Goal: Task Accomplishment & Management: Complete application form

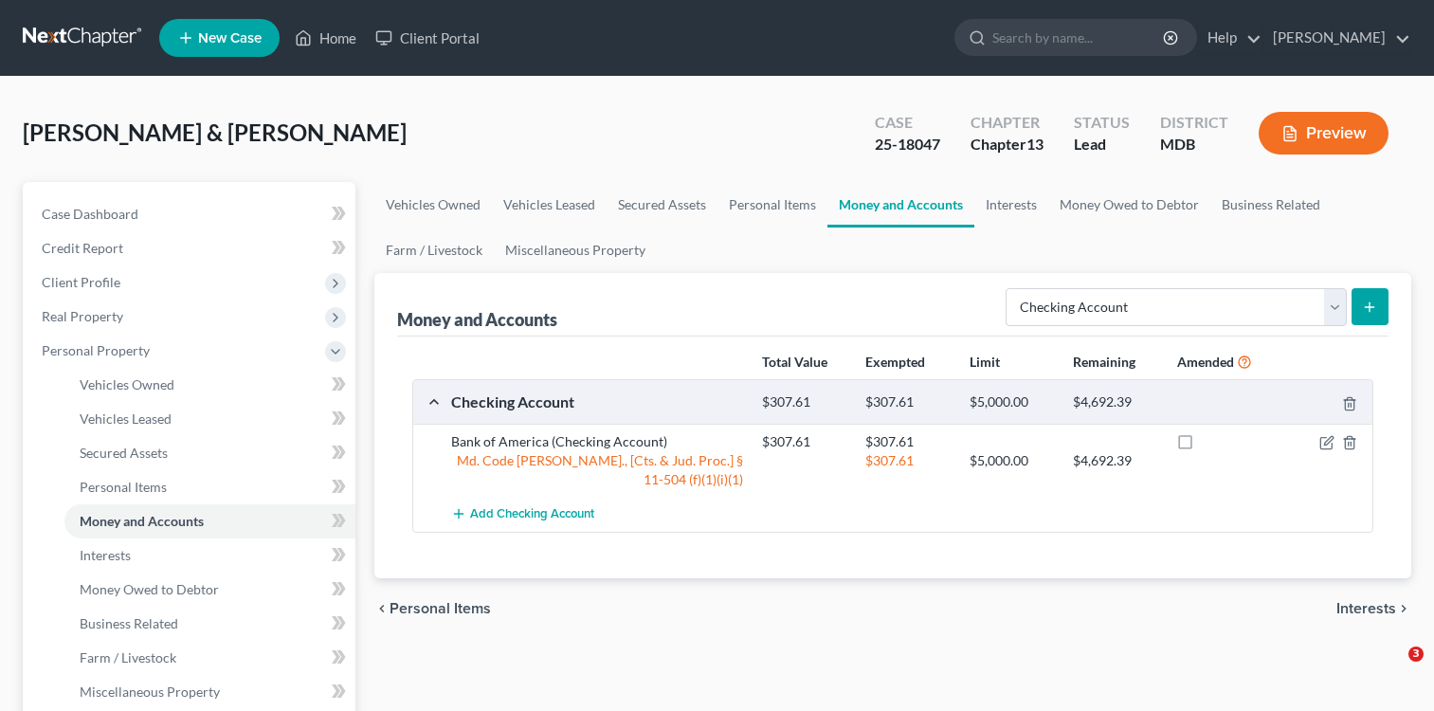
select select "checking"
click at [774, 206] on link "Personal Items" at bounding box center [772, 204] width 110 height 45
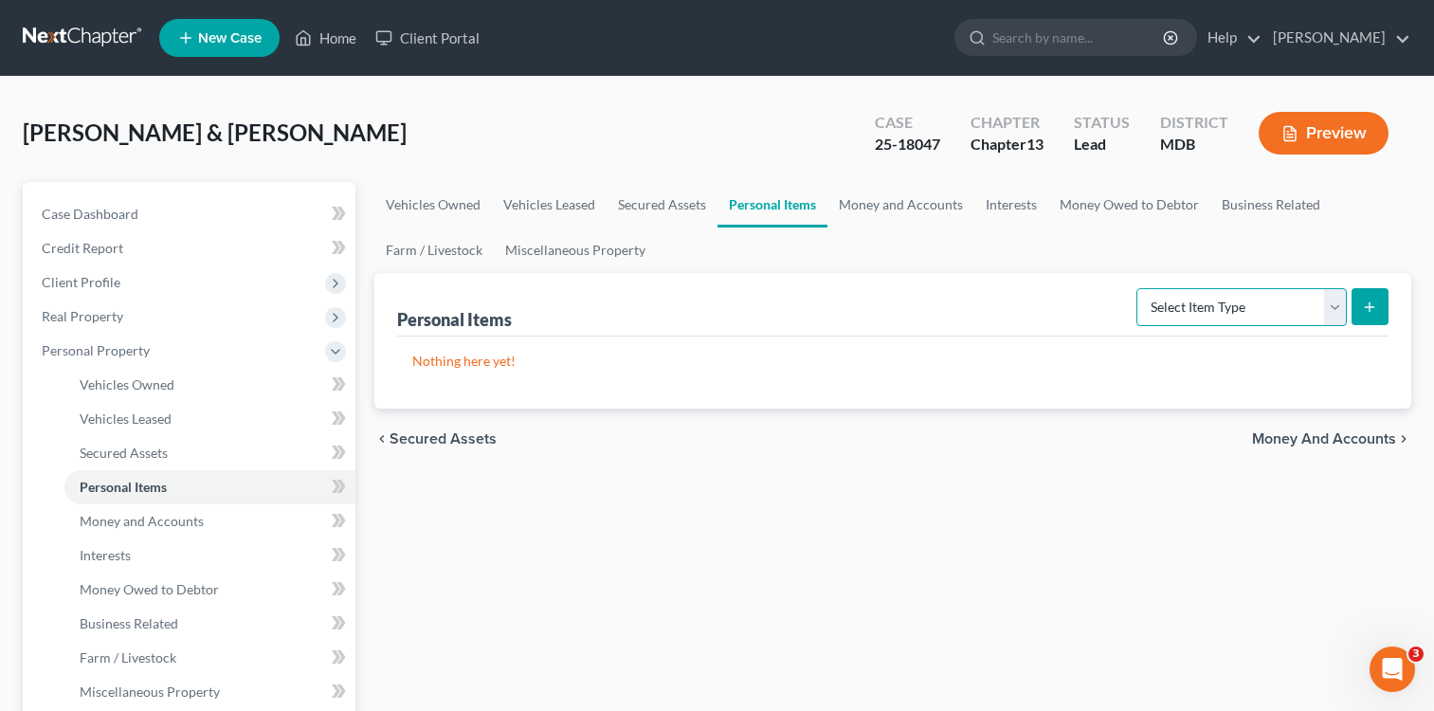
click at [1339, 308] on select "Select Item Type Clothing Collectibles Of Value Electronics Firearms Household …" at bounding box center [1241, 307] width 210 height 38
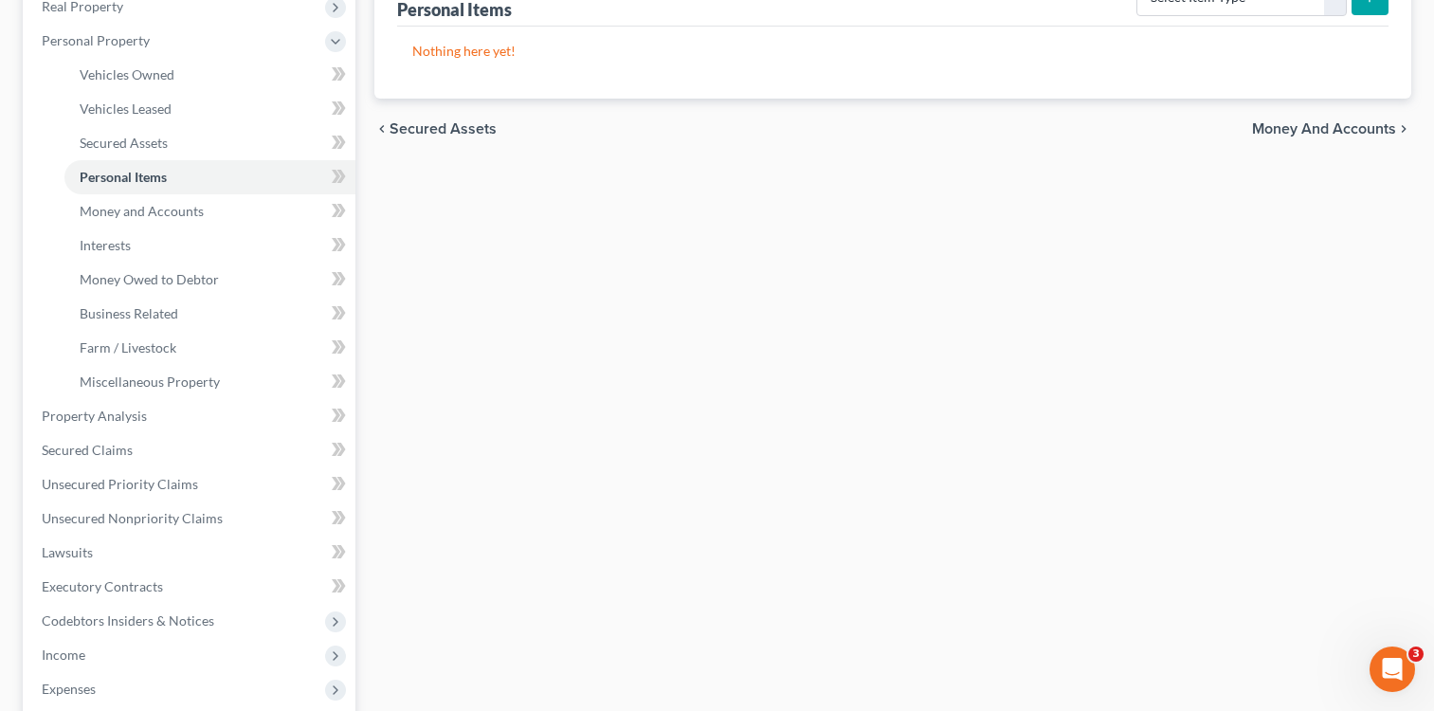
scroll to position [312, 0]
click at [109, 447] on span "Secured Claims" at bounding box center [87, 448] width 91 height 16
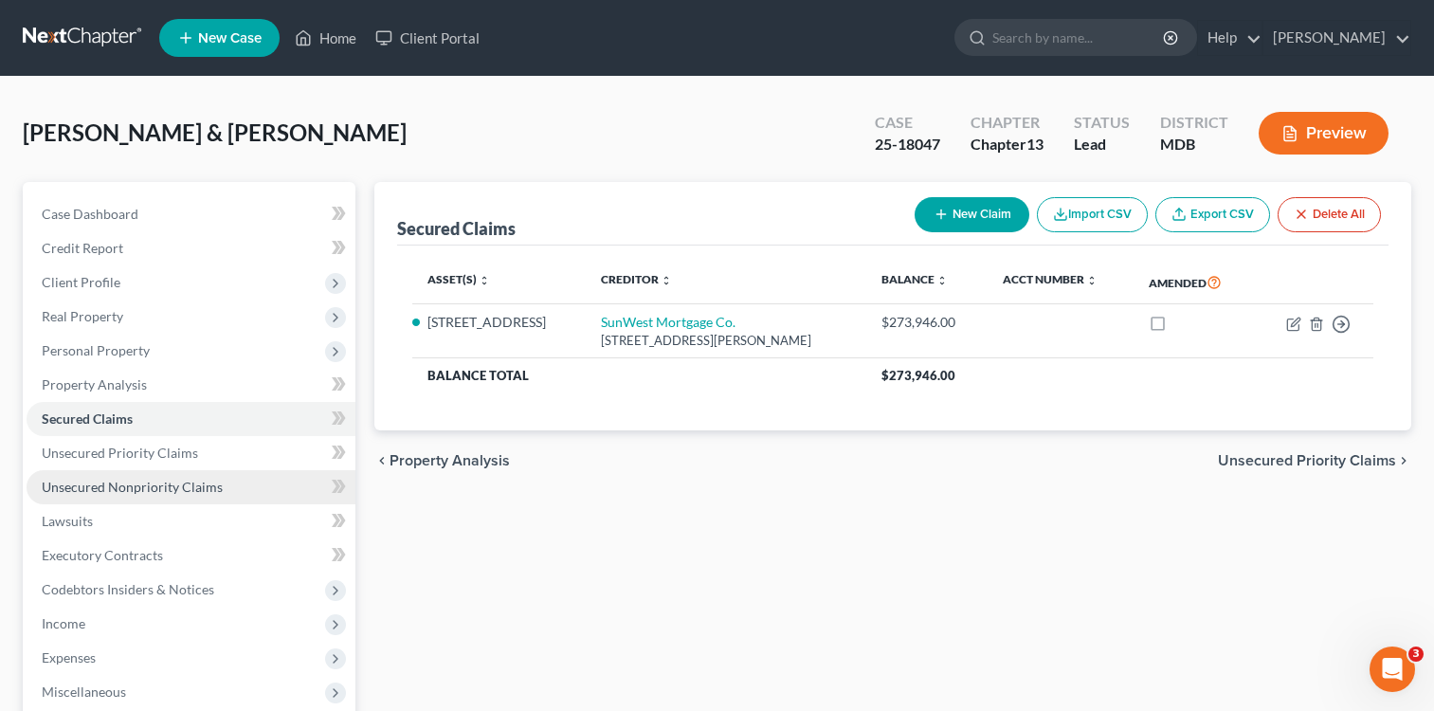
click at [166, 493] on span "Unsecured Nonpriority Claims" at bounding box center [132, 487] width 181 height 16
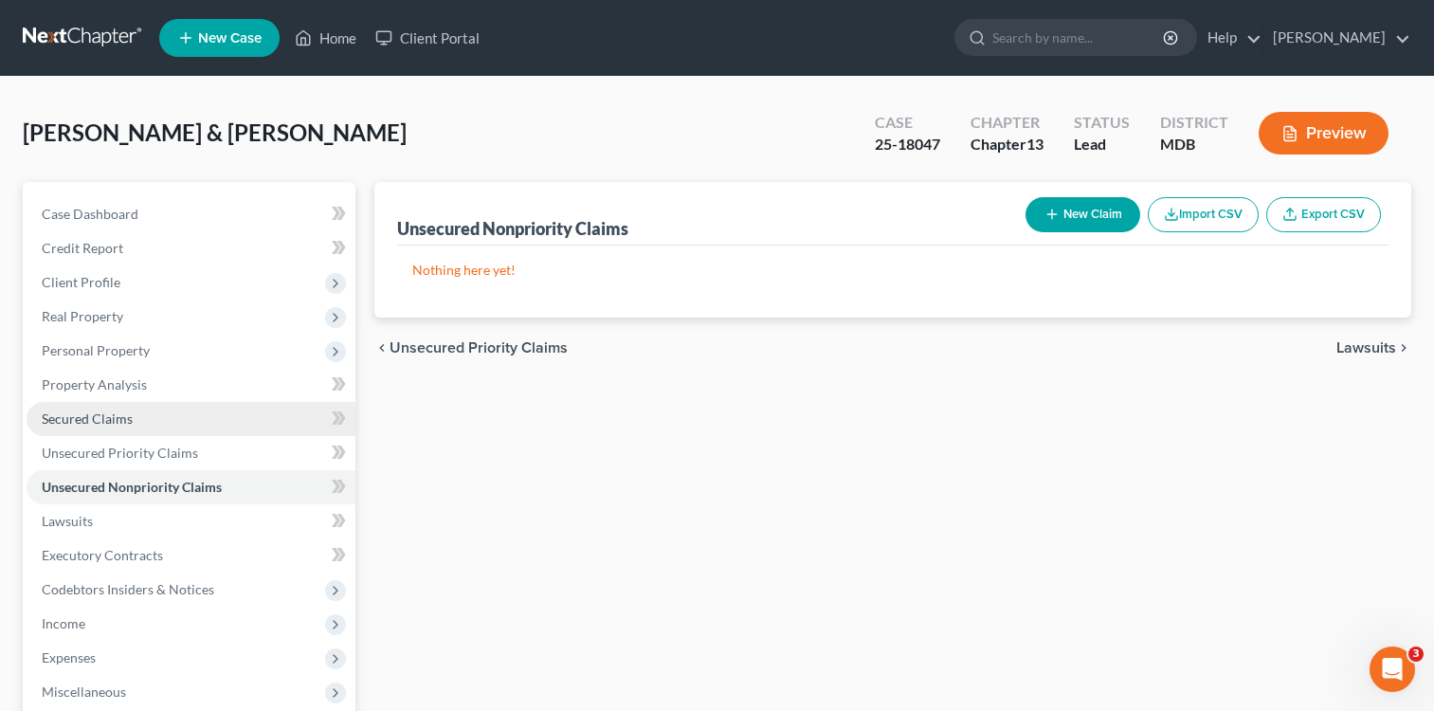
click at [114, 419] on span "Secured Claims" at bounding box center [87, 418] width 91 height 16
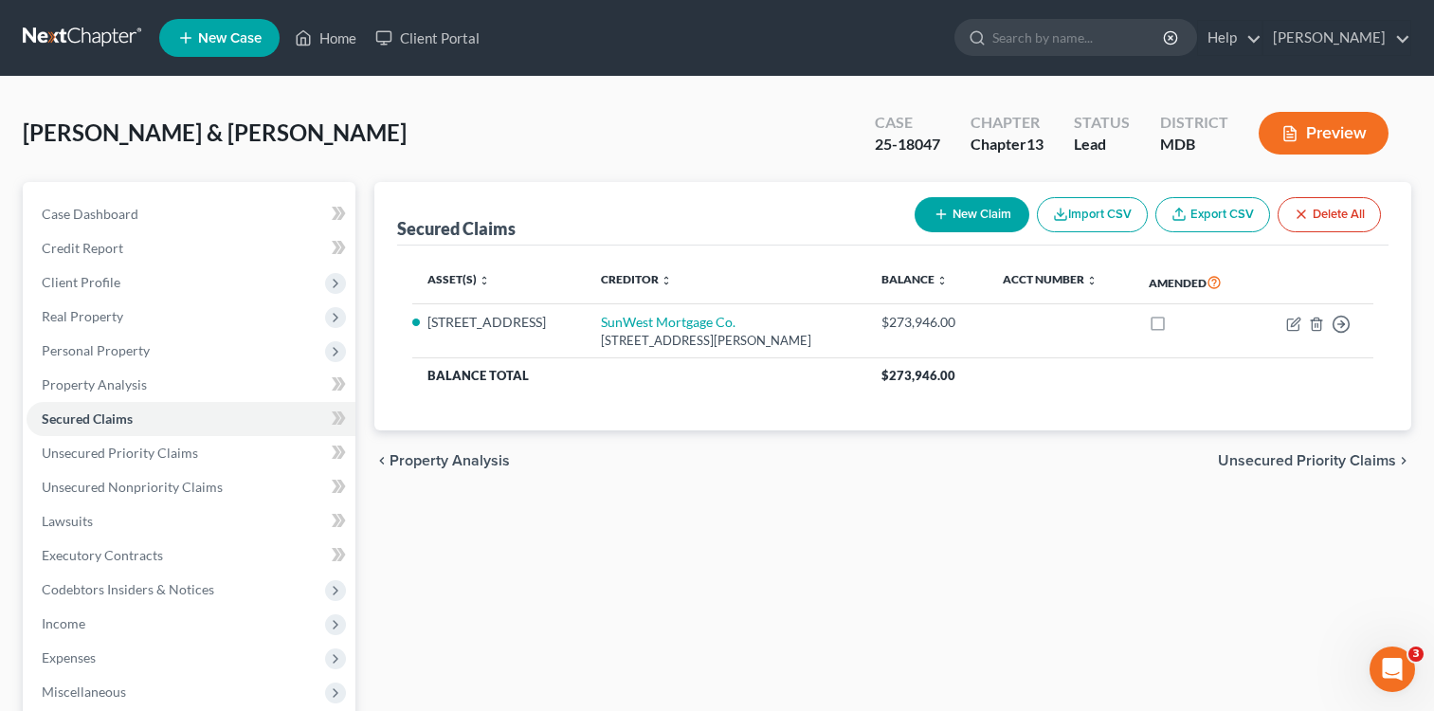
click at [985, 216] on button "New Claim" at bounding box center [971, 214] width 115 height 35
select select "0"
select select "2"
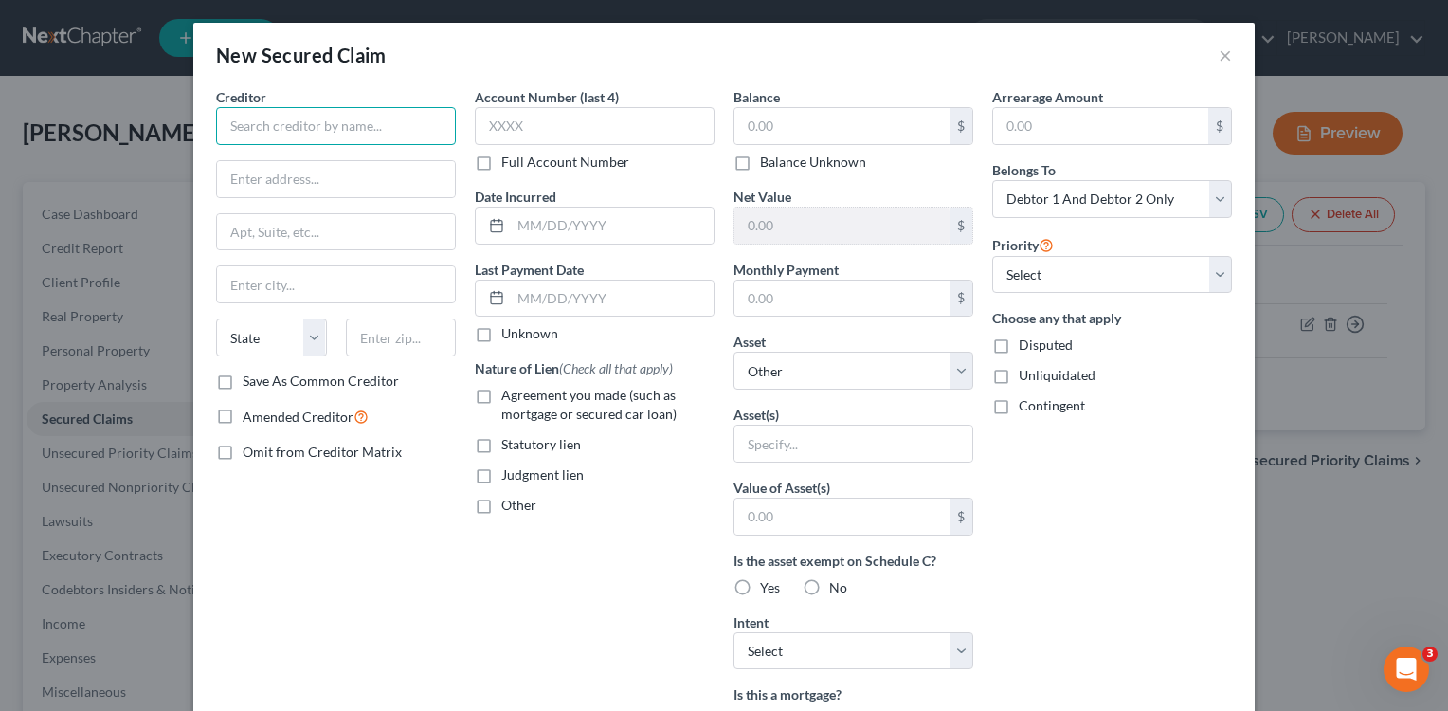
click at [402, 136] on input "text" at bounding box center [336, 126] width 240 height 38
type input "U. S. Department of Housing and Urban Development"
click at [345, 180] on input "text" at bounding box center [336, 179] width 238 height 36
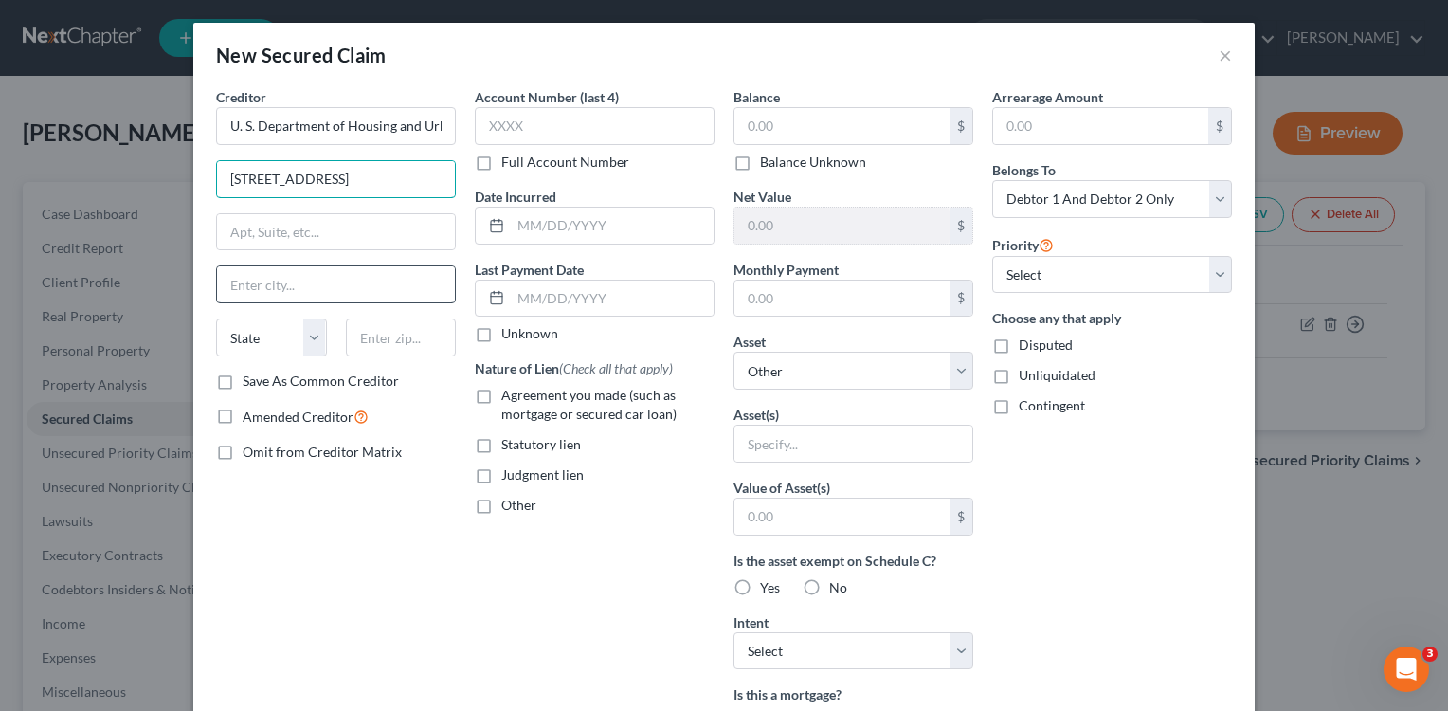
type input "[STREET_ADDRESS]"
click at [326, 294] on input "text" at bounding box center [336, 284] width 238 height 36
type input "Phi"
click at [259, 343] on select "State [US_STATE] AK AR AZ CA CO CT DE DC [GEOGRAPHIC_DATA] [GEOGRAPHIC_DATA] GU…" at bounding box center [271, 337] width 111 height 38
select select "39"
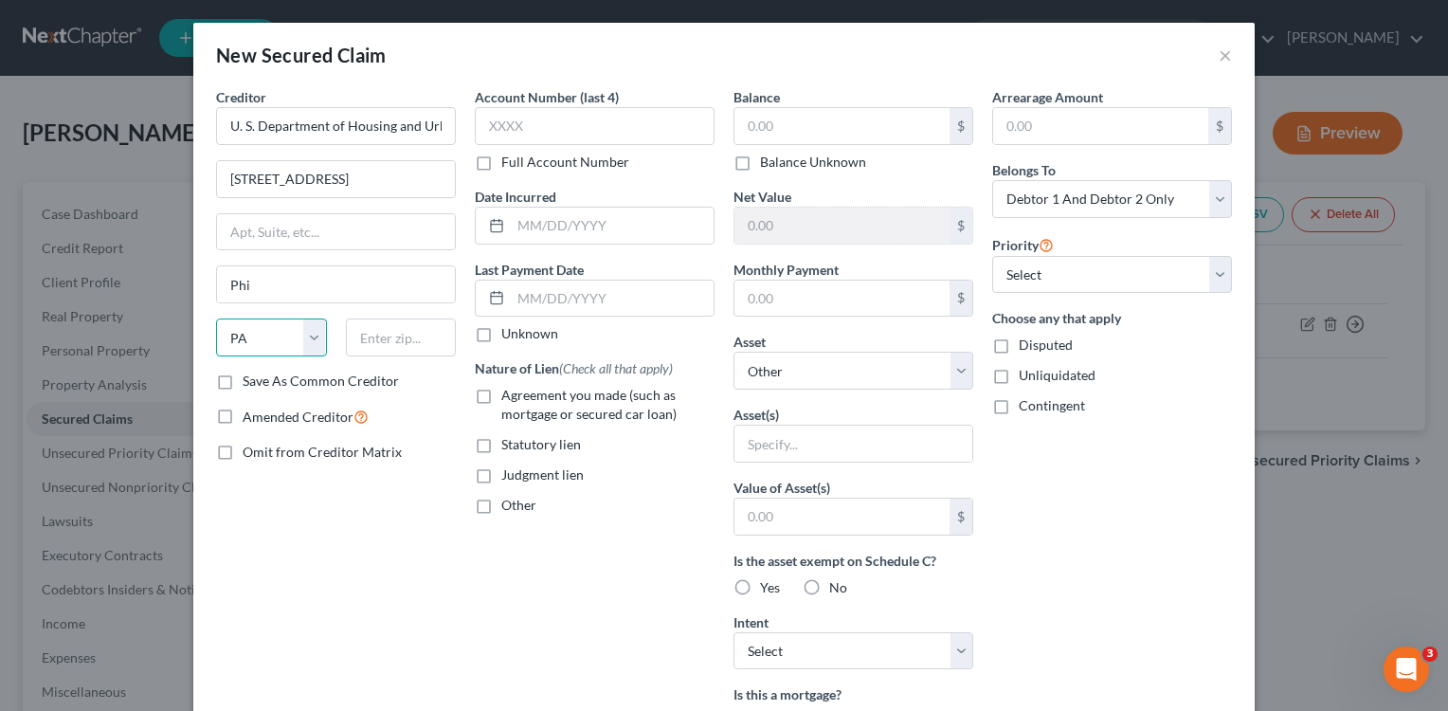
click at [216, 318] on select "State [US_STATE] AK AR AZ CA CO CT DE DC [GEOGRAPHIC_DATA] [GEOGRAPHIC_DATA] GU…" at bounding box center [271, 337] width 111 height 38
drag, startPoint x: 372, startPoint y: 351, endPoint x: 323, endPoint y: 322, distance: 56.9
click at [365, 340] on input "text" at bounding box center [401, 337] width 111 height 38
click at [272, 283] on input "Phi" at bounding box center [336, 284] width 238 height 36
type input "[GEOGRAPHIC_DATA]"
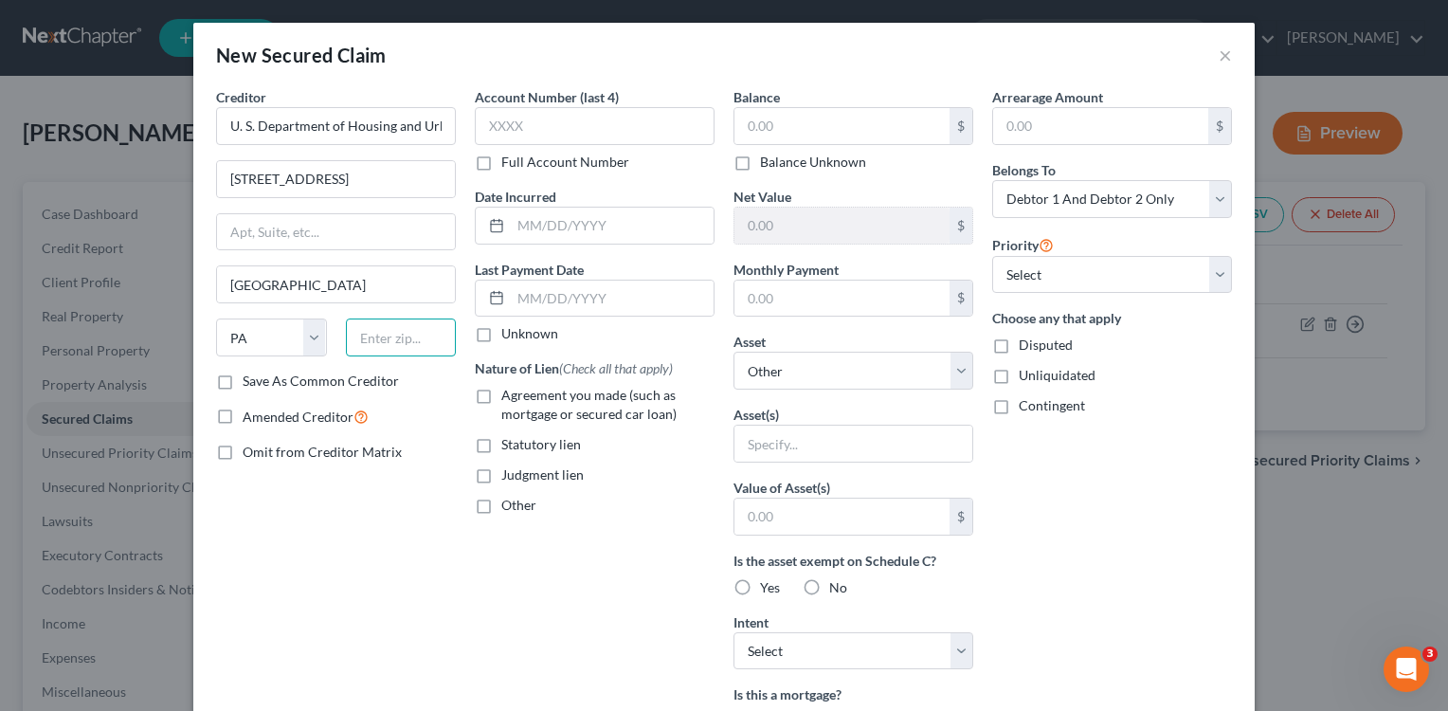
click at [379, 349] on input "text" at bounding box center [401, 337] width 111 height 38
type input "19107"
click at [736, 122] on input "text" at bounding box center [841, 126] width 215 height 36
type input "48,267.18"
click at [1148, 371] on div "Unliquidated" at bounding box center [1112, 375] width 240 height 19
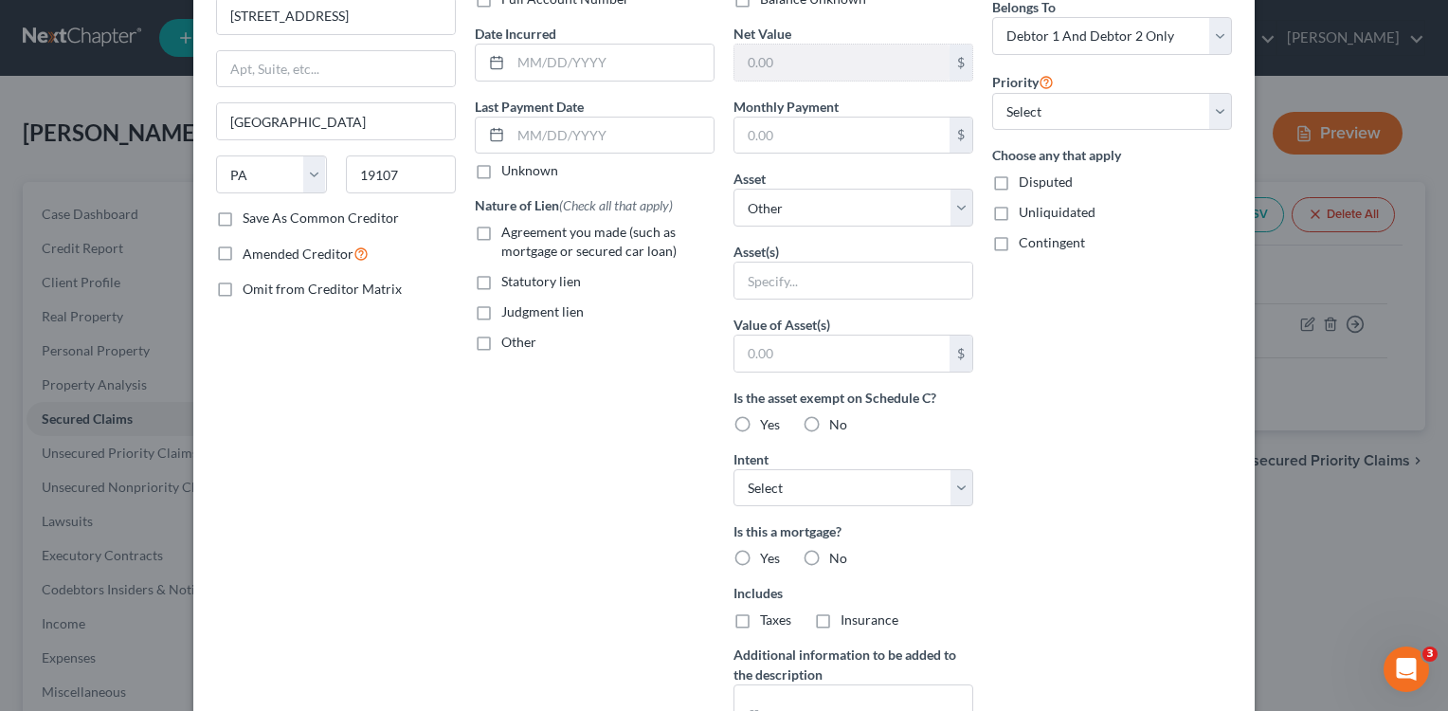
scroll to position [216, 0]
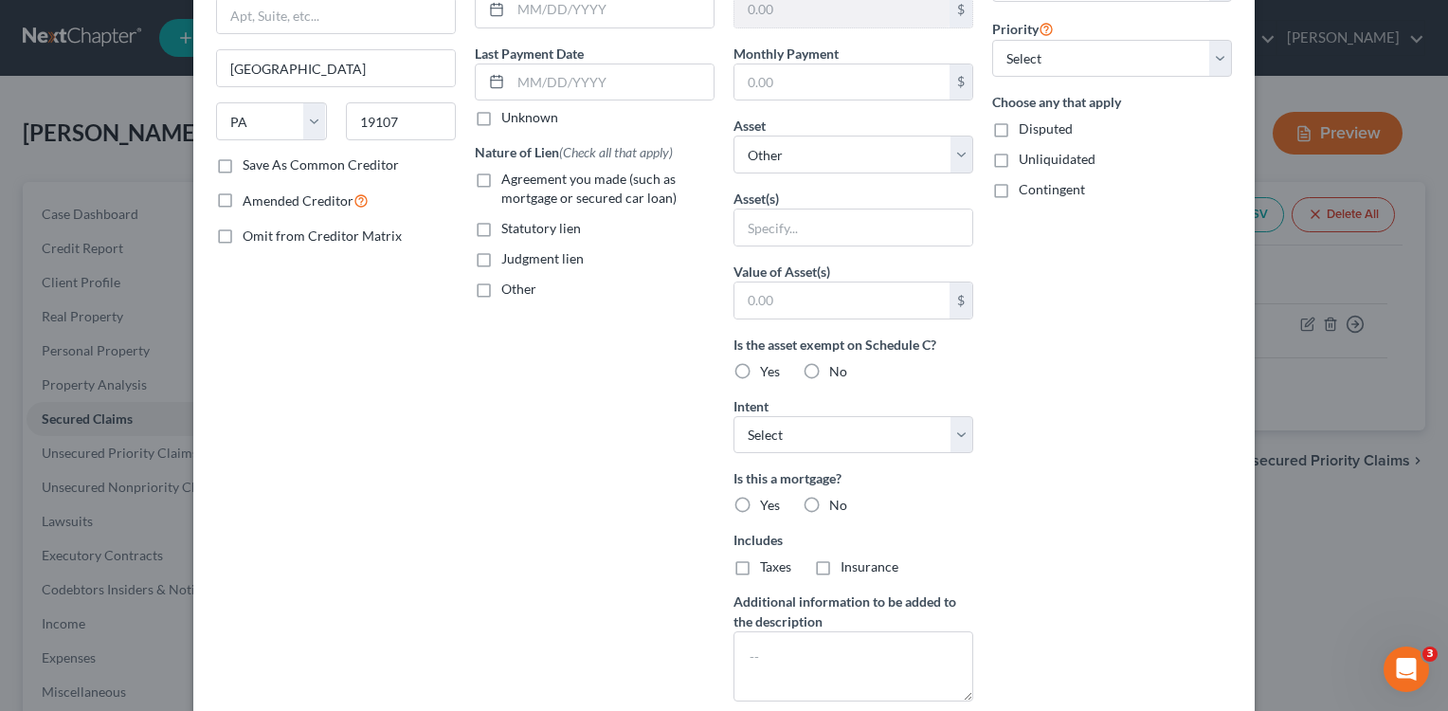
click at [501, 179] on label "Agreement you made (such as mortgage or secured car loan)" at bounding box center [607, 189] width 213 height 38
click at [509, 179] on input "Agreement you made (such as mortgage or secured car loan)" at bounding box center [515, 176] width 12 height 12
checkbox input "true"
click at [760, 505] on label "Yes" at bounding box center [770, 505] width 20 height 19
click at [768, 505] on input "Yes" at bounding box center [774, 502] width 12 height 12
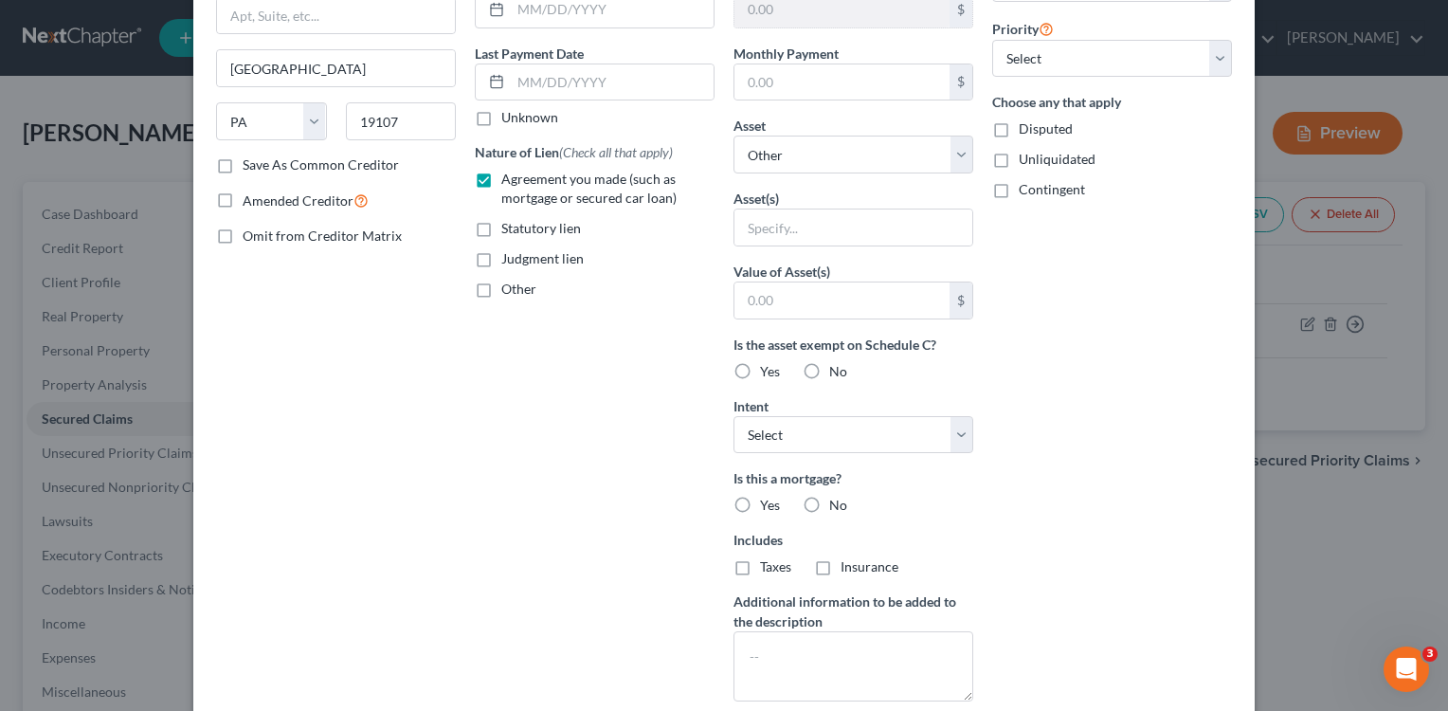
radio input "true"
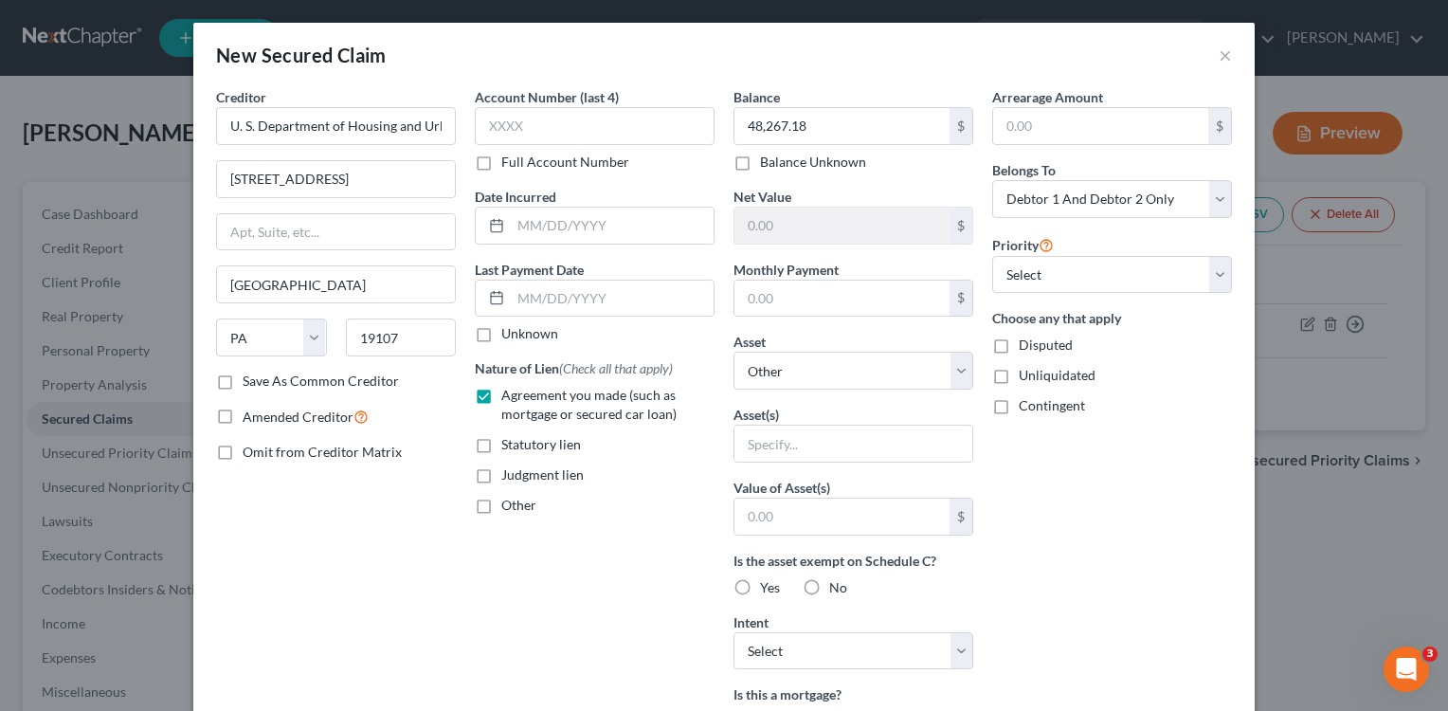
click at [243, 380] on label "Save As Common Creditor" at bounding box center [321, 380] width 156 height 19
click at [250, 380] on input "Save As Common Creditor" at bounding box center [256, 377] width 12 height 12
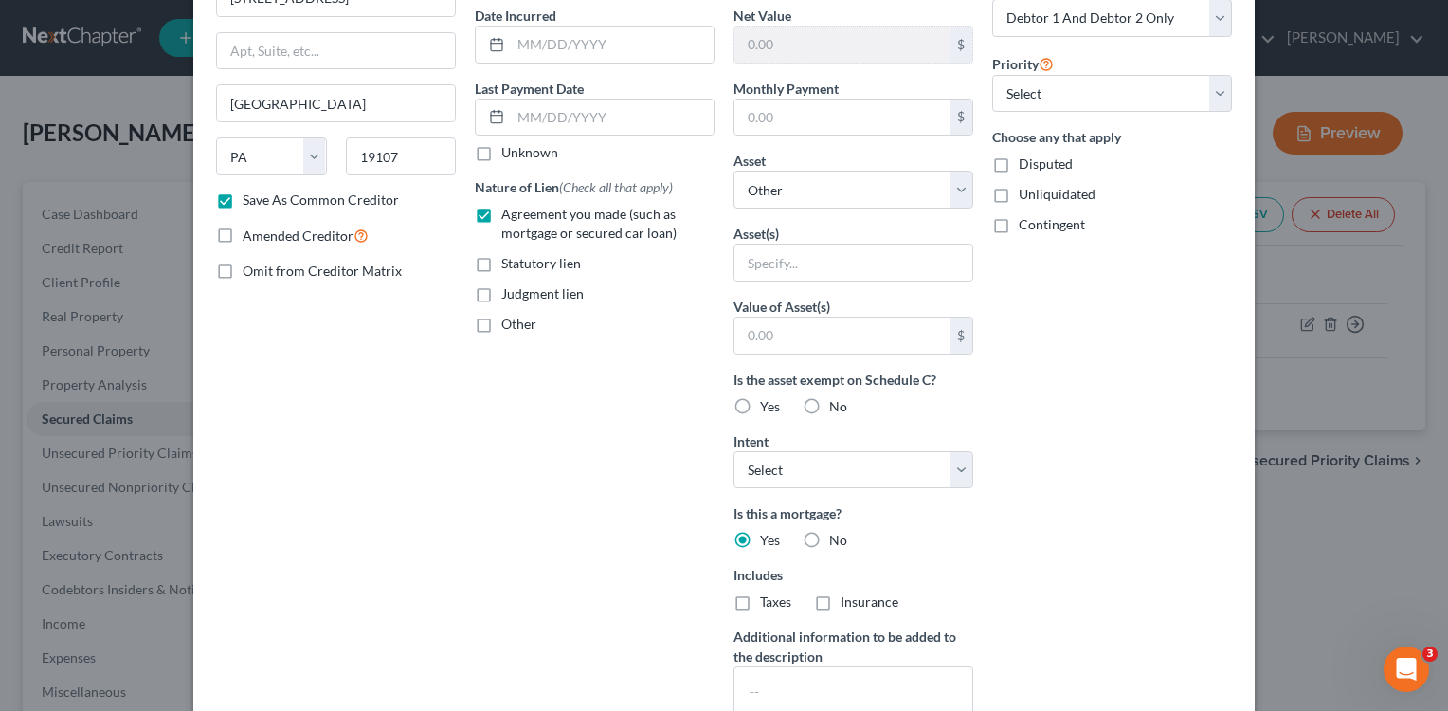
scroll to position [341, 0]
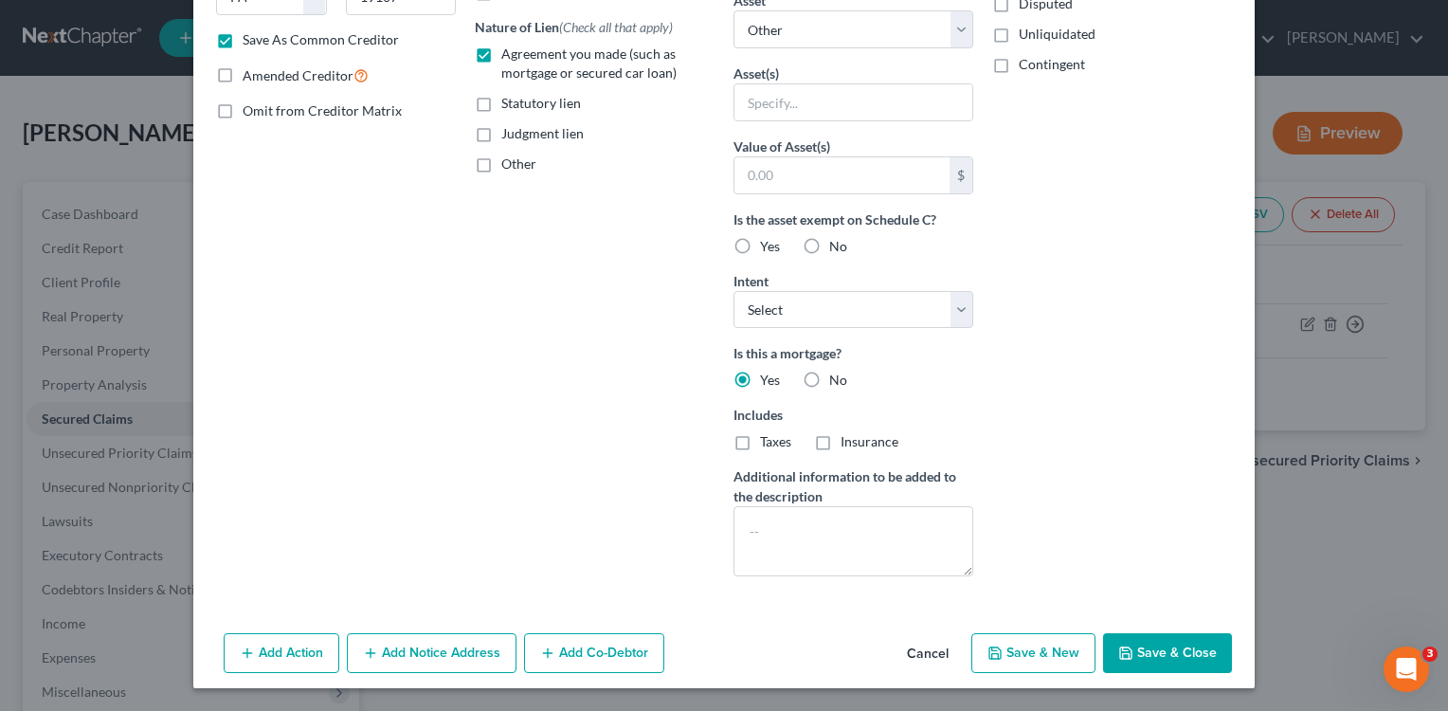
click at [1137, 642] on button "Save & Close" at bounding box center [1167, 653] width 129 height 40
checkbox input "false"
select select
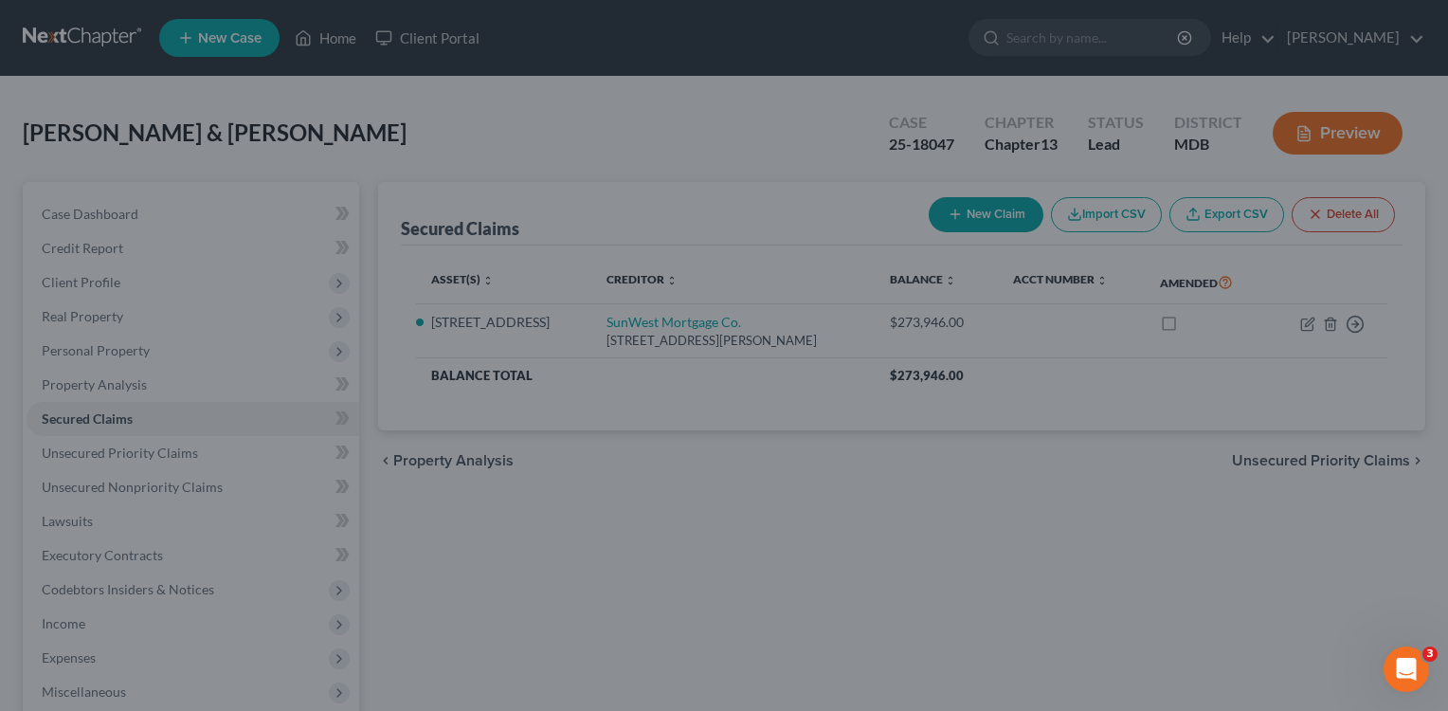
scroll to position [135, 0]
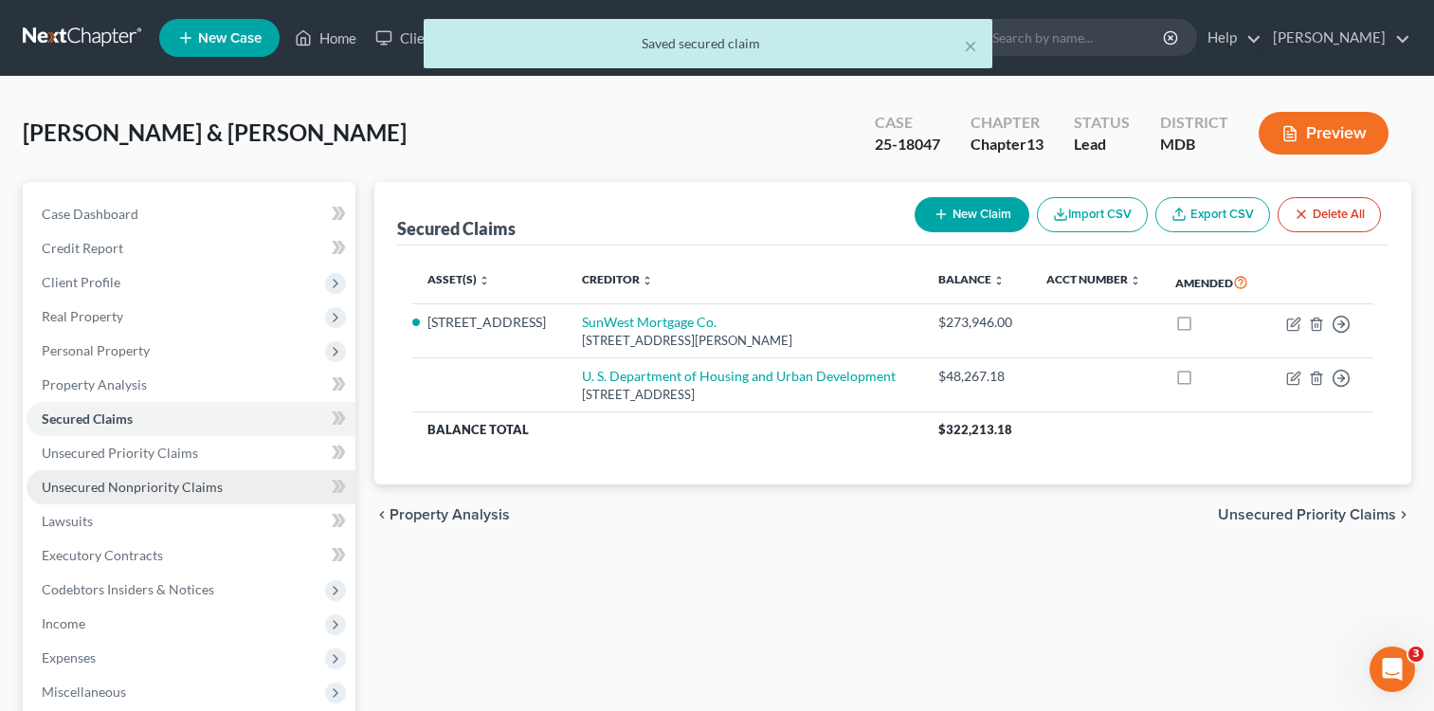
click at [174, 491] on span "Unsecured Nonpriority Claims" at bounding box center [132, 487] width 181 height 16
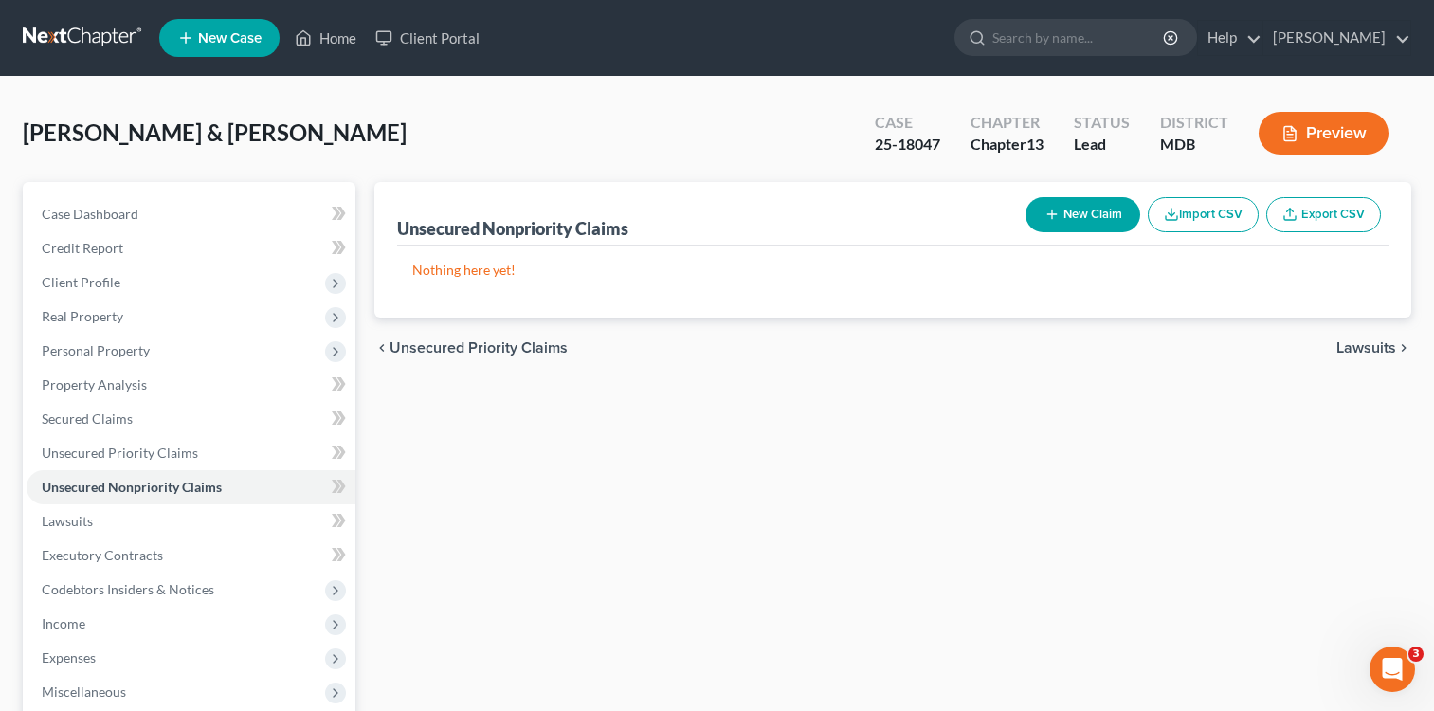
click at [1088, 216] on button "New Claim" at bounding box center [1082, 214] width 115 height 35
select select "2"
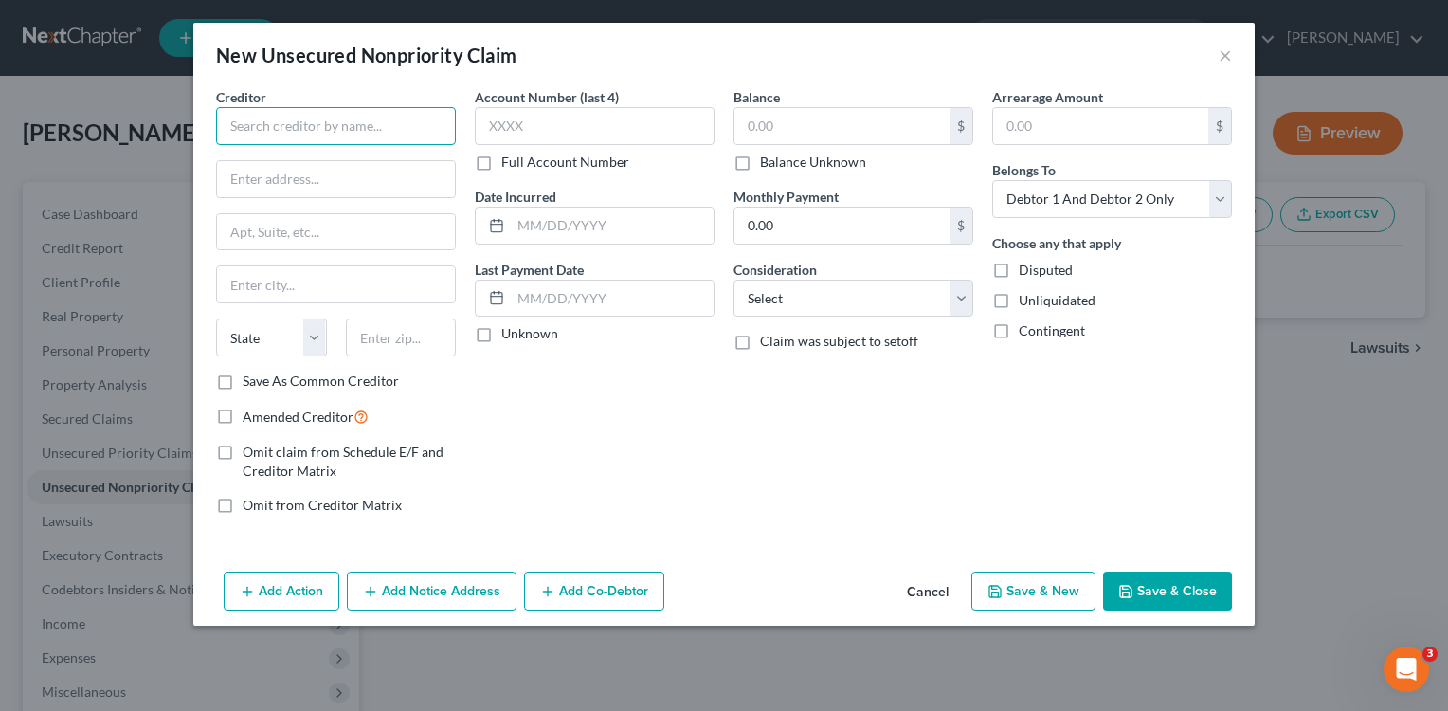
click at [432, 132] on input "text" at bounding box center [336, 126] width 240 height 38
type input "Quantum3 Group LLC as agent for Crown Asset Management LLC"
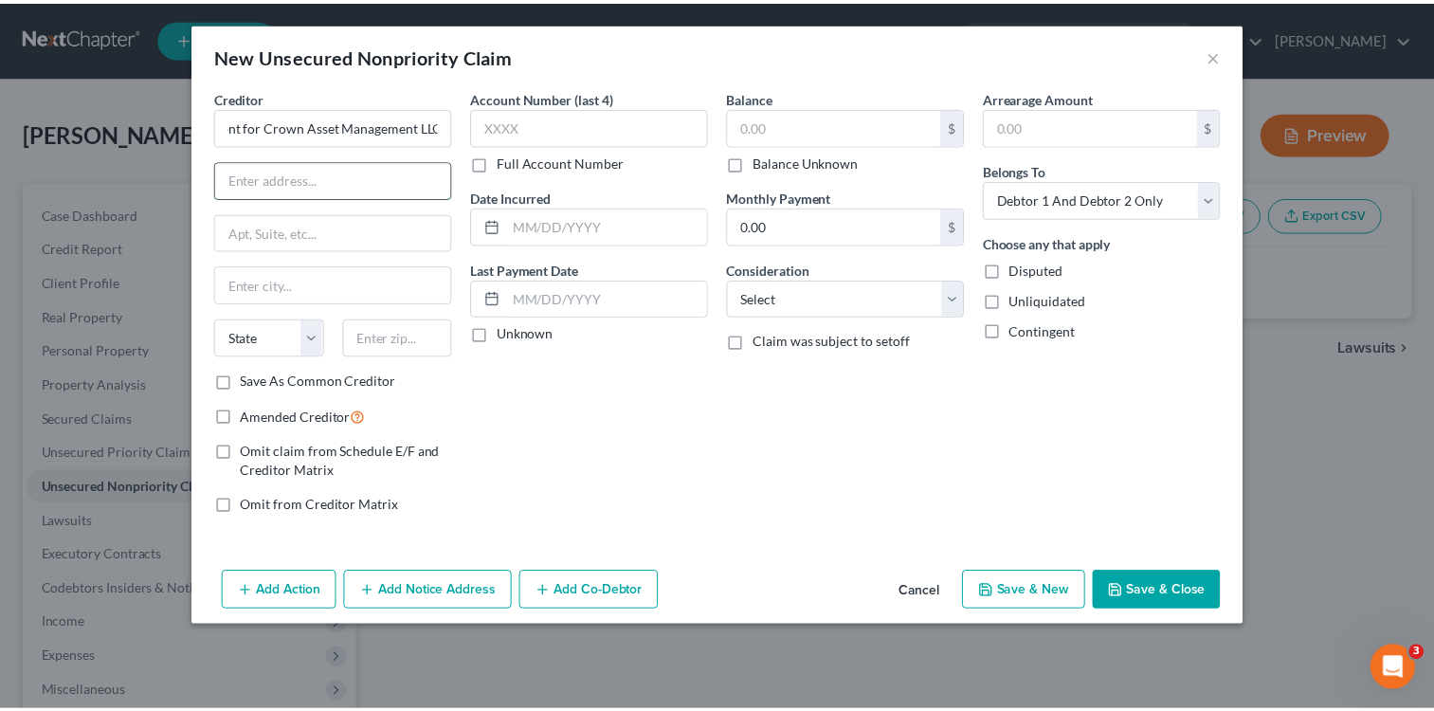
scroll to position [0, 0]
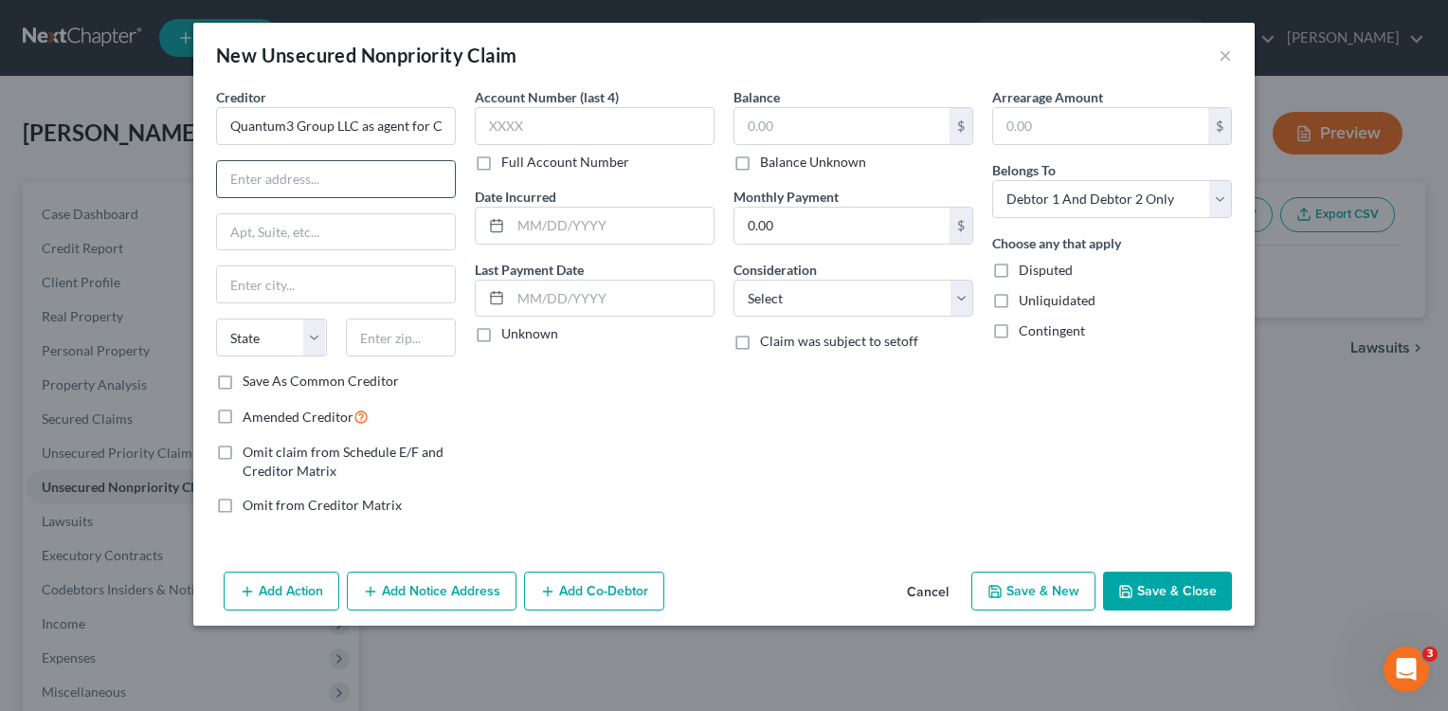
click at [331, 188] on input "text" at bounding box center [336, 179] width 238 height 36
type input "P. O. Box 788"
click at [307, 281] on input "text" at bounding box center [336, 284] width 238 height 36
drag, startPoint x: 999, startPoint y: 406, endPoint x: 998, endPoint y: 387, distance: 19.0
click at [999, 399] on div "Arrearage Amount $ Belongs To * Select Debtor 1 Only Debtor 2 Only Debtor 1 And…" at bounding box center [1112, 308] width 259 height 443
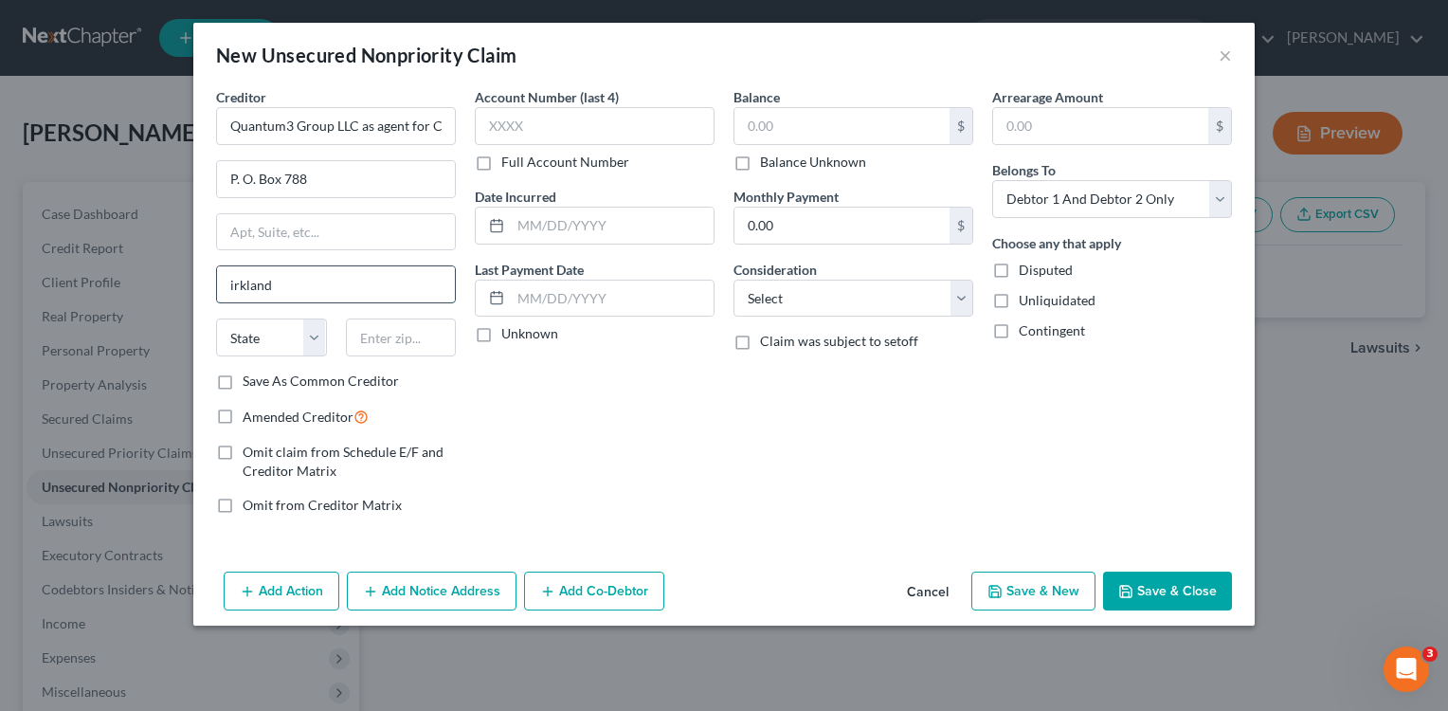
drag, startPoint x: 226, startPoint y: 286, endPoint x: 250, endPoint y: 280, distance: 25.3
click at [226, 286] on input "irkland" at bounding box center [336, 284] width 238 height 36
drag, startPoint x: 422, startPoint y: 351, endPoint x: 486, endPoint y: 355, distance: 64.6
click at [443, 352] on input "text" at bounding box center [401, 337] width 111 height 38
click at [321, 294] on input "irkland" at bounding box center [336, 284] width 238 height 36
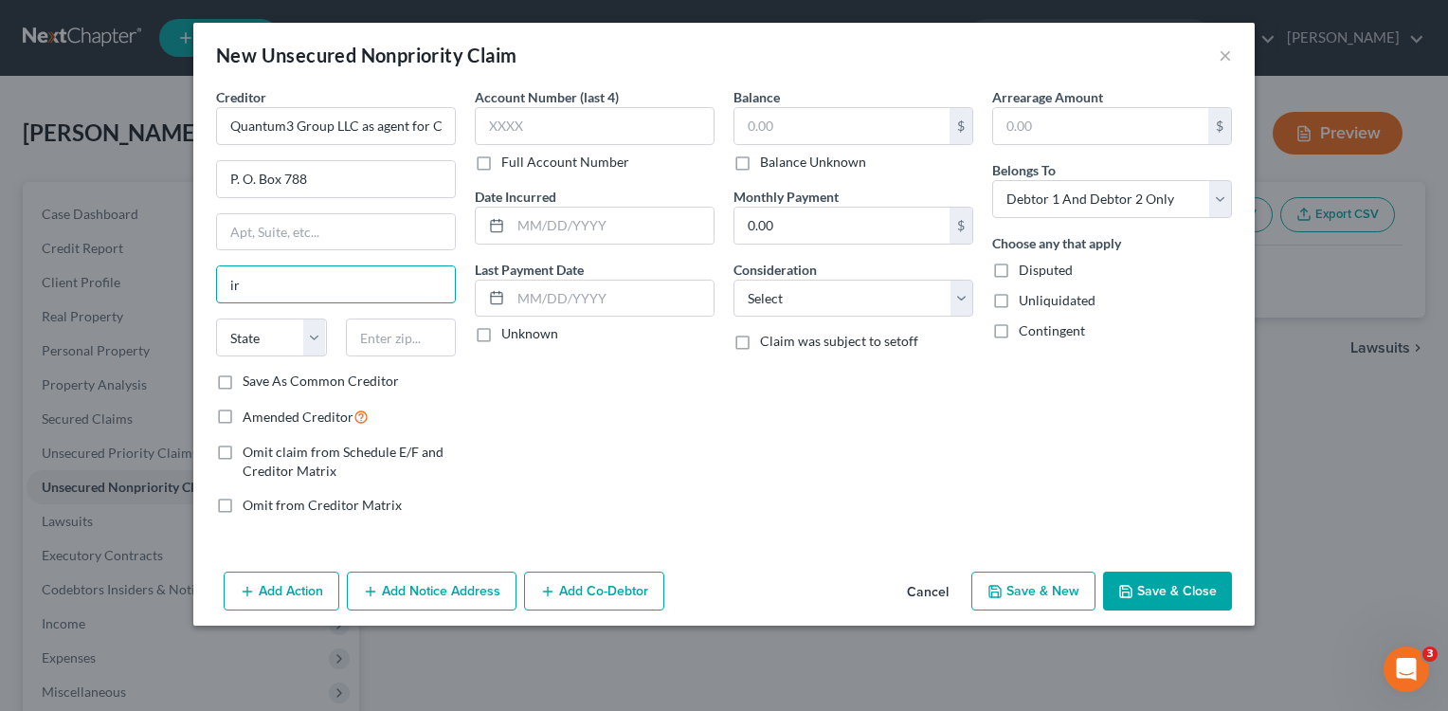
type input "i"
type input "[PERSON_NAME]"
click at [312, 334] on select "State [US_STATE] AK AR AZ CA CO CT DE DC [GEOGRAPHIC_DATA] [GEOGRAPHIC_DATA] GU…" at bounding box center [271, 337] width 111 height 38
select select "50"
click at [216, 318] on select "State [US_STATE] AK AR AZ CA CO CT DE DC [GEOGRAPHIC_DATA] [GEOGRAPHIC_DATA] GU…" at bounding box center [271, 337] width 111 height 38
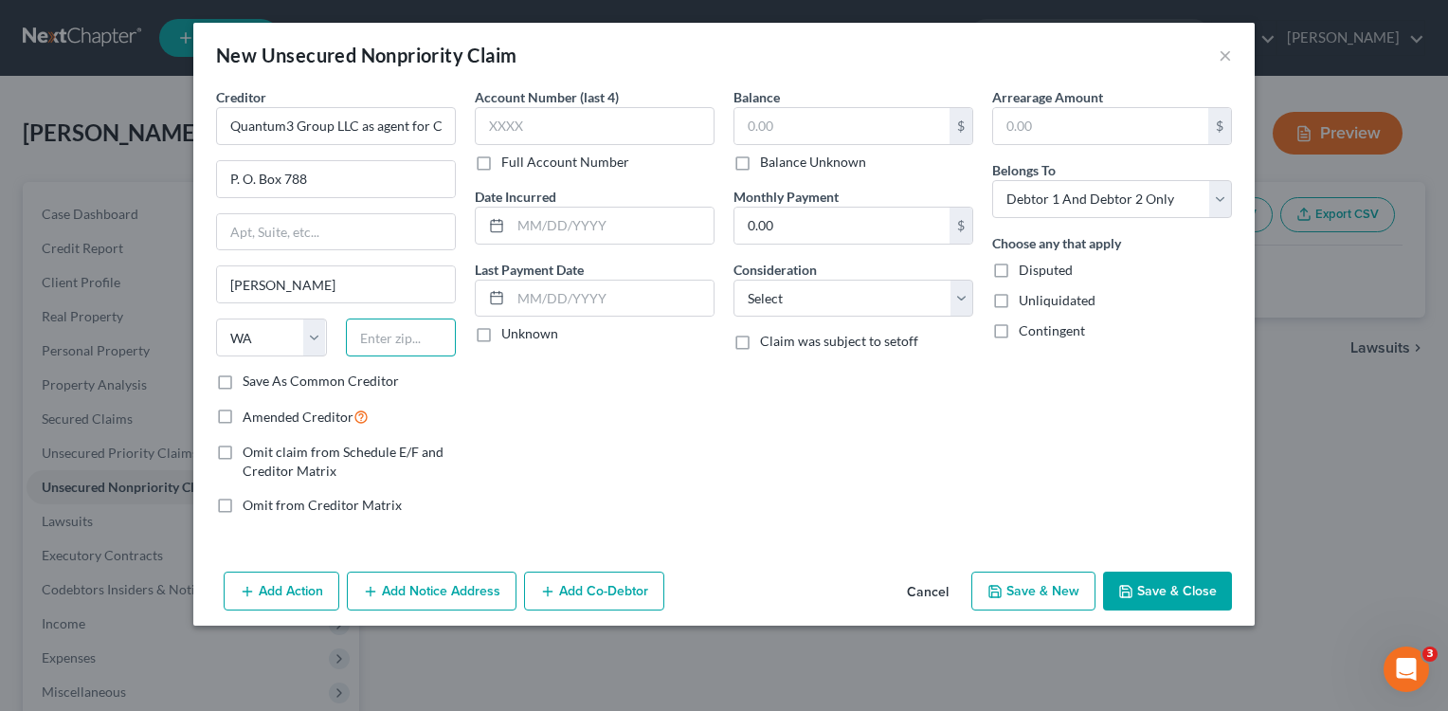
click at [444, 340] on input "text" at bounding box center [401, 337] width 111 height 38
type input "98083-0788"
click at [243, 376] on label "Save As Common Creditor" at bounding box center [321, 380] width 156 height 19
click at [250, 376] on input "Save As Common Creditor" at bounding box center [256, 377] width 12 height 12
checkbox input "true"
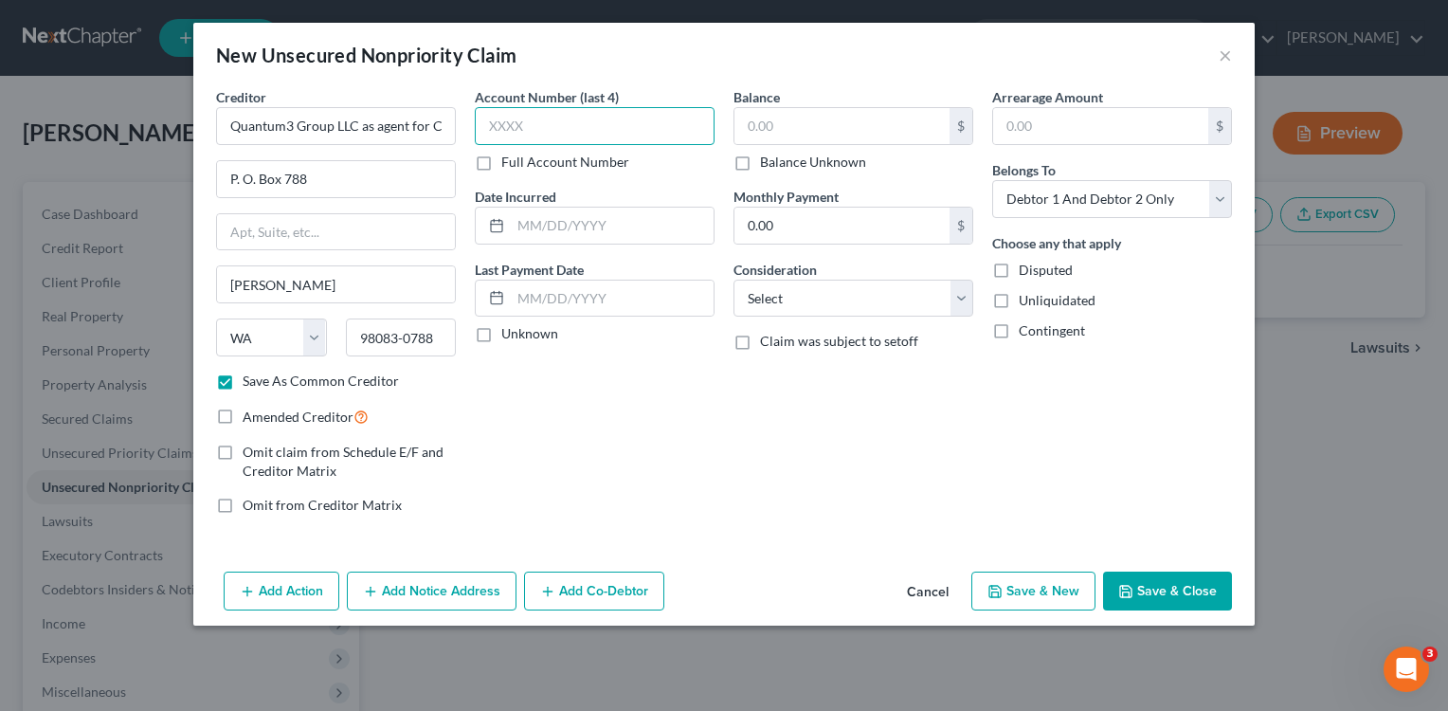
click at [614, 130] on input "text" at bounding box center [595, 126] width 240 height 38
type input "7975"
click at [754, 124] on input "text" at bounding box center [841, 126] width 215 height 36
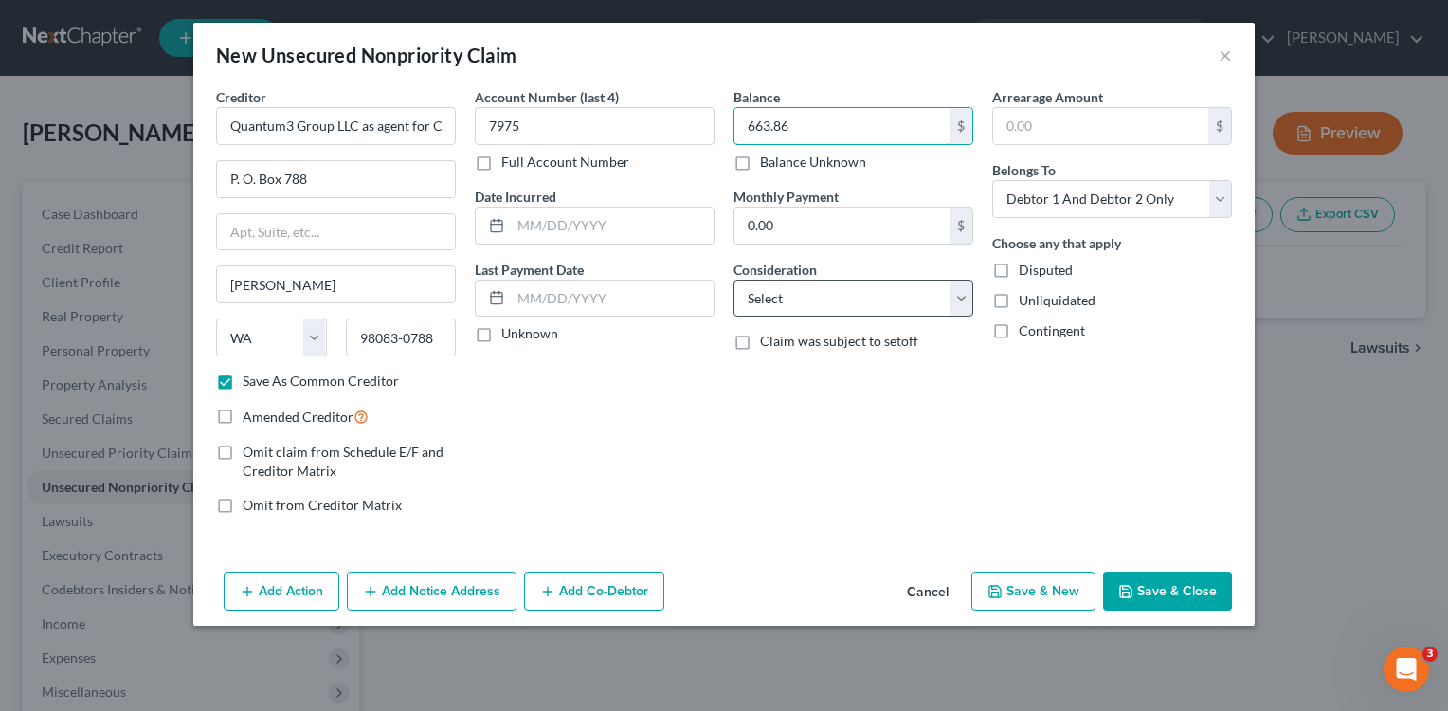
type input "663.86"
click at [959, 298] on select "Select Cable / Satellite Services Collection Agency Credit Card Debt Debt Couns…" at bounding box center [853, 299] width 240 height 38
click at [777, 434] on div "Balance 663.86 $ Balance Unknown Balance Undetermined 663.86 $ Balance Unknown …" at bounding box center [853, 308] width 259 height 443
click at [967, 298] on select "Select Cable / Satellite Services Collection Agency Credit Card Debt Debt Couns…" at bounding box center [853, 299] width 240 height 38
select select "2"
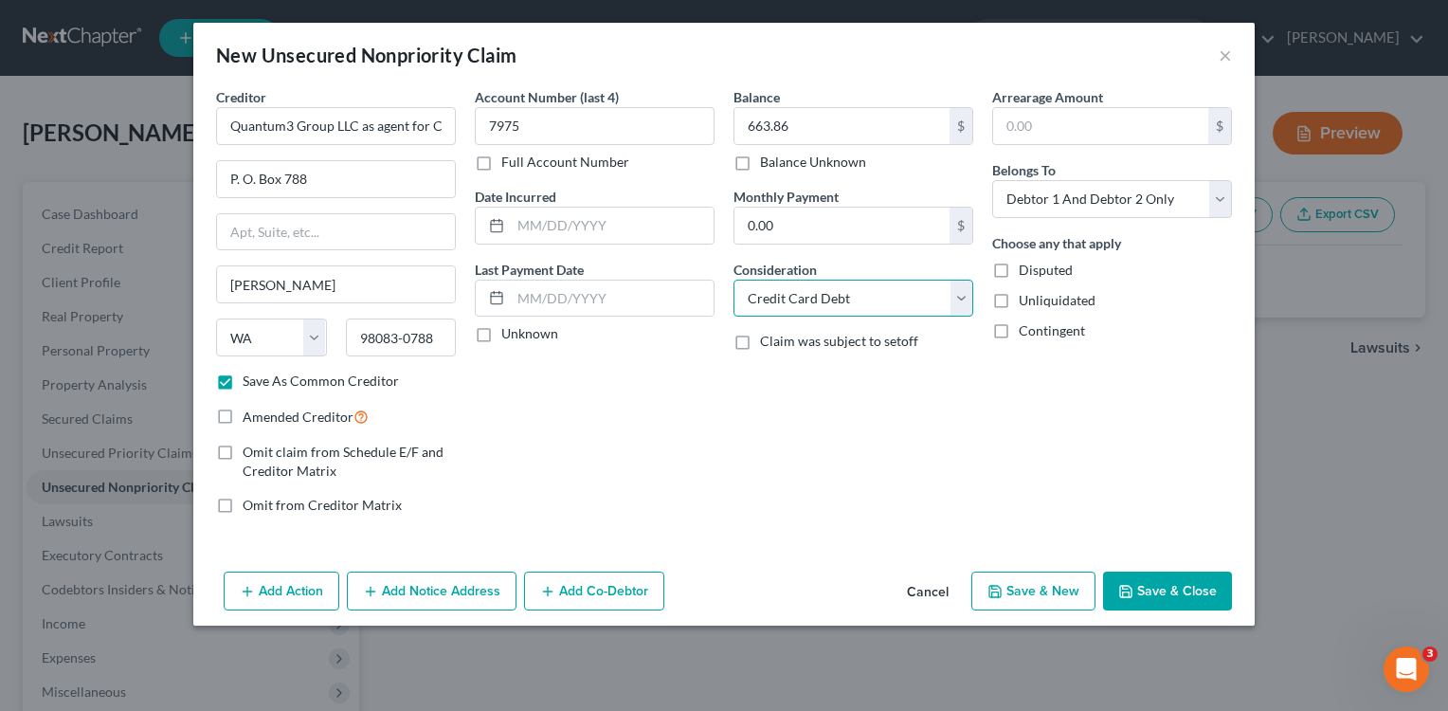
click at [733, 280] on select "Select Cable / Satellite Services Collection Agency Credit Card Debt Debt Couns…" at bounding box center [853, 299] width 240 height 38
click at [1037, 591] on button "Save & New" at bounding box center [1033, 591] width 124 height 40
select select "2"
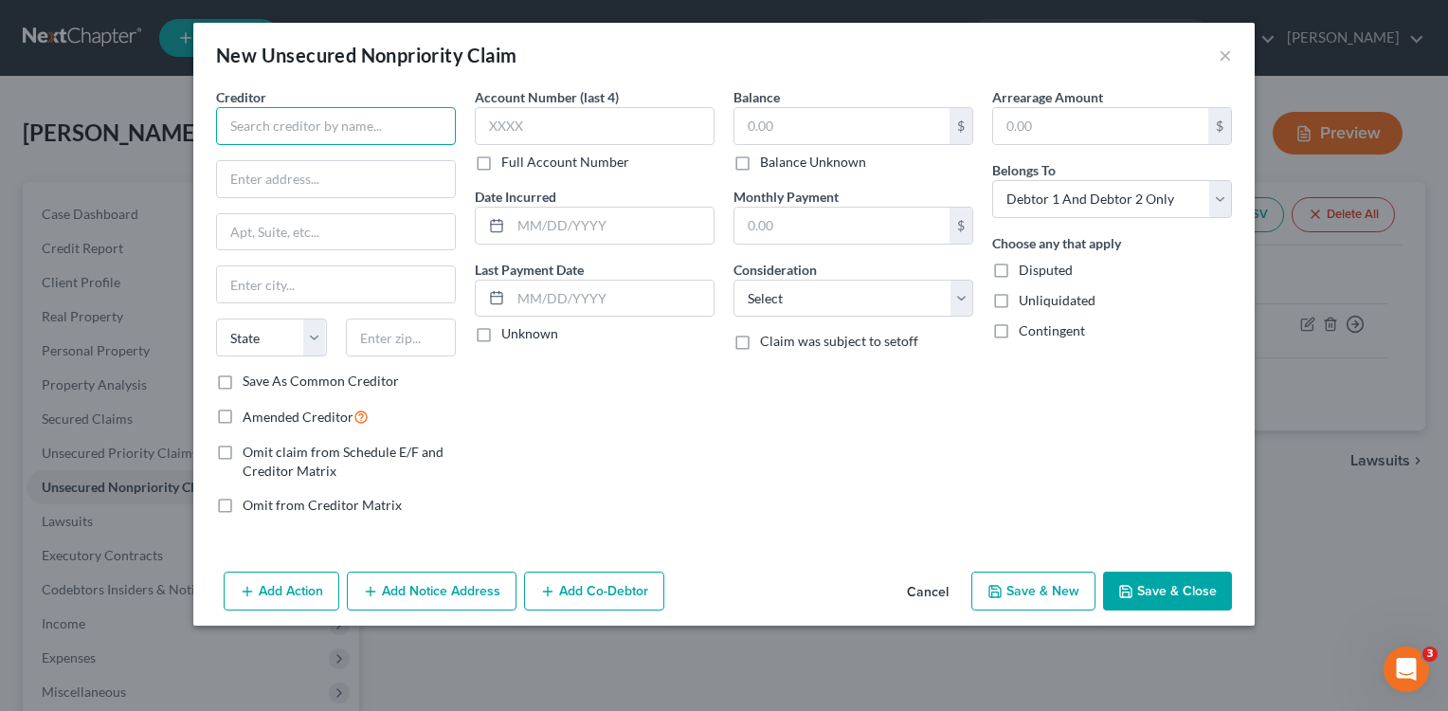
click at [421, 125] on input "text" at bounding box center [336, 126] width 240 height 38
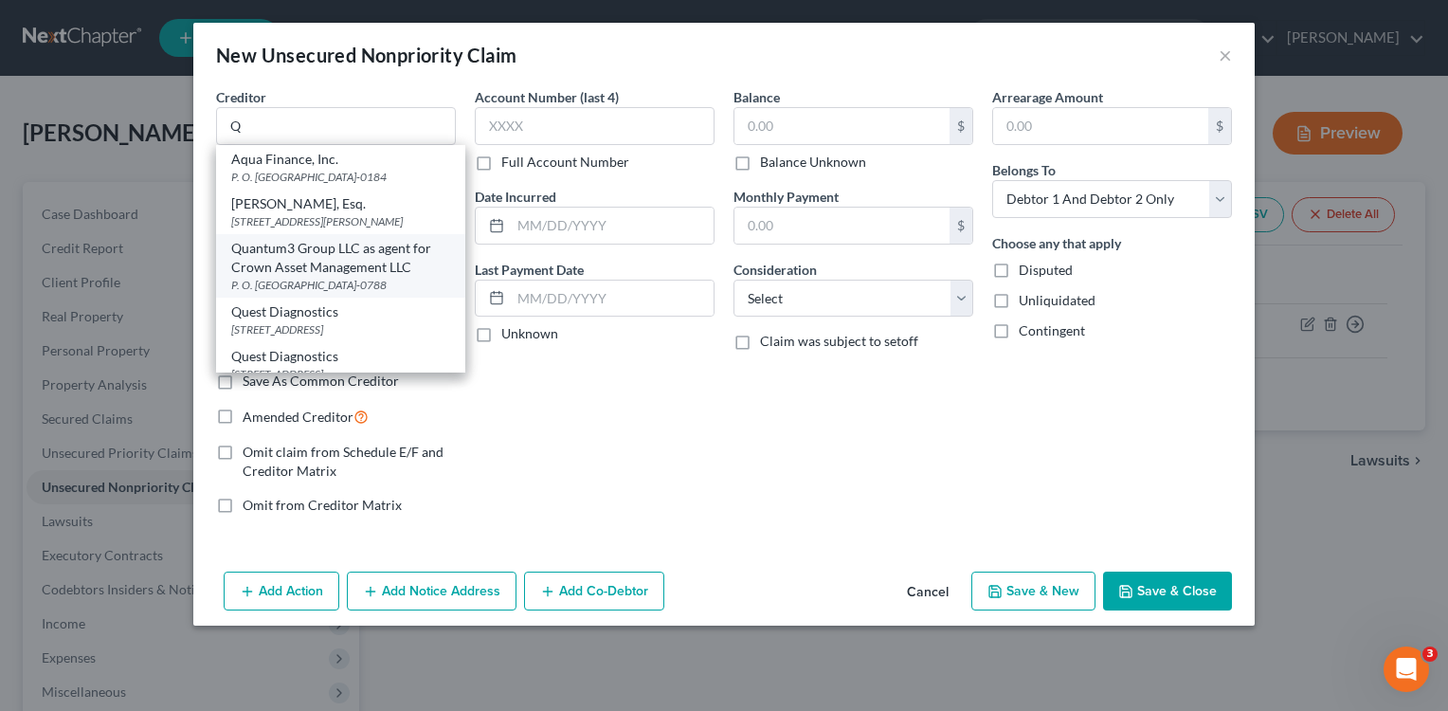
click at [360, 277] on div "Quantum3 Group LLC as agent for Crown Asset Management LLC" at bounding box center [340, 258] width 219 height 38
type input "Quantum3 Group LLC as agent for Crown Asset Management LLC"
type input "P. O. Box 788"
type input "[PERSON_NAME]"
select select "50"
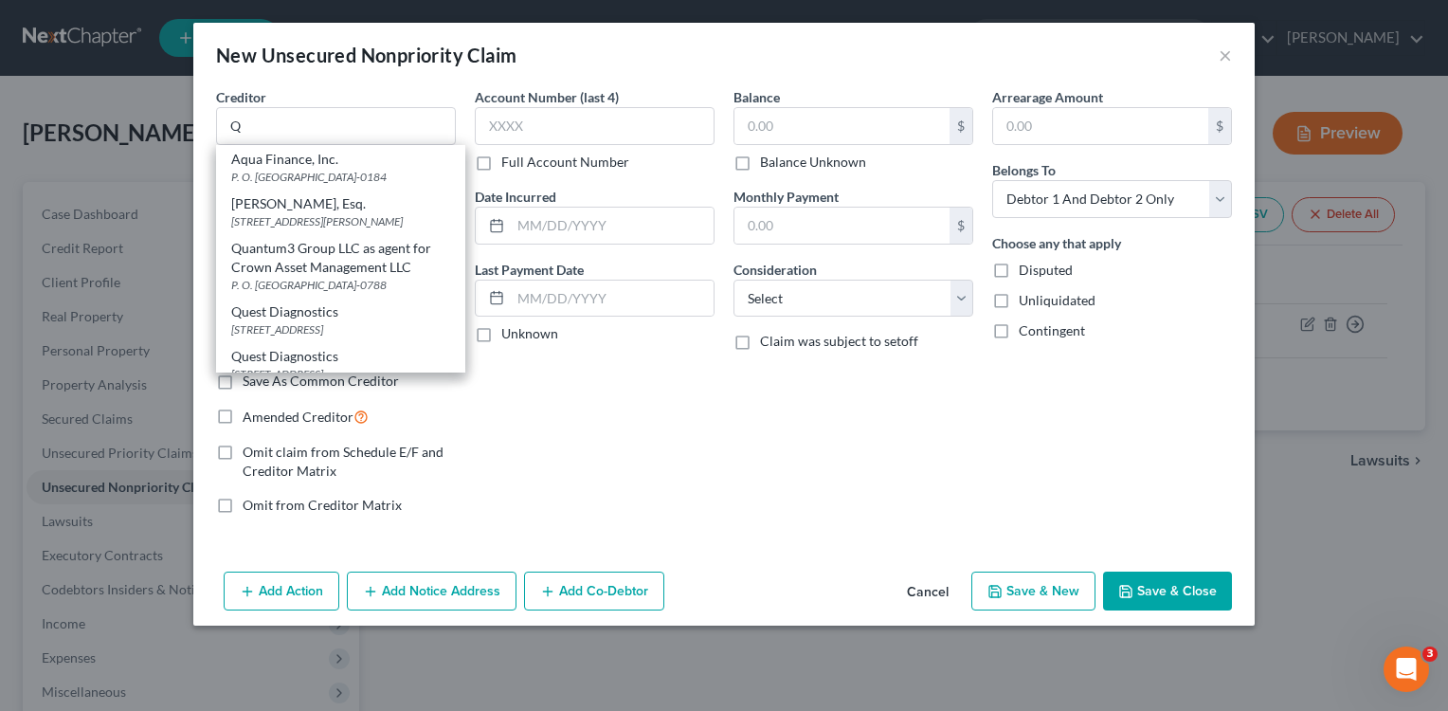
type input "98083-0788"
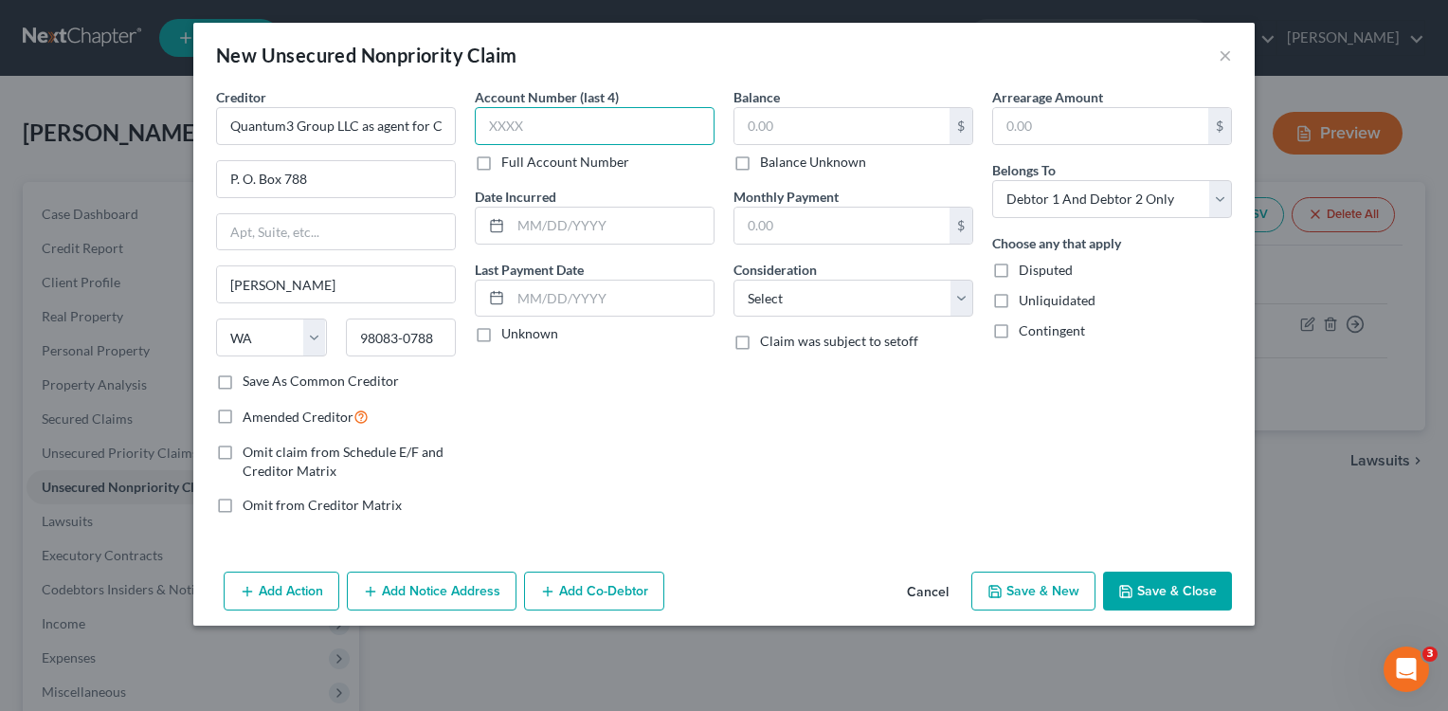
click at [544, 124] on input "text" at bounding box center [595, 126] width 240 height 38
type input "2244"
click at [816, 131] on input "text" at bounding box center [841, 126] width 215 height 36
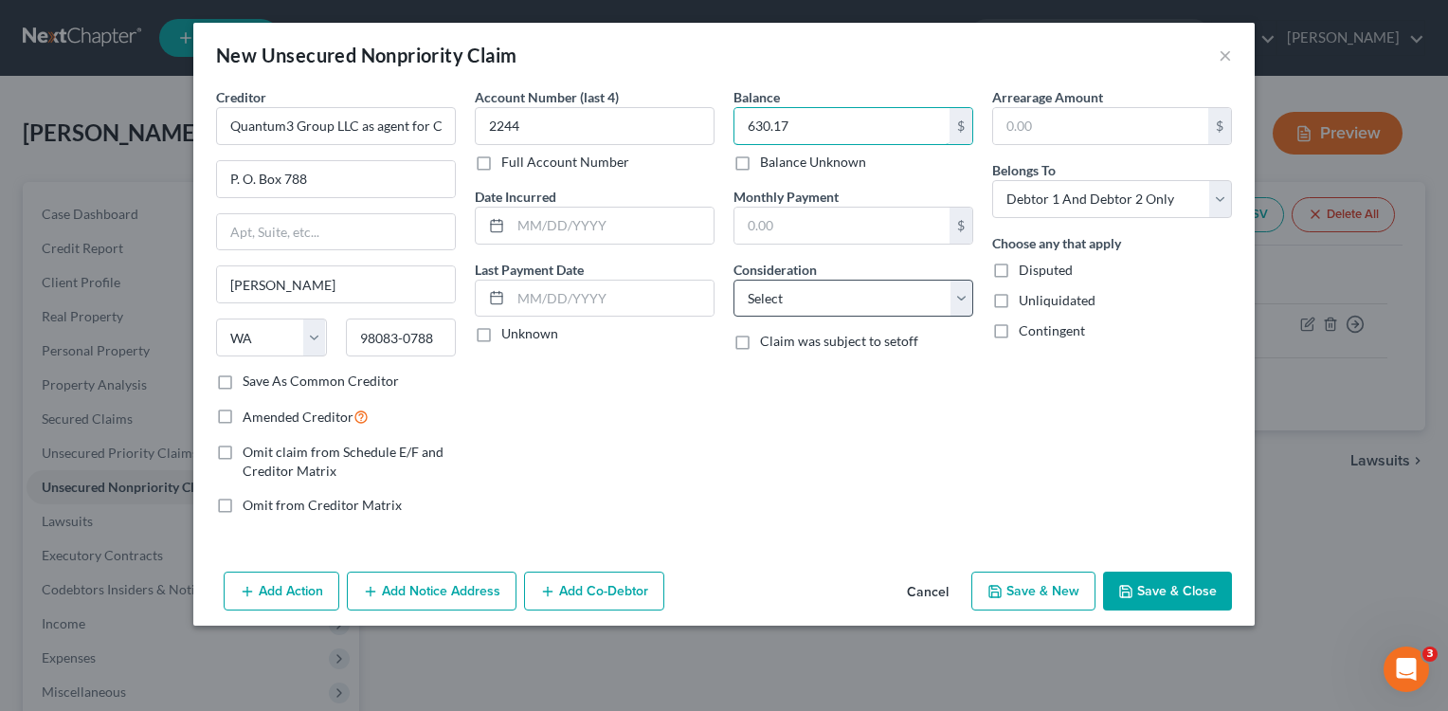
type input "630.17"
click at [963, 298] on select "Select Cable / Satellite Services Collection Agency Credit Card Debt Debt Couns…" at bounding box center [853, 299] width 240 height 38
select select "2"
click at [733, 280] on select "Select Cable / Satellite Services Collection Agency Credit Card Debt Debt Couns…" at bounding box center [853, 299] width 240 height 38
click at [709, 401] on div "Account Number (last 4) 2244 Full Account Number Date Incurred Last Payment Dat…" at bounding box center [594, 308] width 259 height 443
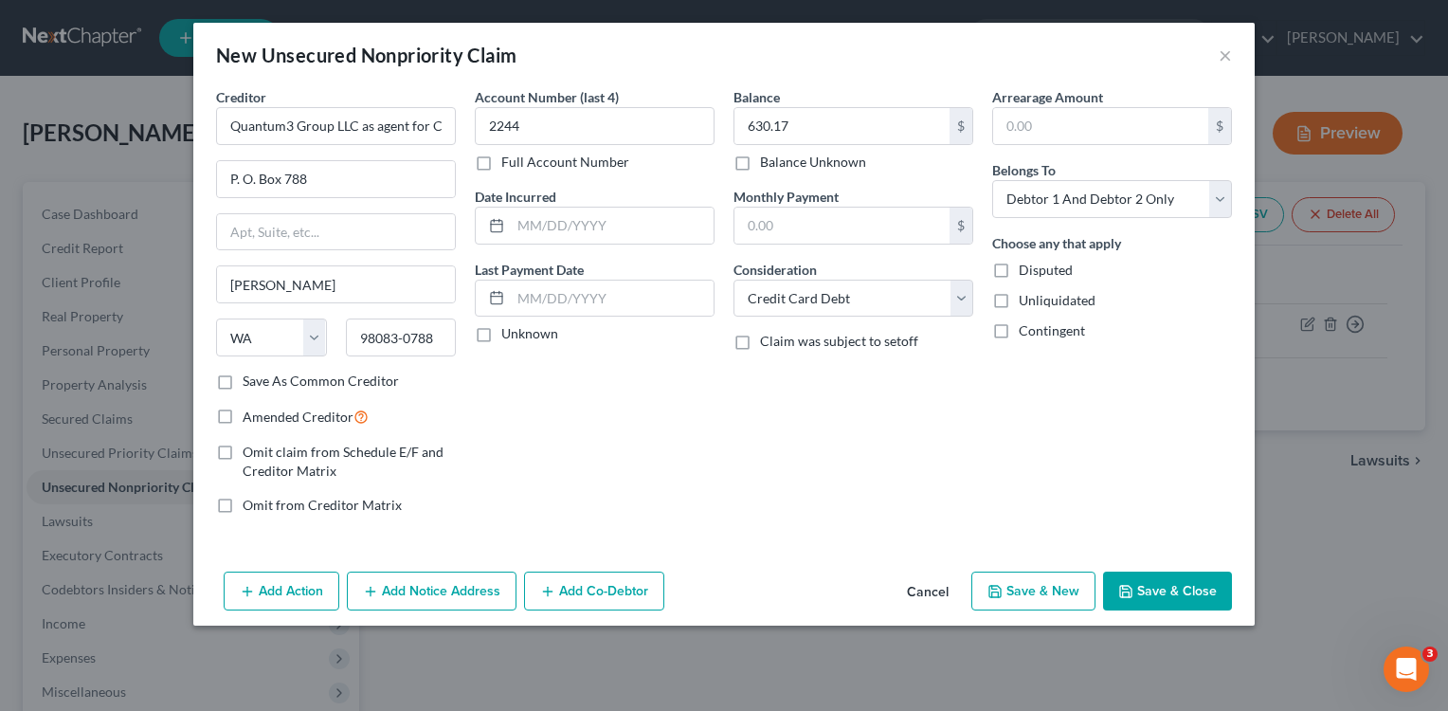
click at [1183, 590] on button "Save & Close" at bounding box center [1167, 591] width 129 height 40
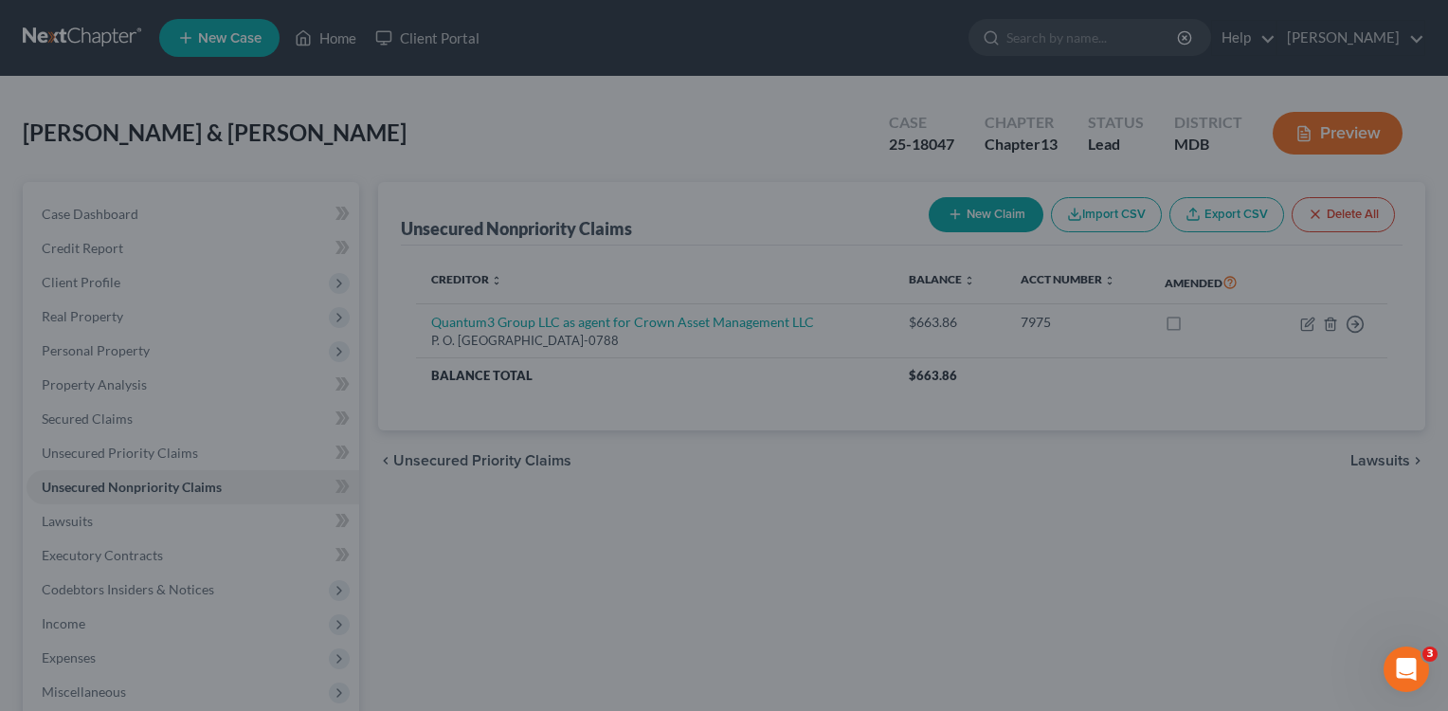
type input "0.00"
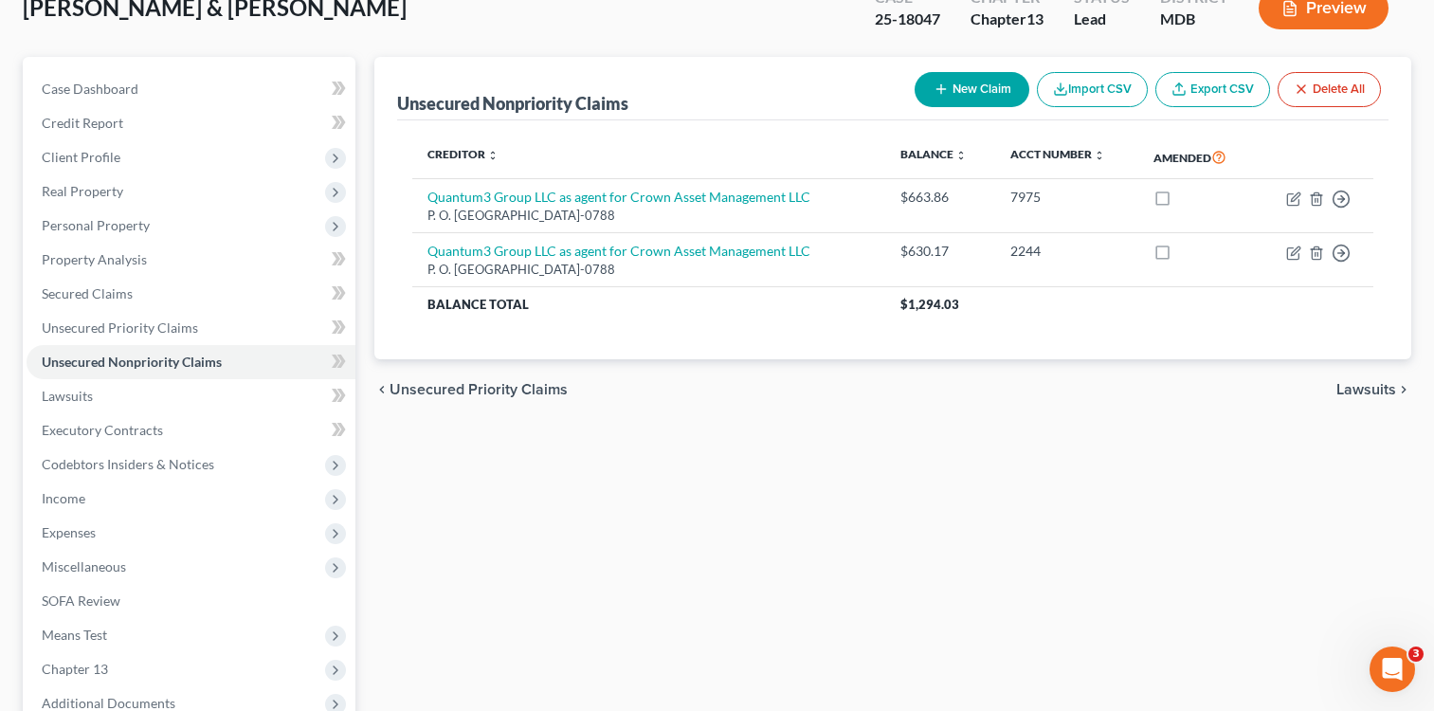
scroll to position [331, 0]
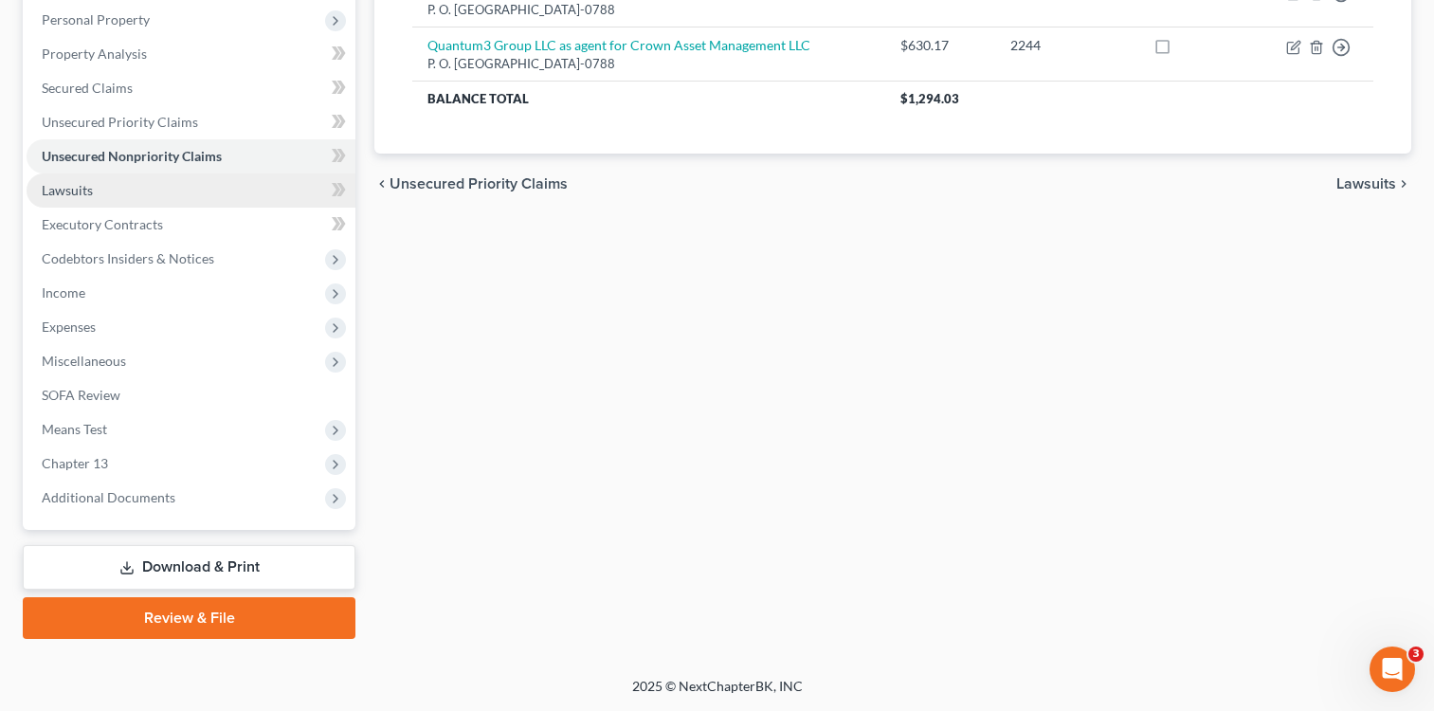
click at [104, 196] on link "Lawsuits" at bounding box center [191, 190] width 329 height 34
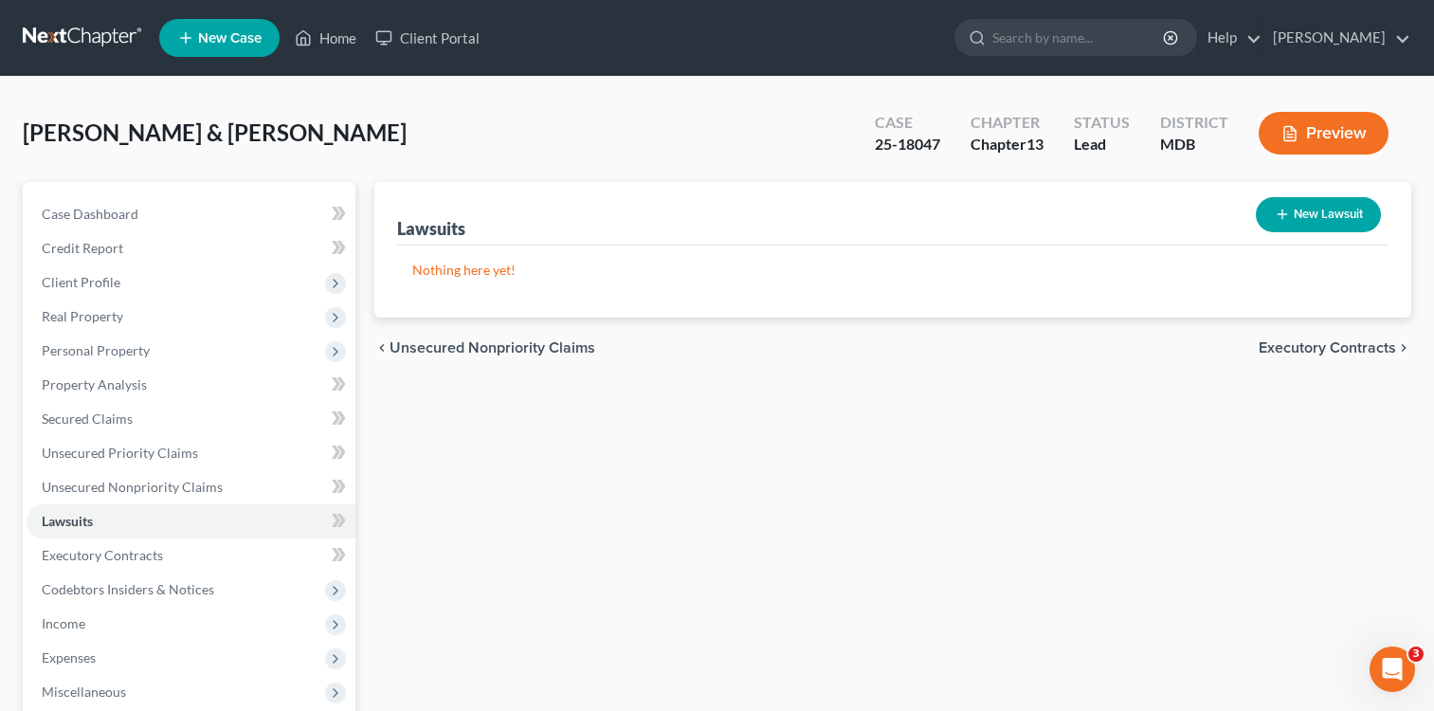
click at [1311, 208] on button "New Lawsuit" at bounding box center [1318, 214] width 125 height 35
select select "0"
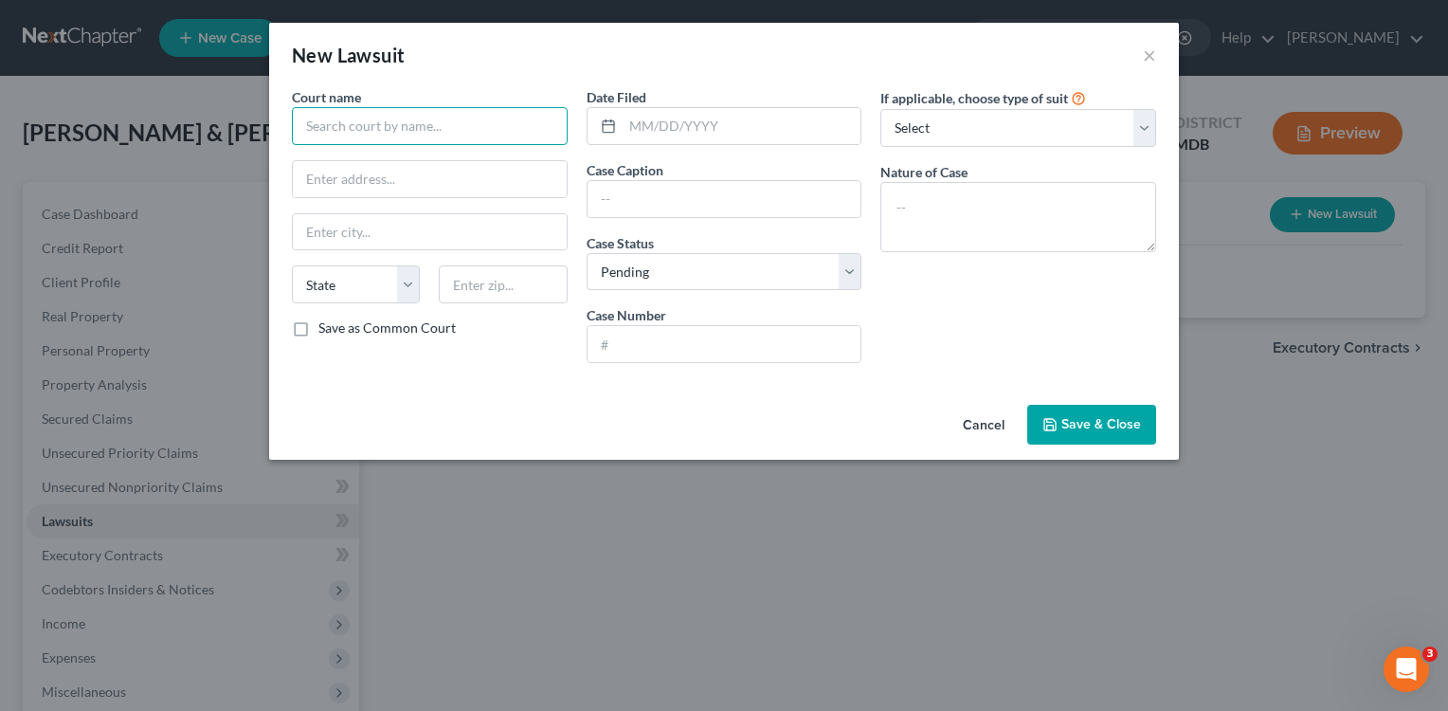
click at [497, 135] on input "text" at bounding box center [430, 126] width 276 height 38
type input "In the Circuit Court for the County of [GEOGRAPHIC_DATA], [US_STATE]"
click at [408, 181] on input "text" at bounding box center [430, 179] width 274 height 36
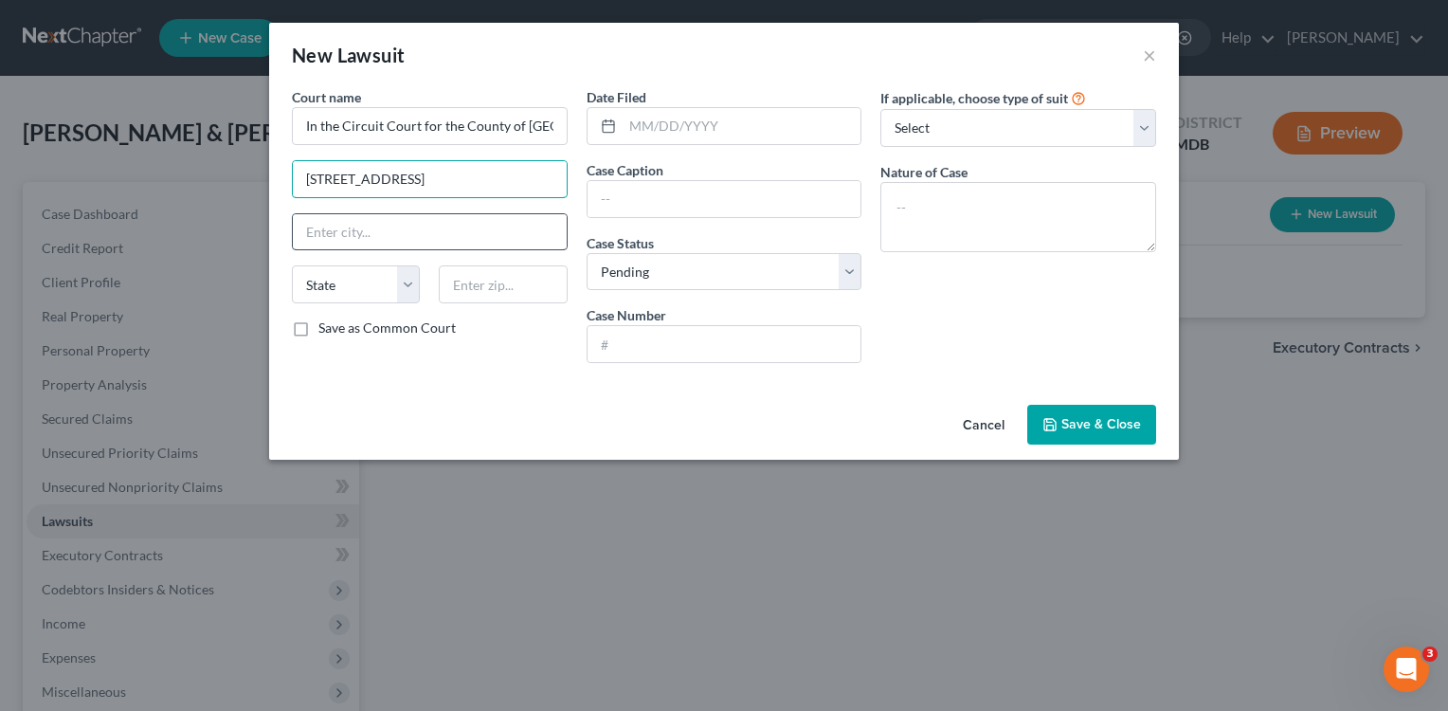
type input "[STREET_ADDRESS]"
click at [420, 237] on input "text" at bounding box center [430, 232] width 274 height 36
click at [369, 230] on input "[GEOGRAPHIC_DATA]" at bounding box center [430, 232] width 274 height 36
type input "Upper Marlboro"
click at [410, 281] on select "State [US_STATE] AK AR AZ CA CO CT DE DC [GEOGRAPHIC_DATA] [GEOGRAPHIC_DATA] GU…" at bounding box center [356, 284] width 128 height 38
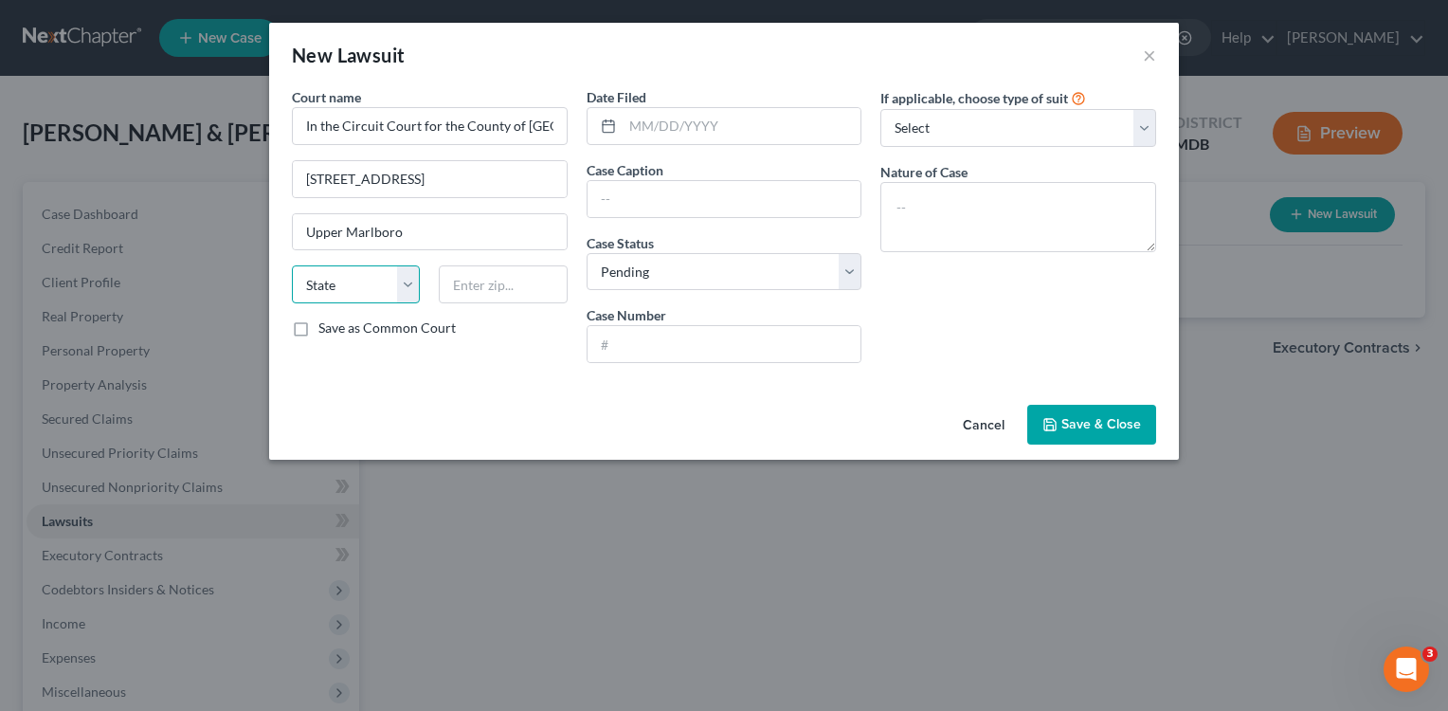
select select "21"
click at [292, 265] on select "State [US_STATE] AK AR AZ CA CO CT DE DC [GEOGRAPHIC_DATA] [GEOGRAPHIC_DATA] GU…" at bounding box center [356, 284] width 128 height 38
click at [517, 294] on input "text" at bounding box center [503, 284] width 128 height 38
type input "20772"
click at [621, 133] on div at bounding box center [725, 126] width 276 height 38
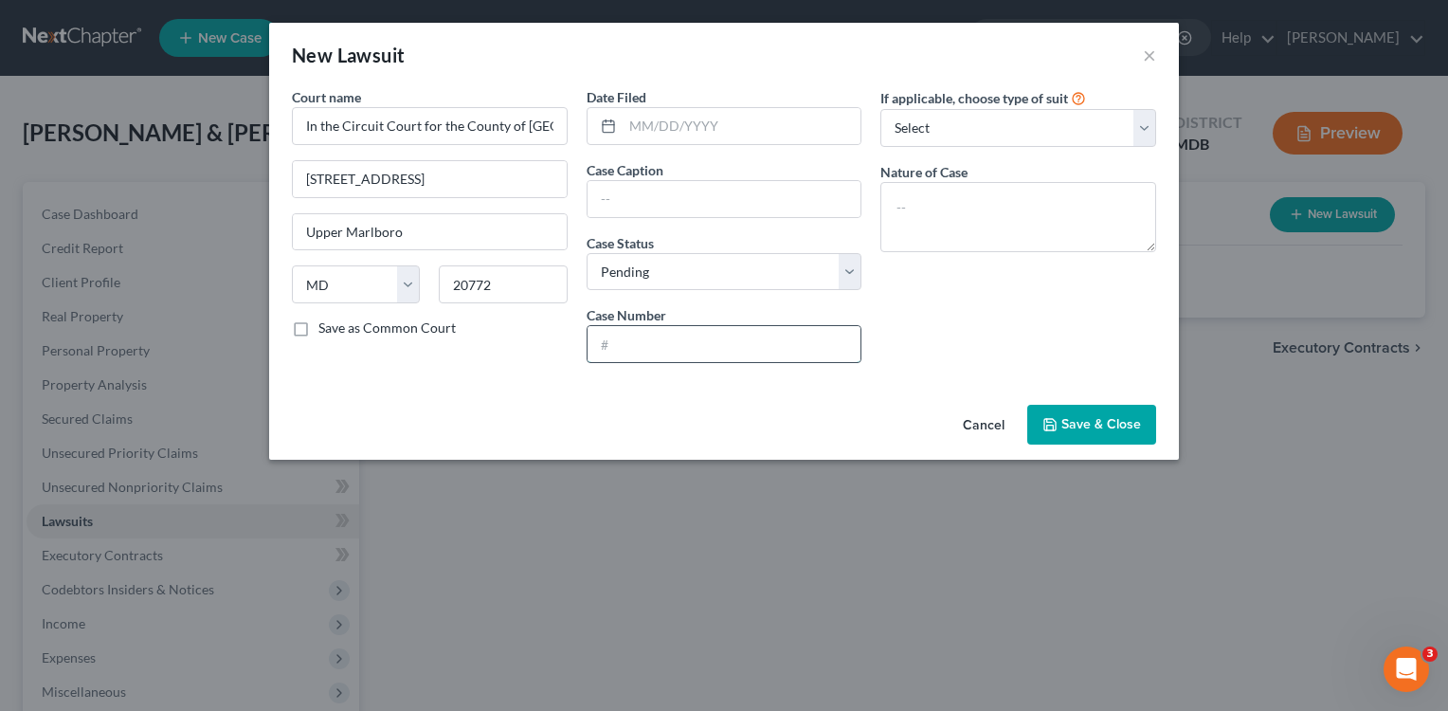
click at [648, 341] on input "text" at bounding box center [725, 344] width 274 height 36
type input "C-16-CV-24-004571"
click at [987, 210] on textarea at bounding box center [1018, 217] width 276 height 70
click at [1148, 125] on select "Select Repossession Garnishment Foreclosure Attached, Seized, Or Levied Other" at bounding box center [1018, 128] width 276 height 38
select select "2"
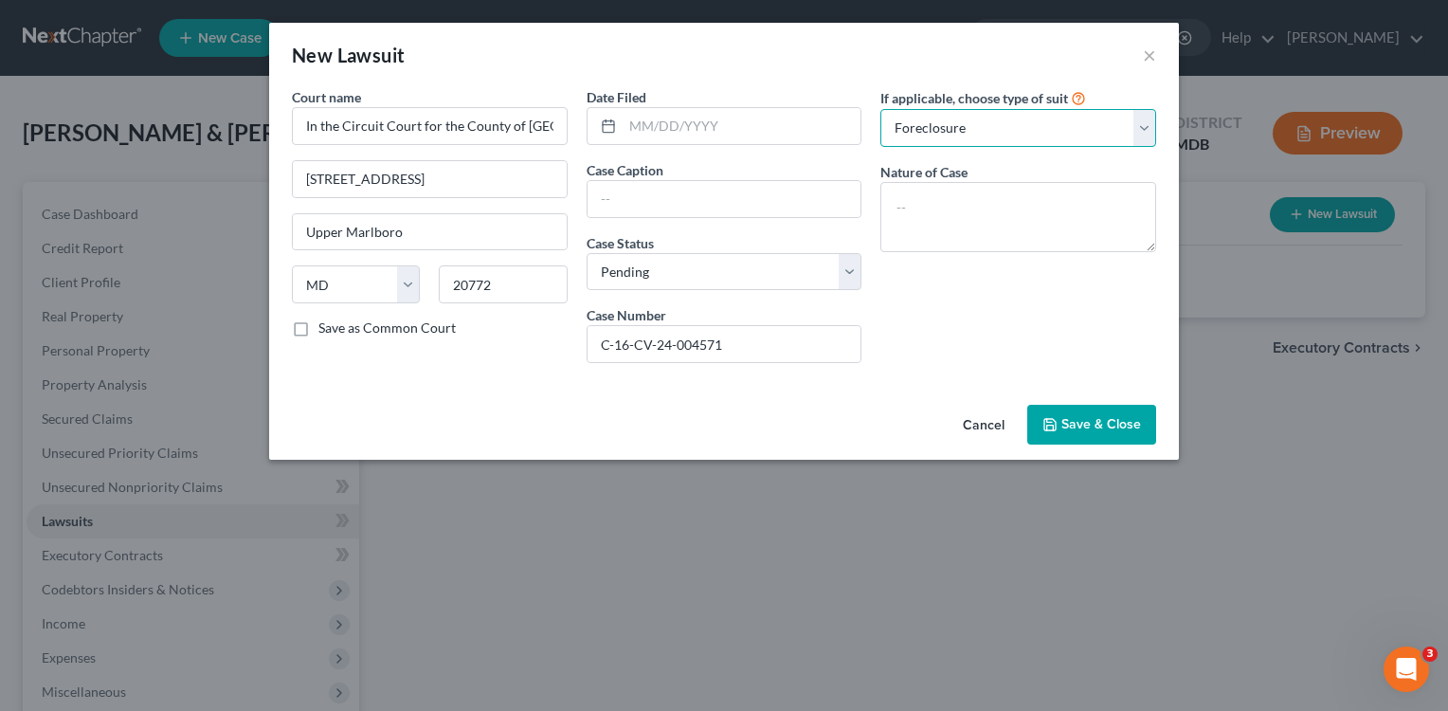
click at [880, 109] on select "Select Repossession Garnishment Foreclosure Attached, Seized, Or Levied Other" at bounding box center [1018, 128] width 276 height 38
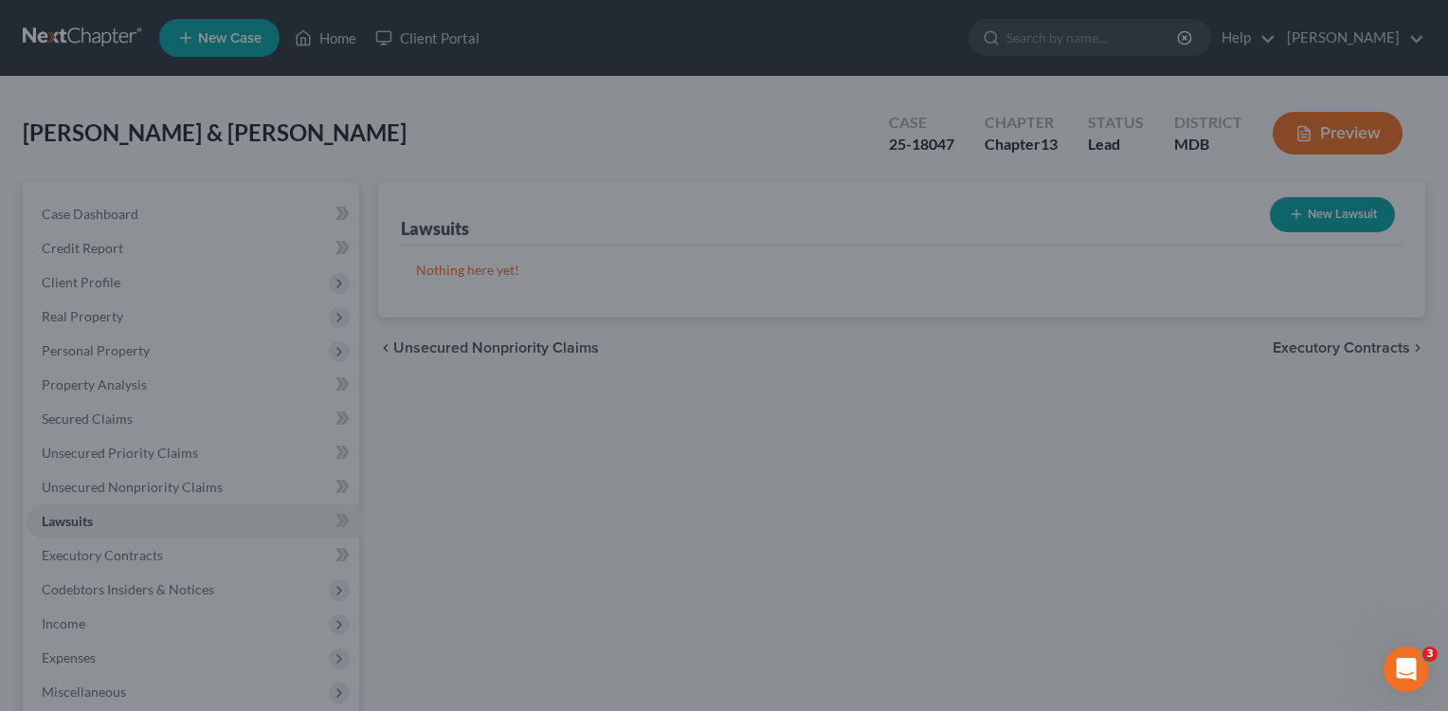
scroll to position [30, 0]
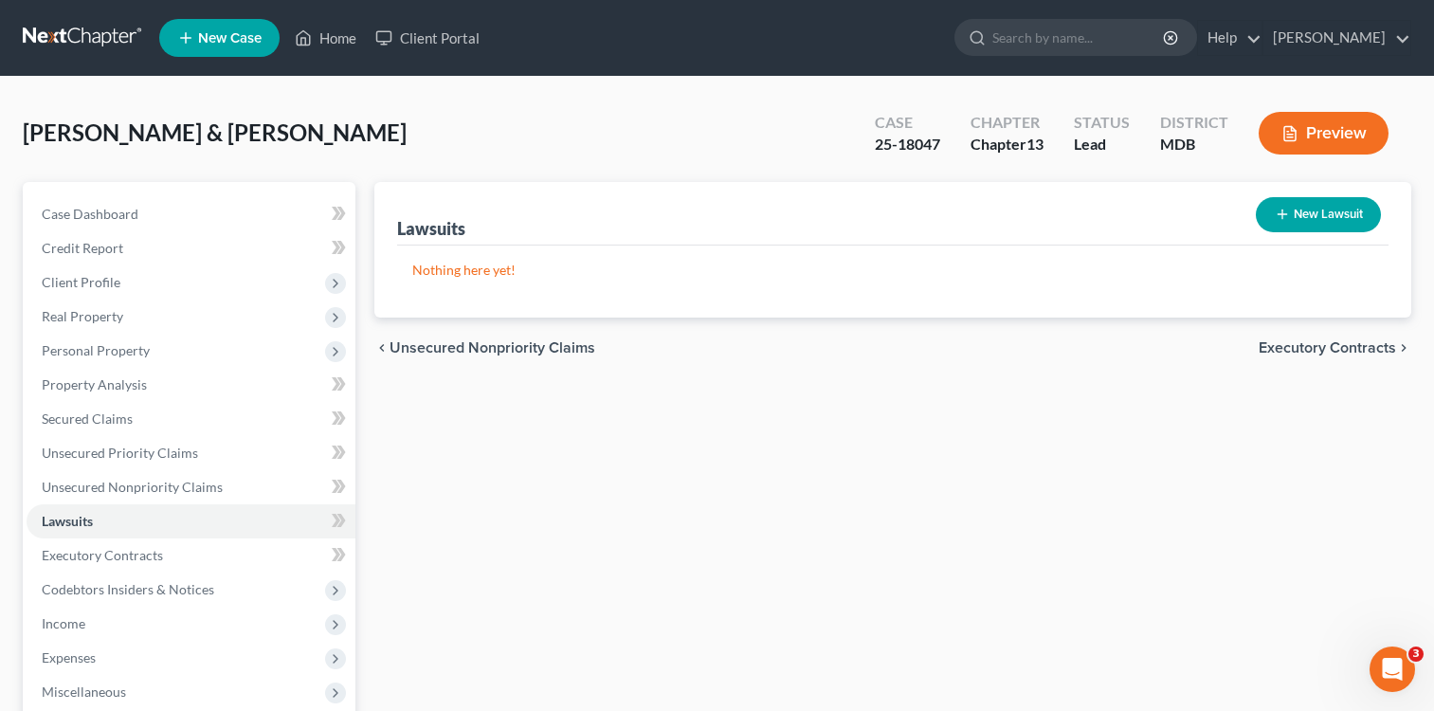
drag, startPoint x: 1437, startPoint y: 325, endPoint x: 1441, endPoint y: 409, distance: 84.5
click at [1322, 211] on button "New Lawsuit" at bounding box center [1318, 214] width 125 height 35
select select "0"
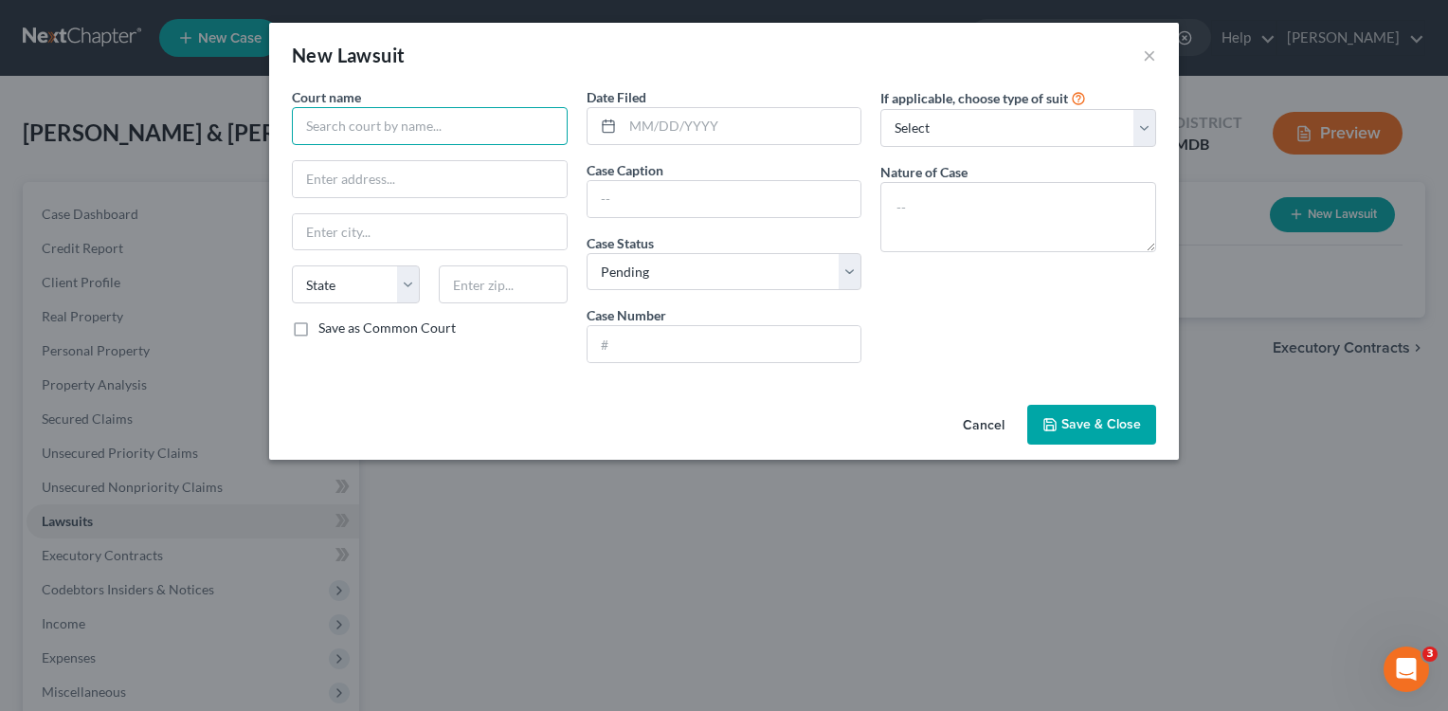
click at [508, 127] on input "text" at bounding box center [430, 126] width 276 height 38
type input "In the Circuit Court for [GEOGRAPHIC_DATA][PERSON_NAME], [US_STATE]"
click at [517, 186] on input "text" at bounding box center [430, 179] width 274 height 36
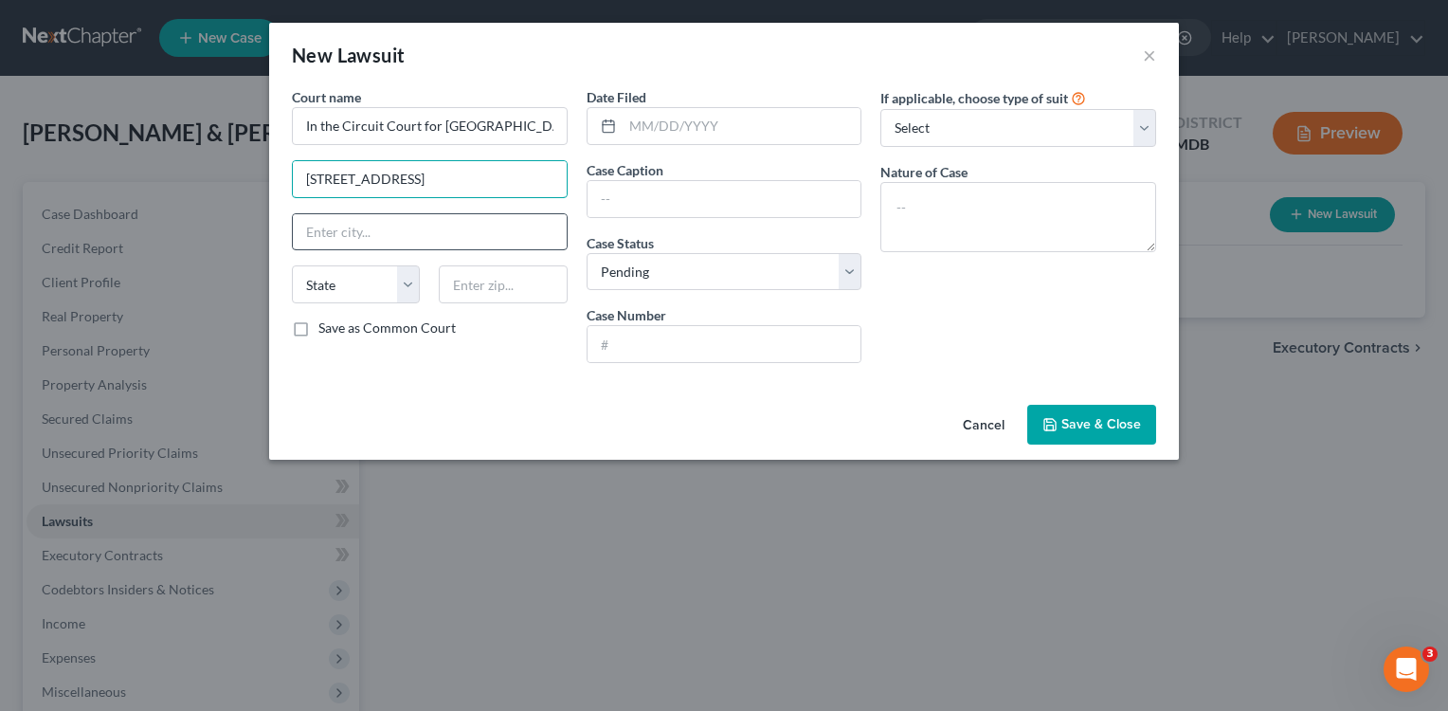
type input "[STREET_ADDRESS]"
click at [483, 243] on input "text" at bounding box center [430, 232] width 274 height 36
type input "Upper Marlboro"
click at [407, 280] on select "State [US_STATE] AK AR AZ CA CO CT DE DC [GEOGRAPHIC_DATA] [GEOGRAPHIC_DATA] GU…" at bounding box center [356, 284] width 128 height 38
select select "21"
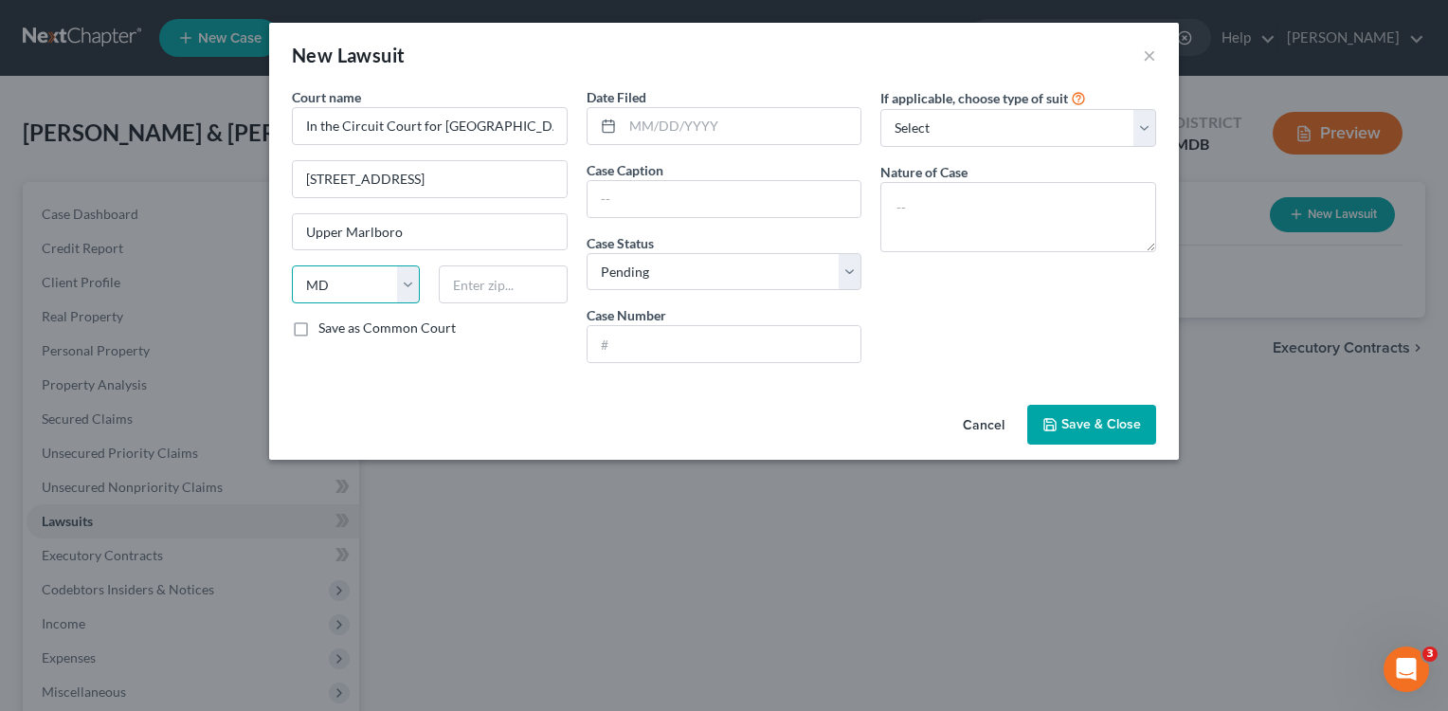
click at [292, 265] on select "State [US_STATE] AK AR AZ CA CO CT DE DC [GEOGRAPHIC_DATA] [GEOGRAPHIC_DATA] GU…" at bounding box center [356, 284] width 128 height 38
click at [495, 288] on input "text" at bounding box center [503, 284] width 128 height 38
type input "20772"
click at [318, 335] on label "Save as Common Court" at bounding box center [386, 327] width 137 height 19
click at [326, 331] on input "Save as Common Court" at bounding box center [332, 324] width 12 height 12
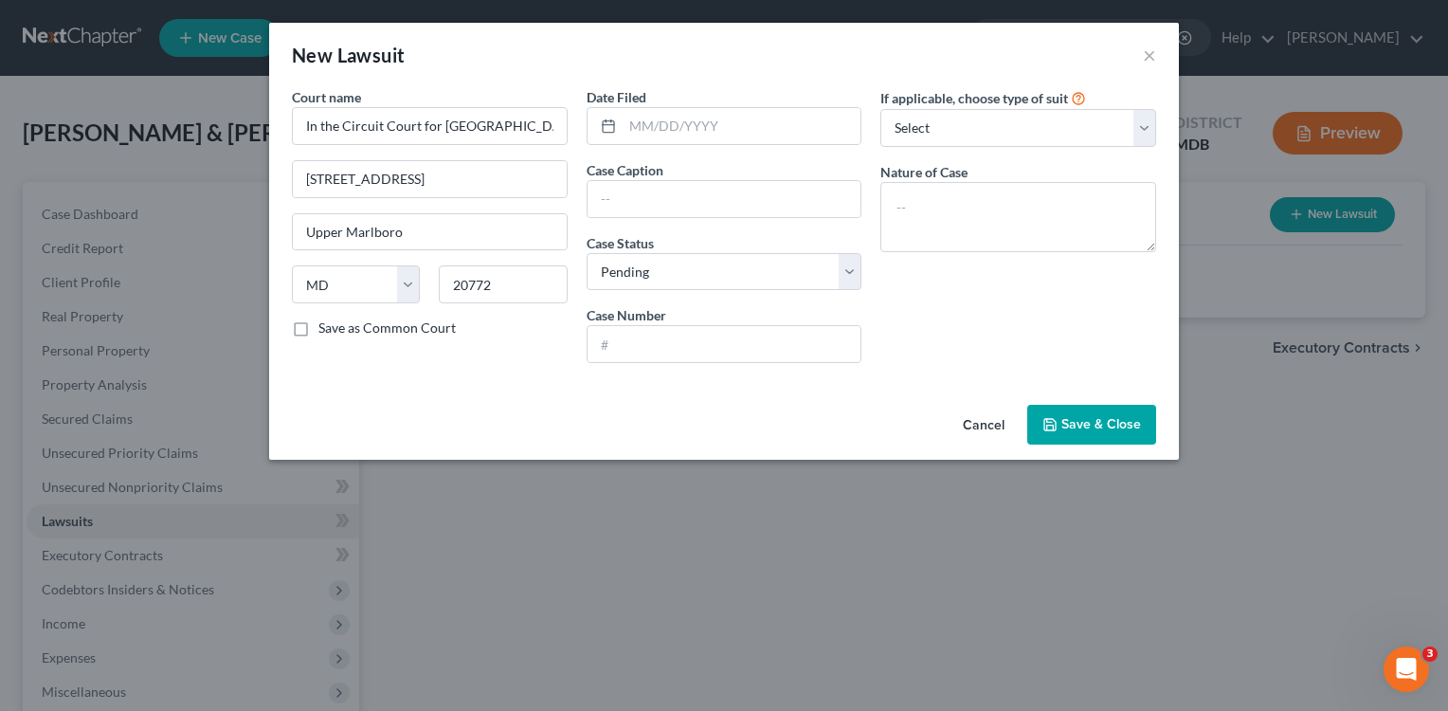
checkbox input "true"
click at [636, 353] on input "text" at bounding box center [725, 344] width 274 height 36
type input "C-16-CV-24-004571"
click at [1144, 129] on select "Select Repossession Garnishment Foreclosure Attached, Seized, Or Levied Other" at bounding box center [1018, 128] width 276 height 38
click at [880, 109] on select "Select Repossession Garnishment Foreclosure Attached, Seized, Or Levied Other" at bounding box center [1018, 128] width 276 height 38
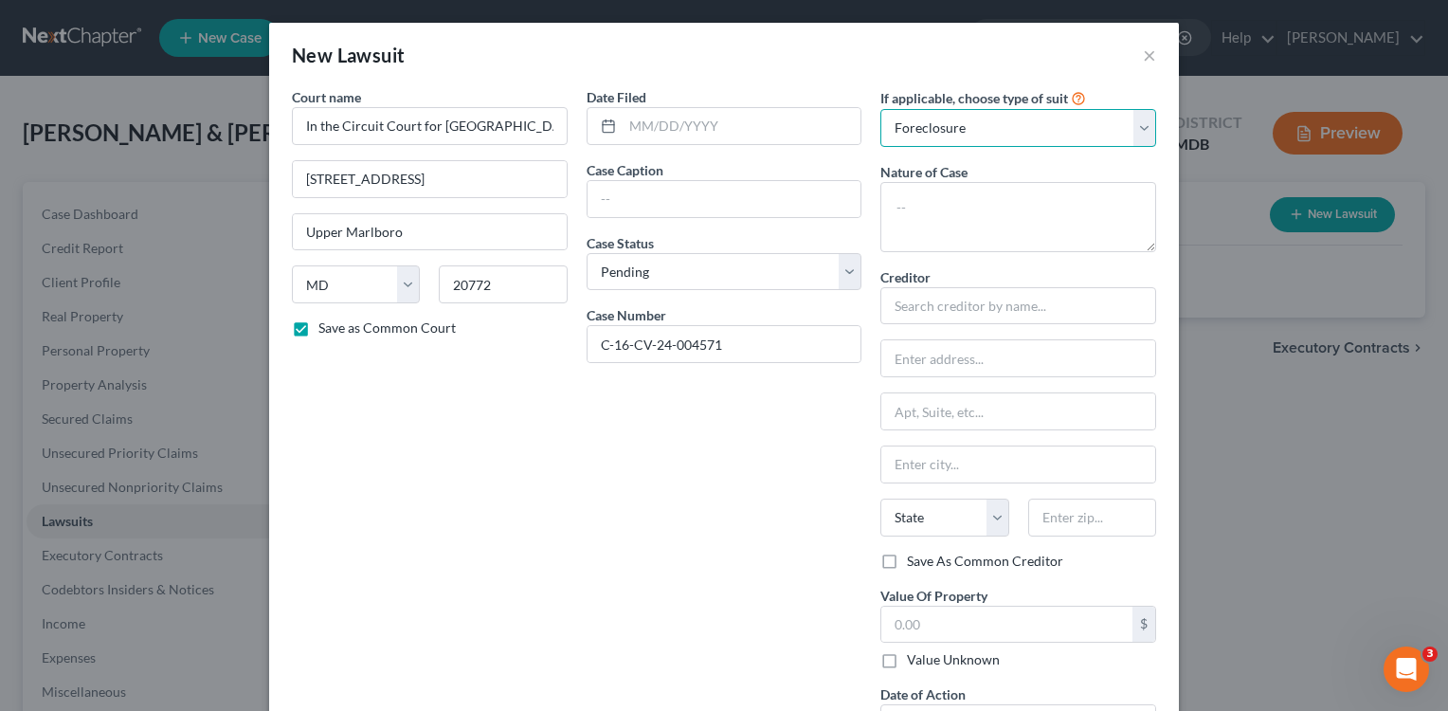
click at [1133, 121] on select "Select Repossession Garnishment Foreclosure Attached, Seized, Or Levied Other" at bounding box center [1018, 128] width 276 height 38
click at [880, 109] on select "Select Repossession Garnishment Foreclosure Attached, Seized, Or Levied Other" at bounding box center [1018, 128] width 276 height 38
drag, startPoint x: 794, startPoint y: 82, endPoint x: 780, endPoint y: 42, distance: 43.2
click at [780, 42] on div "New Lawsuit ×" at bounding box center [724, 55] width 910 height 64
drag, startPoint x: 748, startPoint y: 523, endPoint x: 748, endPoint y: 546, distance: 22.7
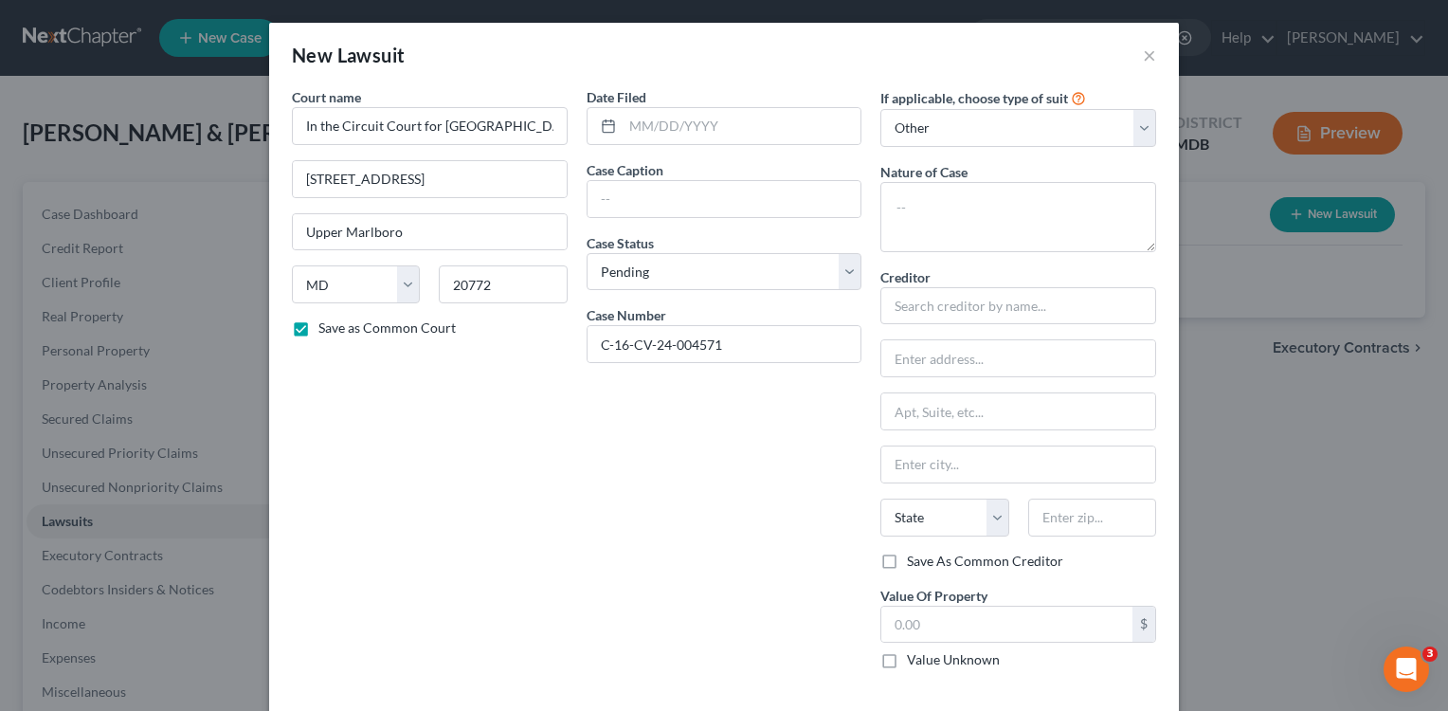
click at [748, 500] on div "Date Filed Case Caption Case Status * Select Pending On Appeal Concluded Case N…" at bounding box center [724, 385] width 295 height 597
click at [1147, 135] on select "Select Repossession Garnishment Foreclosure Attached, Seized, Or Levied Other" at bounding box center [1018, 128] width 276 height 38
select select "2"
click at [880, 109] on select "Select Repossession Garnishment Foreclosure Attached, Seized, Or Levied Other" at bounding box center [1018, 128] width 276 height 38
drag, startPoint x: 735, startPoint y: 471, endPoint x: 743, endPoint y: 495, distance: 24.9
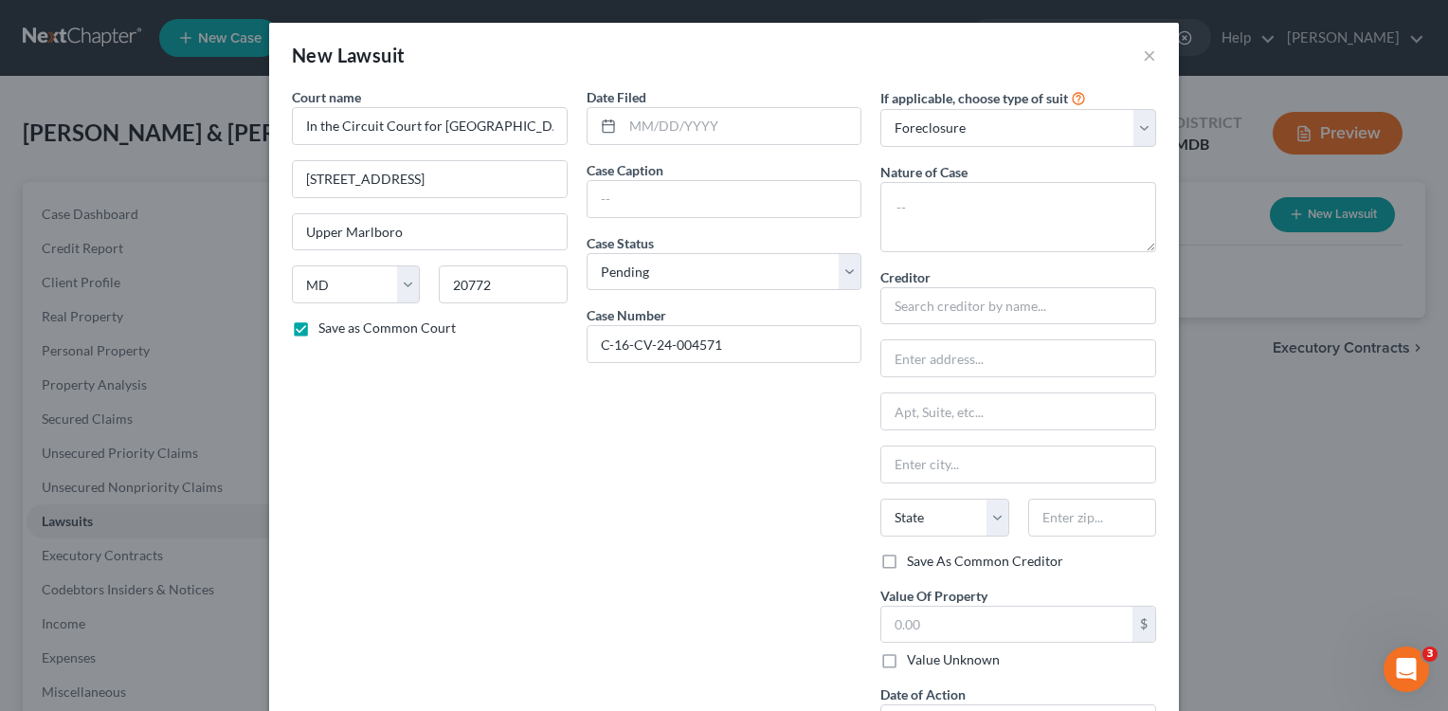
click at [743, 495] on div "Date Filed Case Caption Case Status * Select Pending On Appeal Concluded Case N…" at bounding box center [724, 422] width 295 height 670
drag, startPoint x: 773, startPoint y: 516, endPoint x: 886, endPoint y: 552, distance: 118.4
click at [785, 470] on div "Date Filed Case Caption Case Status * Select Pending On Appeal Concluded Case N…" at bounding box center [724, 422] width 295 height 670
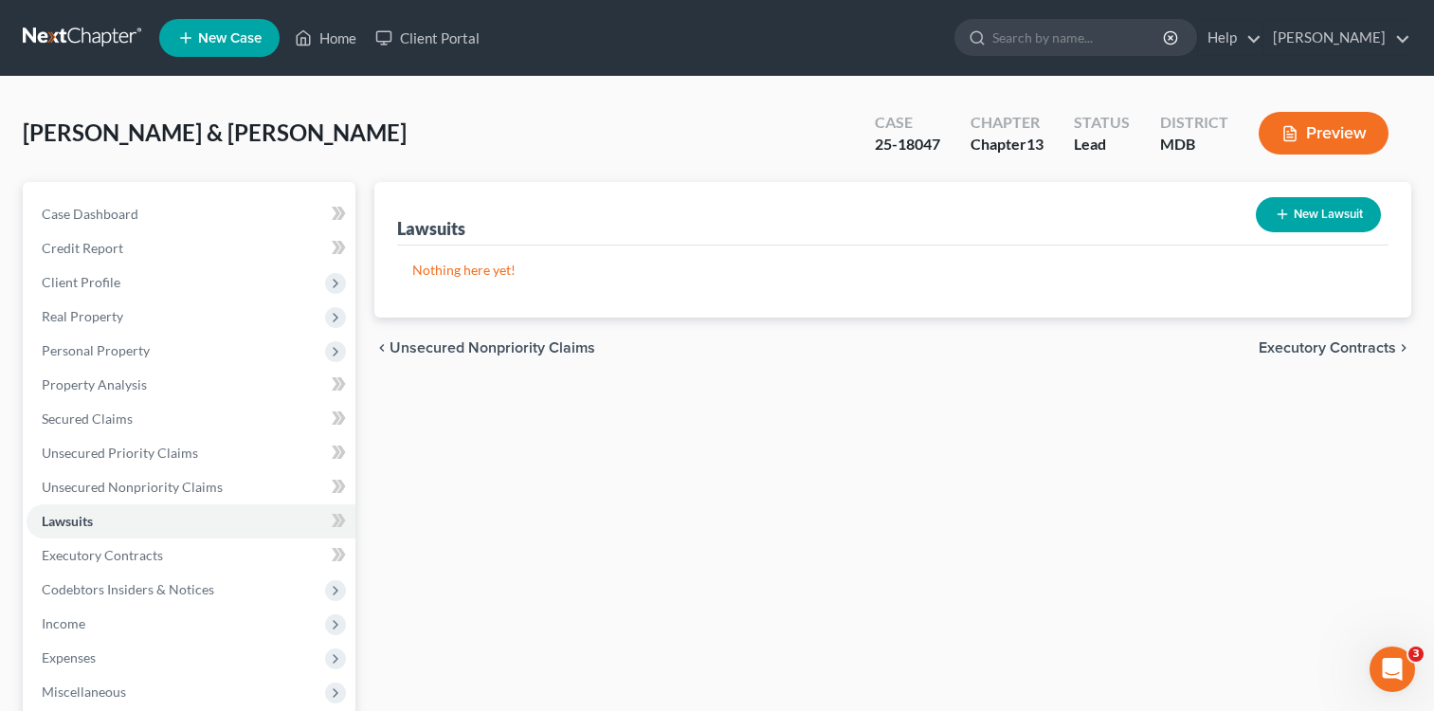
click at [1315, 217] on button "New Lawsuit" at bounding box center [1318, 214] width 125 height 35
select select "0"
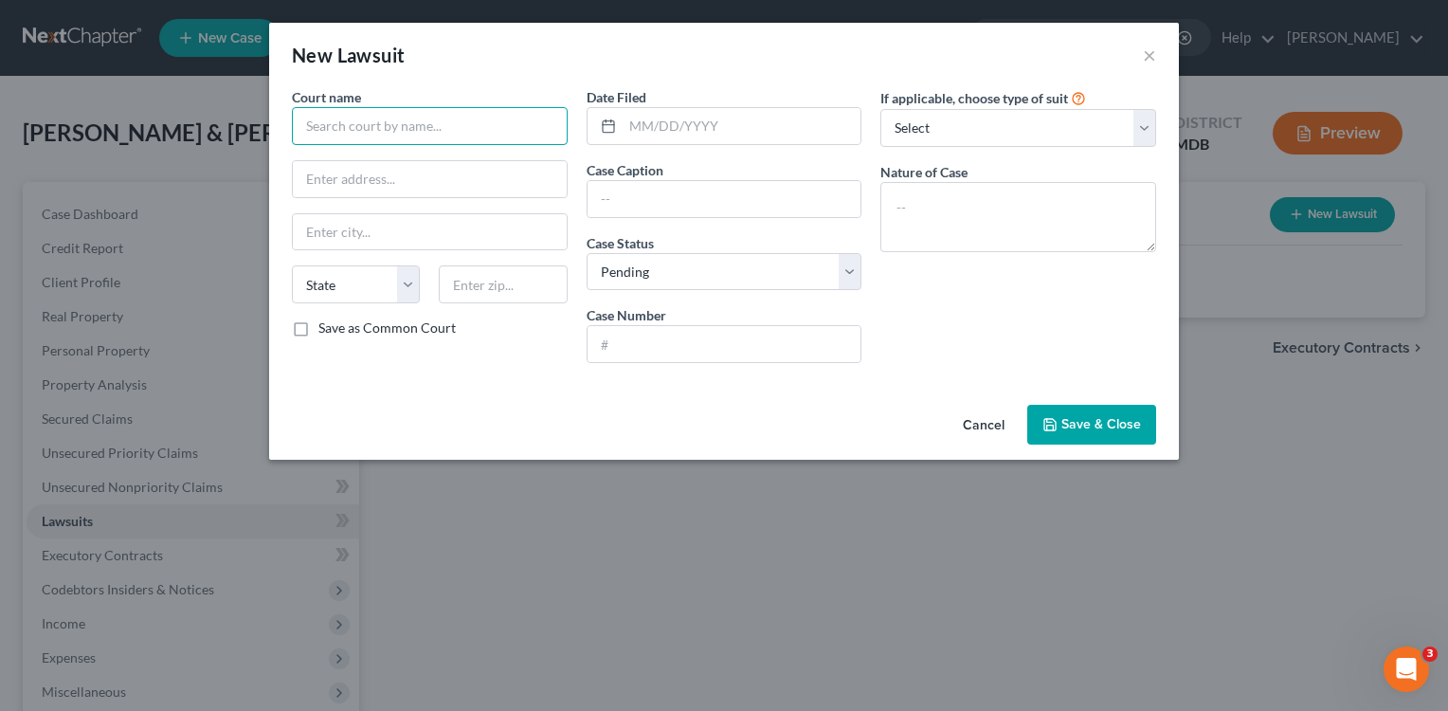
click at [505, 141] on input "text" at bounding box center [430, 126] width 276 height 38
drag, startPoint x: 439, startPoint y: 118, endPoint x: 549, endPoint y: 142, distance: 112.6
click at [440, 122] on input "In the Circuit Court for the County of Prince [PERSON_NAME]'s, [US_STATE]" at bounding box center [430, 126] width 276 height 38
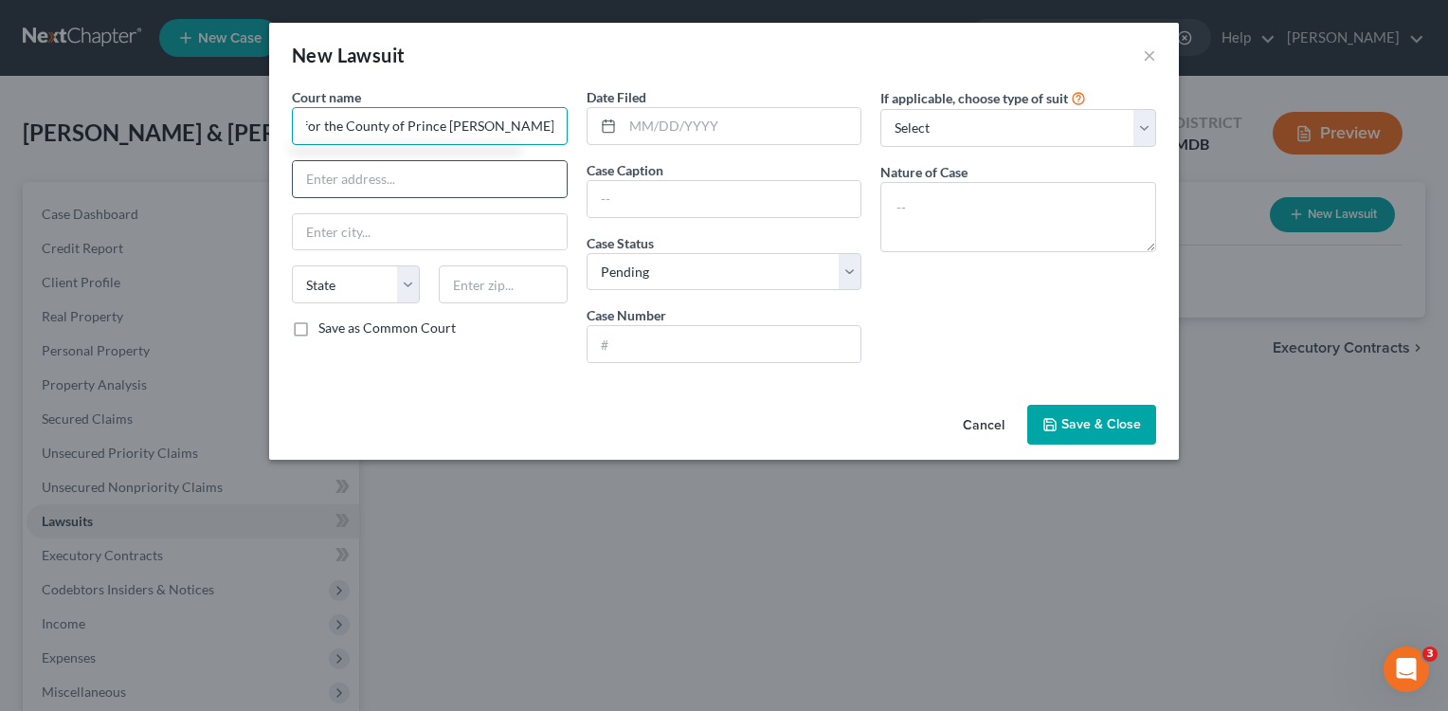
type input "In the Circuit Court for the County of Prince [PERSON_NAME]'s, [US_STATE]"
click at [452, 194] on input "text" at bounding box center [430, 179] width 274 height 36
type input "[STREET_ADDRESS]"
type input "Upper Marlboro"
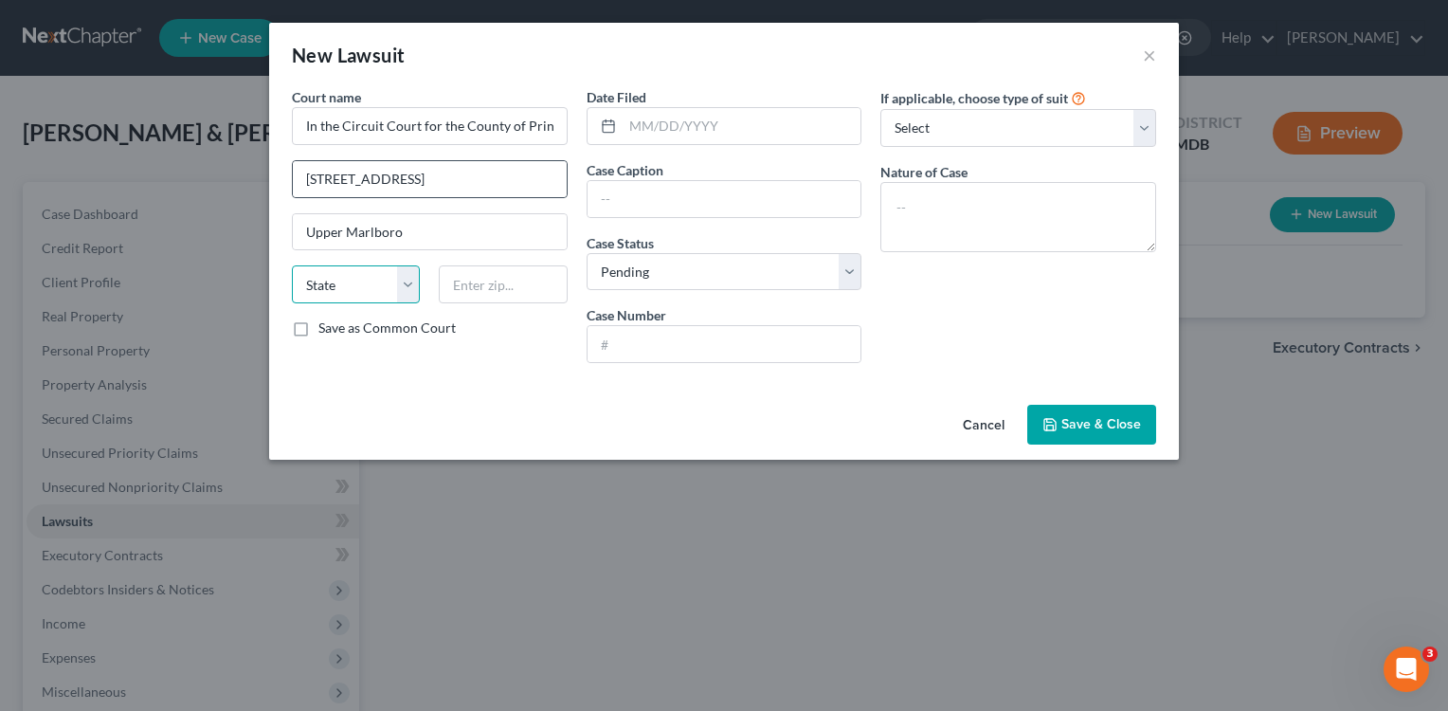
select select "21"
type input "20772"
click at [691, 342] on input "text" at bounding box center [725, 344] width 274 height 36
type input "C-16-CV-24-004571"
click at [1091, 421] on span "Save & Close" at bounding box center [1101, 424] width 80 height 16
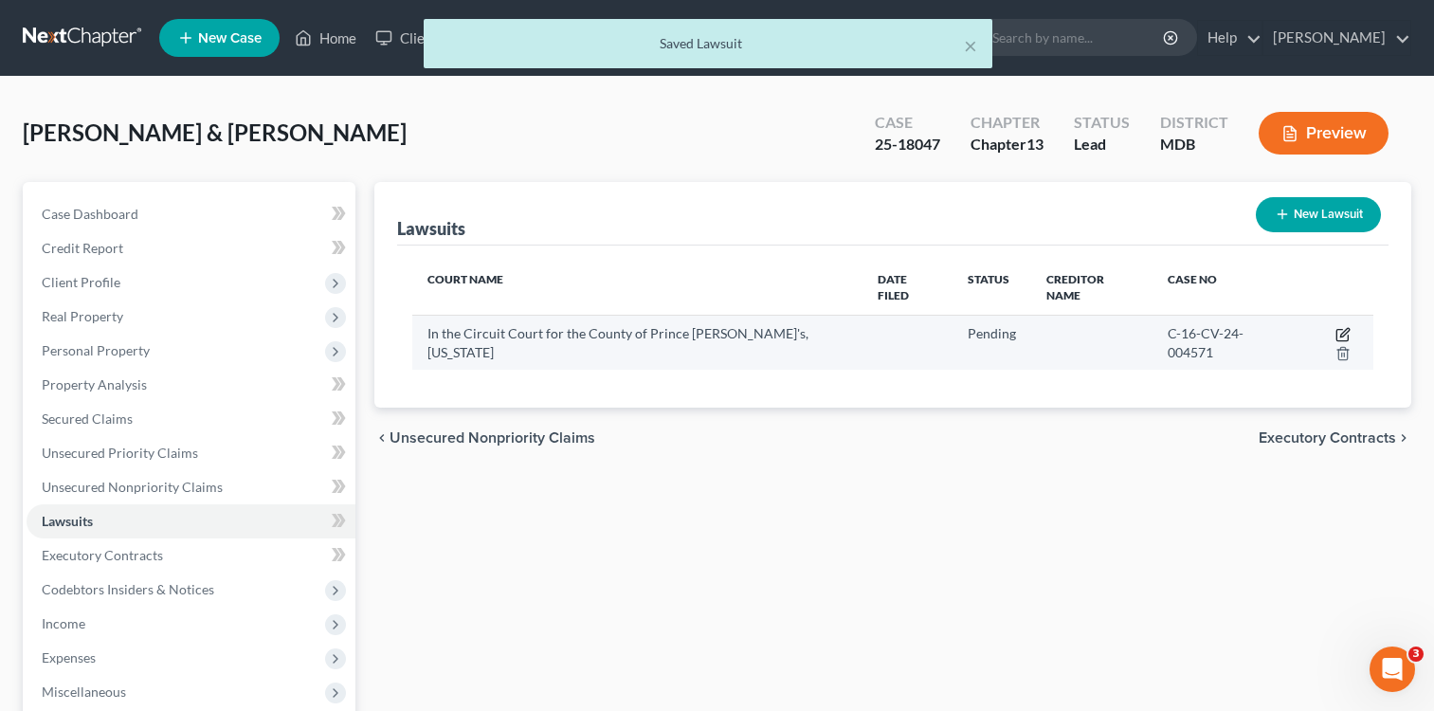
click at [1340, 328] on icon "button" at bounding box center [1344, 332] width 9 height 9
select select "21"
select select "0"
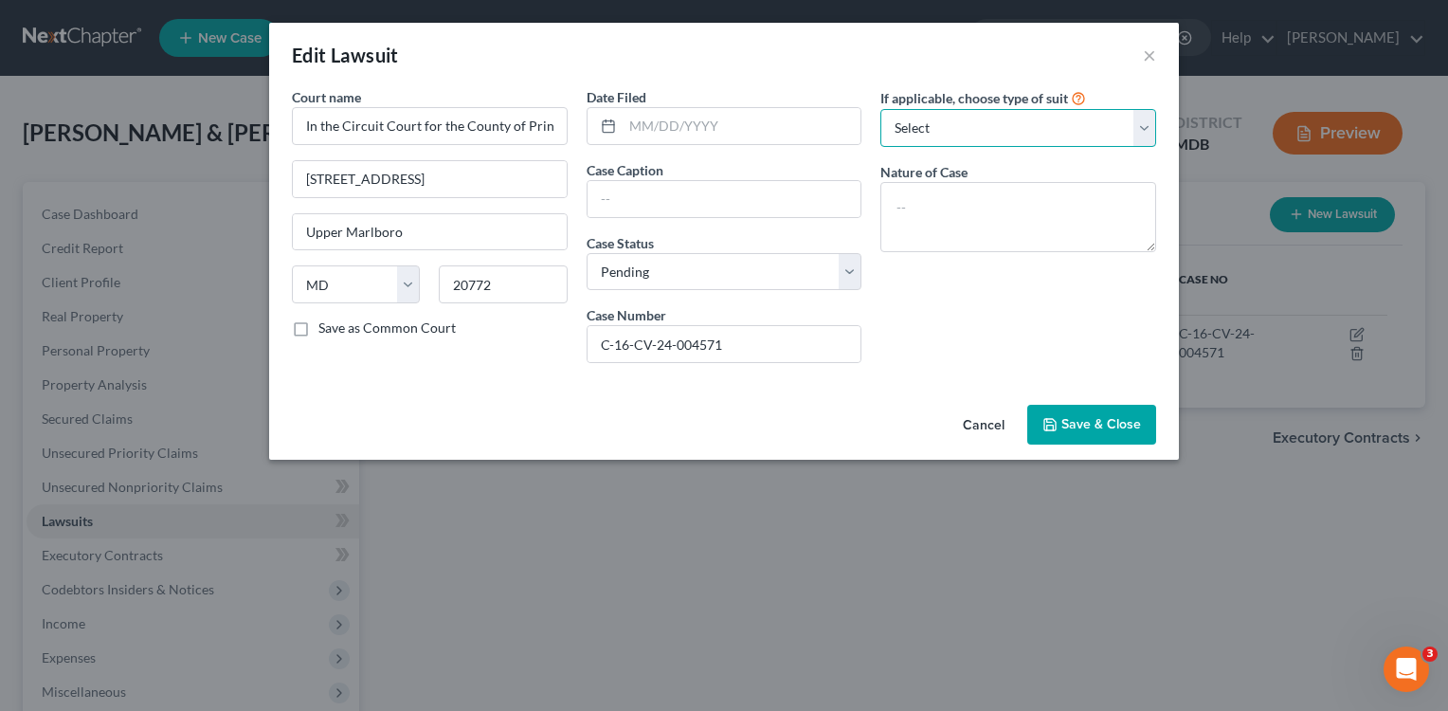
click at [1151, 127] on select "Select Repossession Garnishment Foreclosure Attached, Seized, Or Levied Other" at bounding box center [1018, 128] width 276 height 38
select select "2"
click at [880, 109] on select "Select Repossession Garnishment Foreclosure Attached, Seized, Or Levied Other" at bounding box center [1018, 128] width 276 height 38
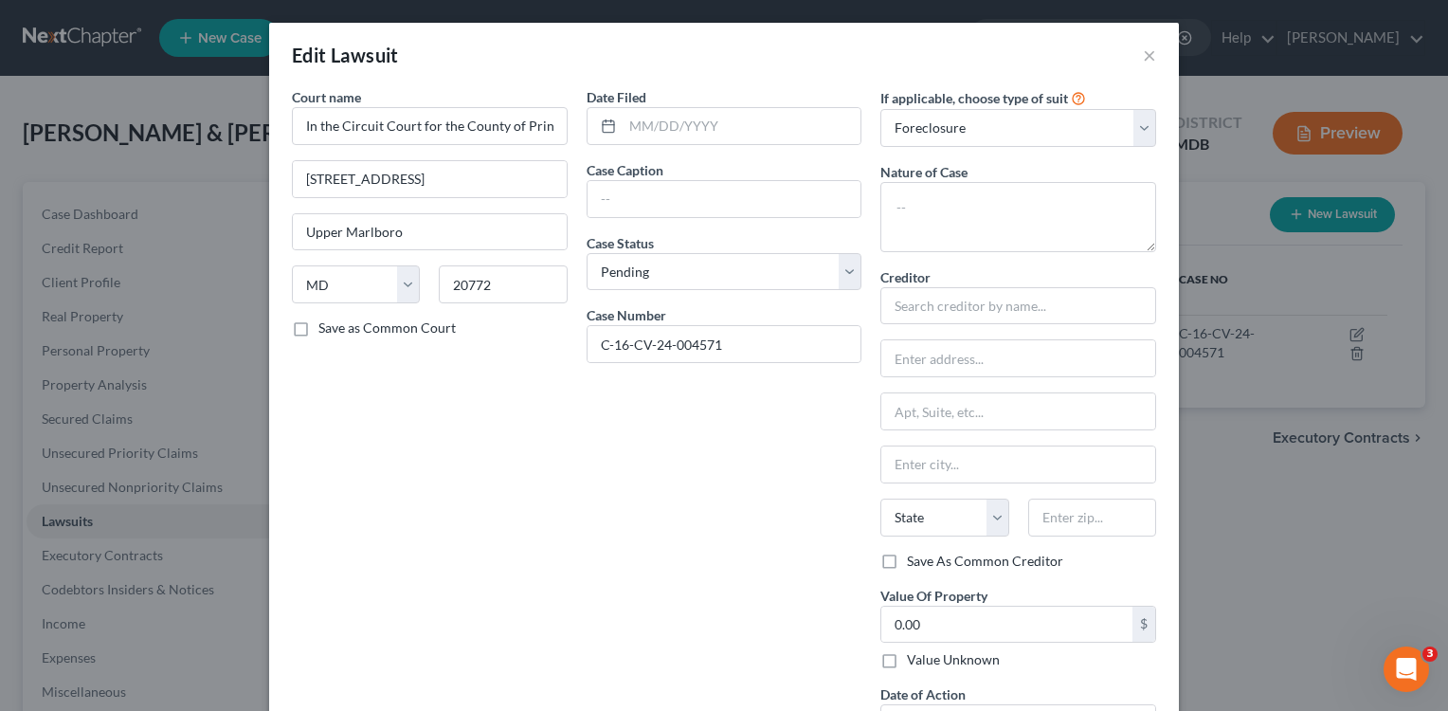
click at [709, 473] on div "Date Filed Case Caption Case Status * Select Pending On Appeal Concluded Case N…" at bounding box center [724, 422] width 295 height 670
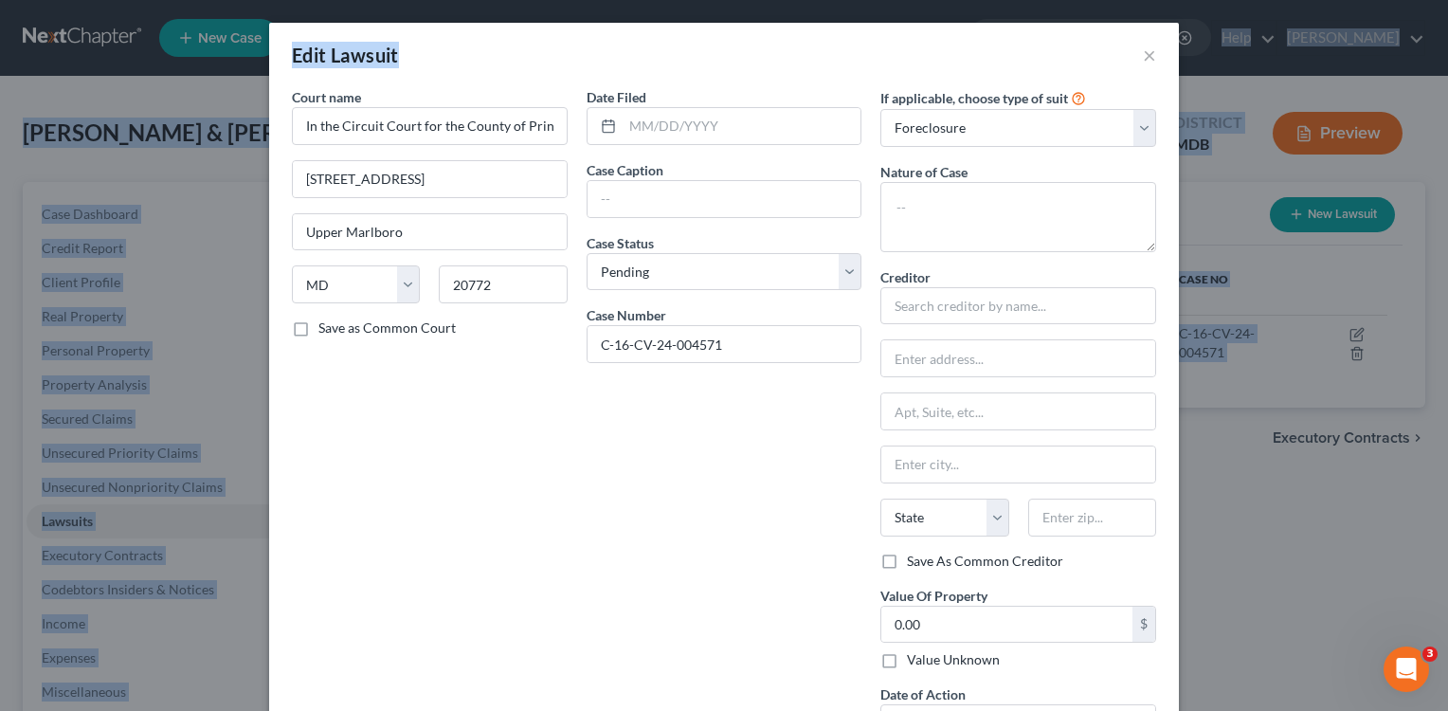
drag, startPoint x: 1038, startPoint y: 42, endPoint x: 1025, endPoint y: -16, distance: 59.1
click at [1025, 0] on html "Home New Case Client Portal [PERSON_NAME] [EMAIL_ADDRESS][DOMAIN_NAME] My Accou…" at bounding box center [724, 520] width 1448 height 1041
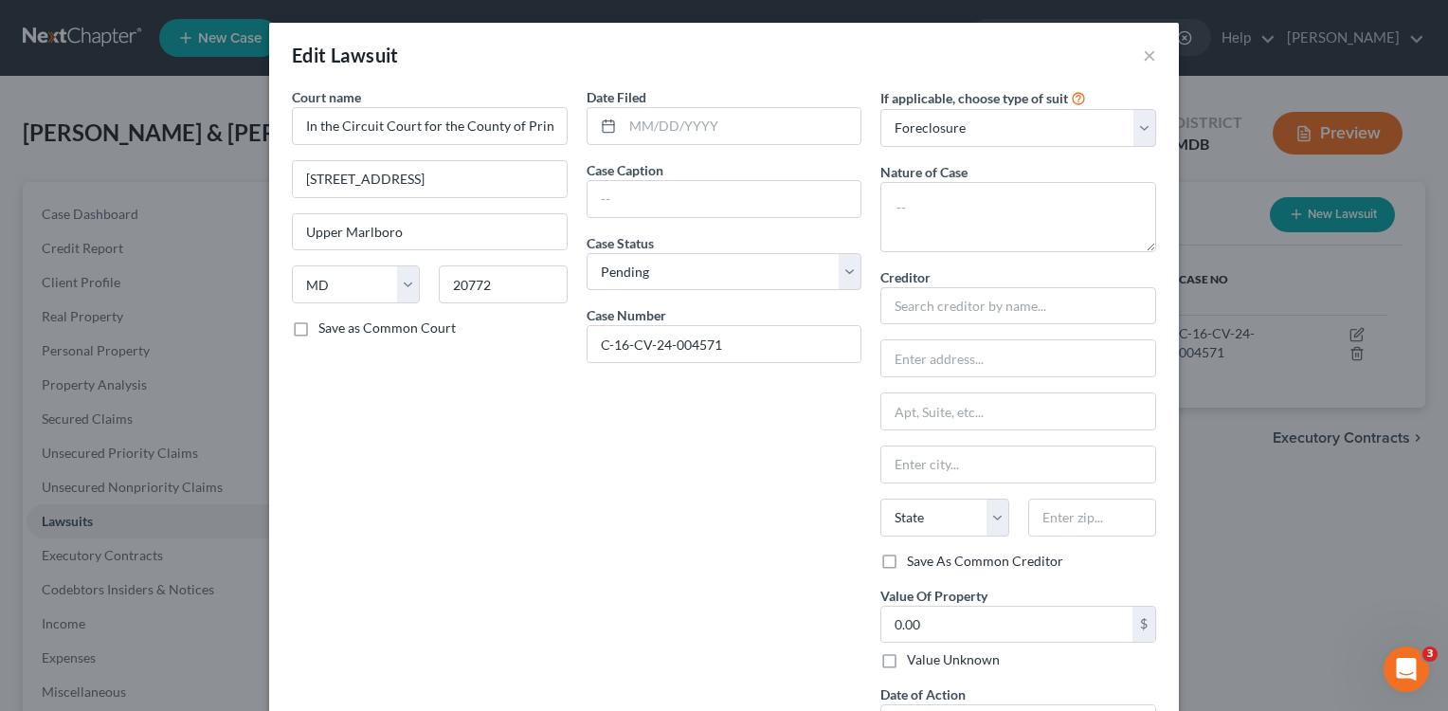
click at [605, 419] on div "Date Filed Case Caption Case Status * Select Pending On Appeal Concluded Case N…" at bounding box center [724, 422] width 295 height 670
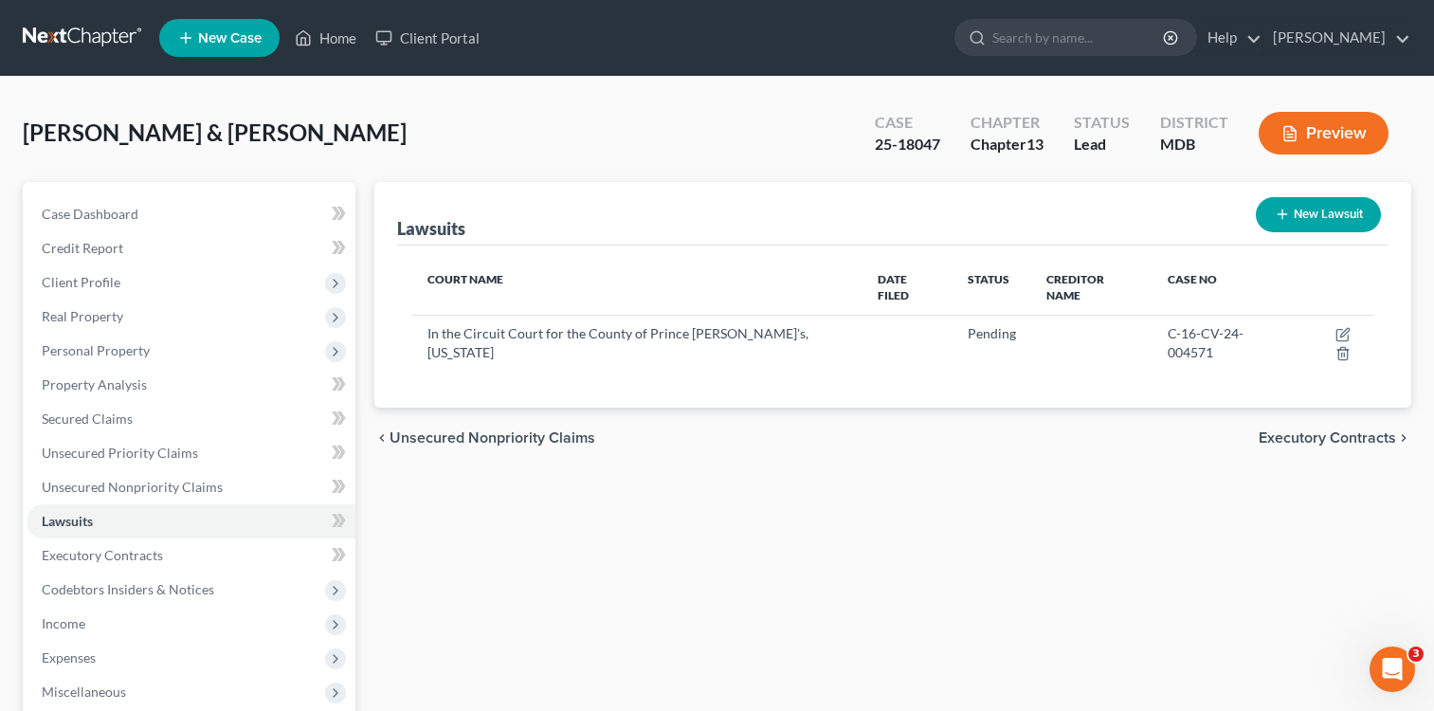
drag, startPoint x: 1437, startPoint y: 376, endPoint x: 1462, endPoint y: 444, distance: 72.5
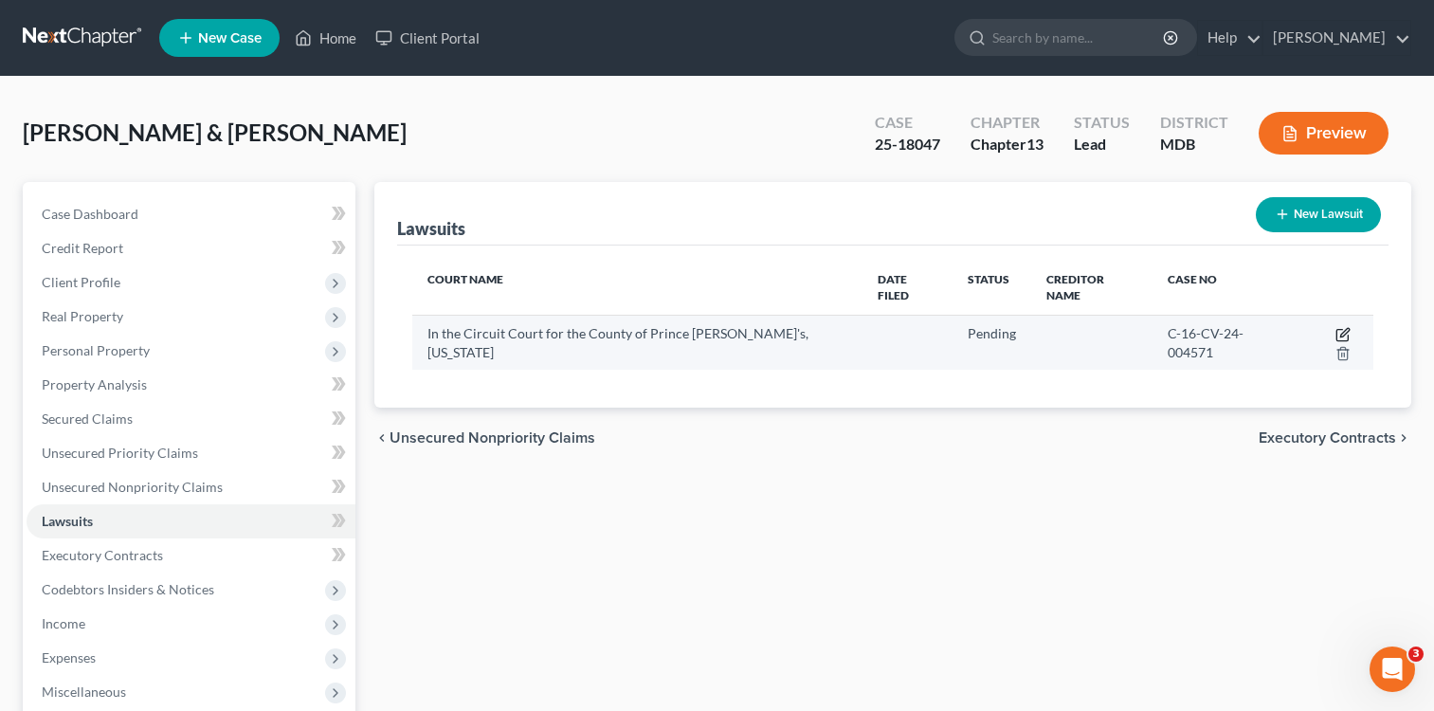
click at [1340, 328] on icon "button" at bounding box center [1344, 332] width 9 height 9
select select "21"
select select "0"
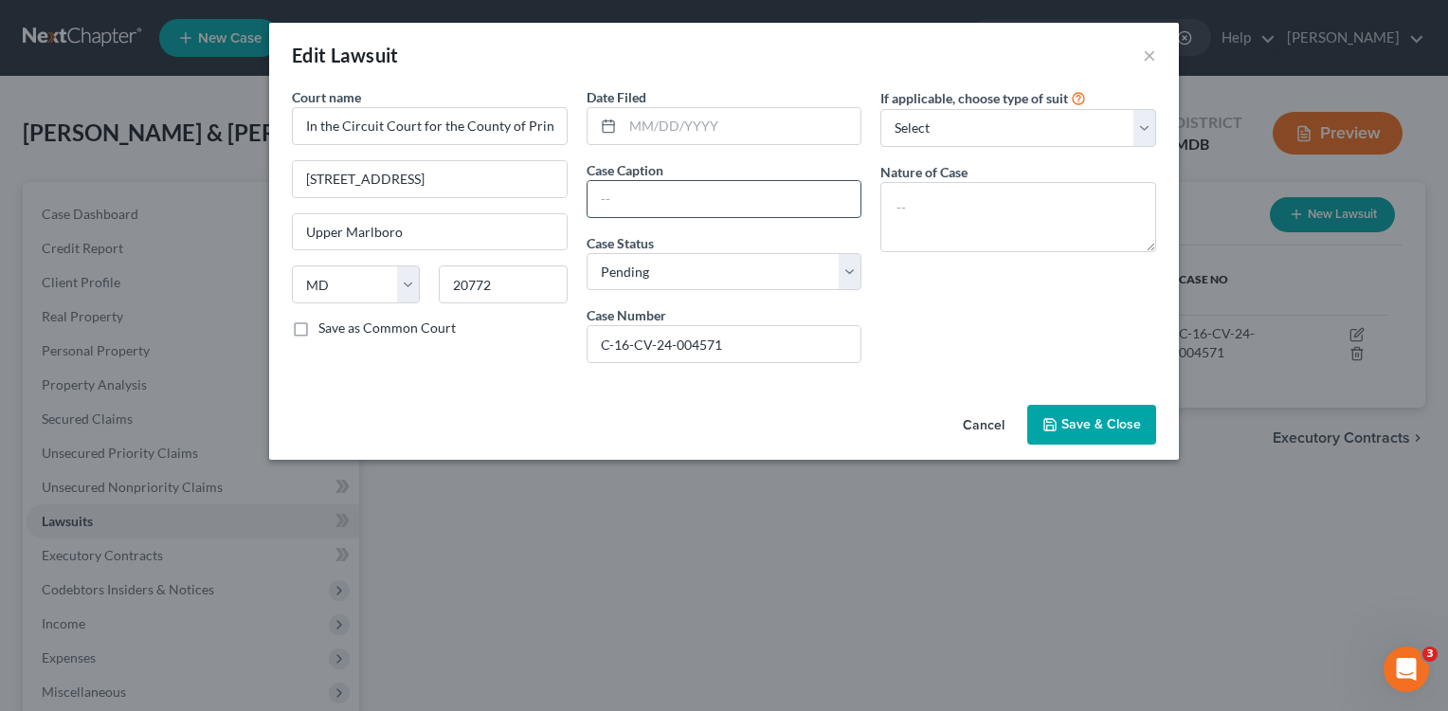
click at [713, 191] on input "text" at bounding box center [725, 199] width 274 height 36
type input "[PERSON_NAME], et al. vs. [PERSON_NAME], [PERSON_NAME]"
click at [1139, 124] on select "Select Repossession Garnishment Foreclosure Attached, Seized, Or Levied Other" at bounding box center [1018, 128] width 276 height 38
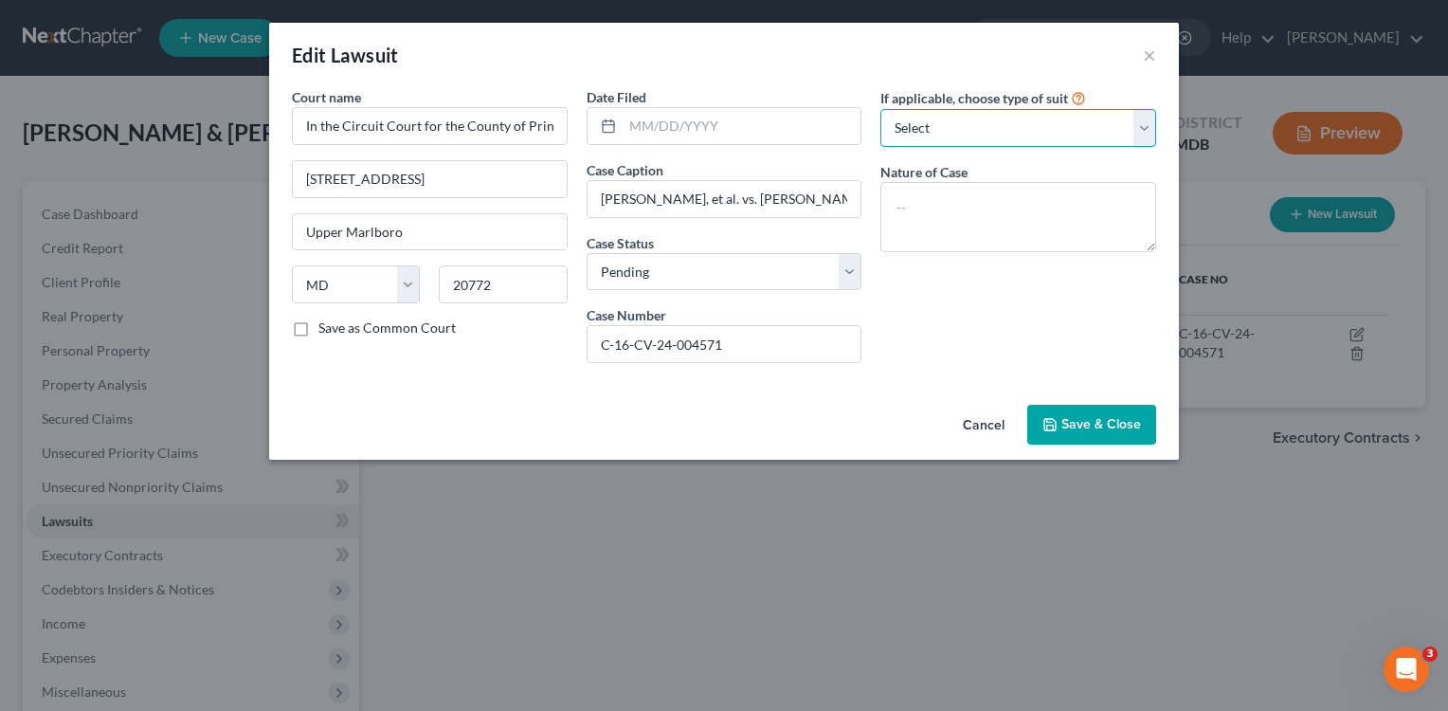
select select "2"
click at [880, 109] on select "Select Repossession Garnishment Foreclosure Attached, Seized, Or Levied Other" at bounding box center [1018, 128] width 276 height 38
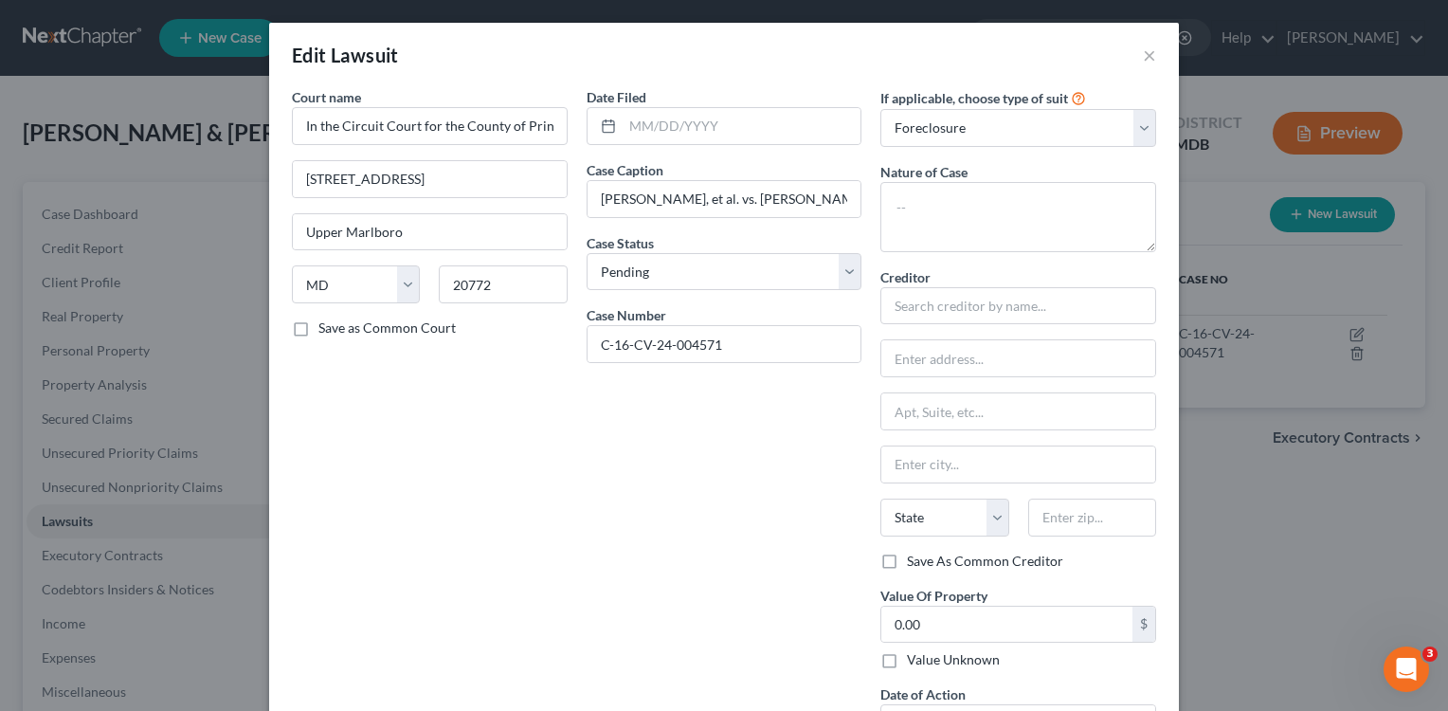
click at [696, 483] on div "Date Filed Case Caption [PERSON_NAME], et al. vs. [PERSON_NAME], [PERSON_NAME] …" at bounding box center [724, 422] width 295 height 670
click at [1143, 53] on button "×" at bounding box center [1149, 55] width 13 height 23
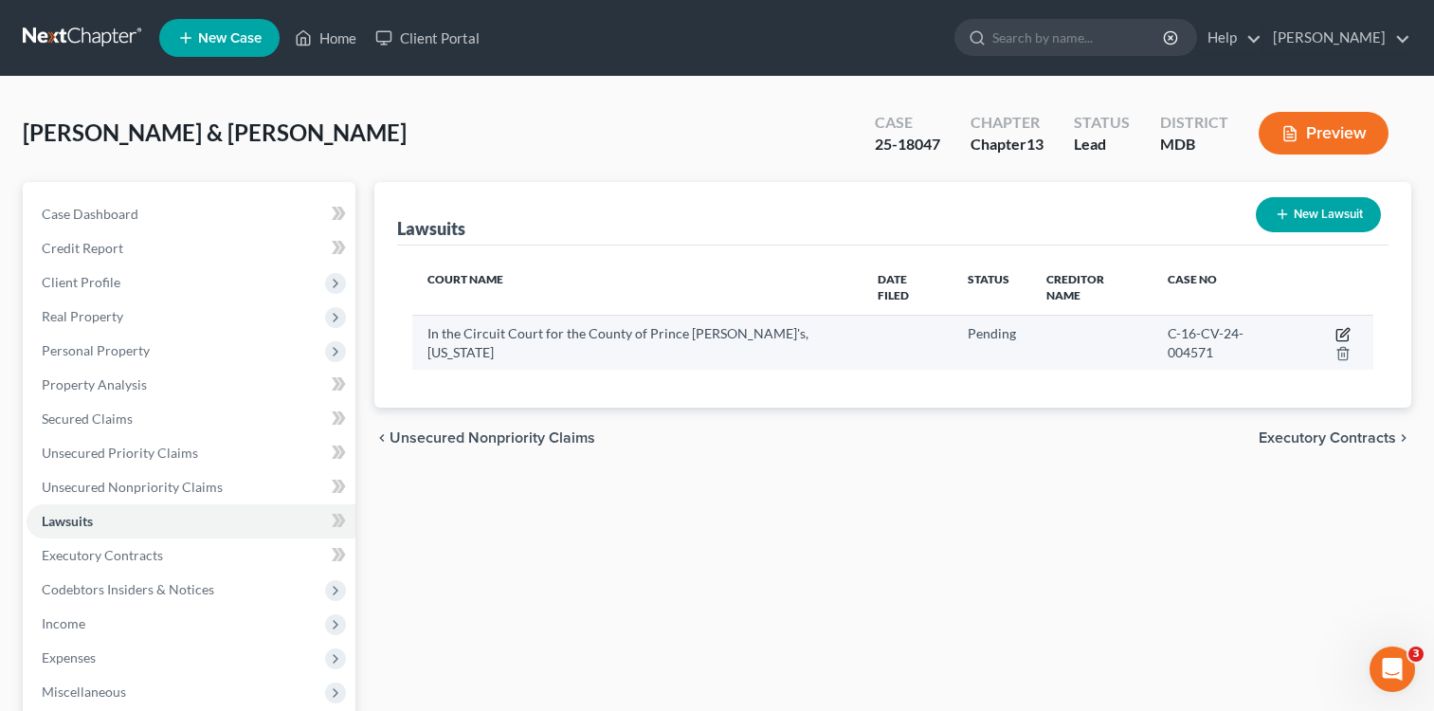
click at [1335, 327] on icon "button" at bounding box center [1342, 334] width 15 height 15
select select "21"
select select "0"
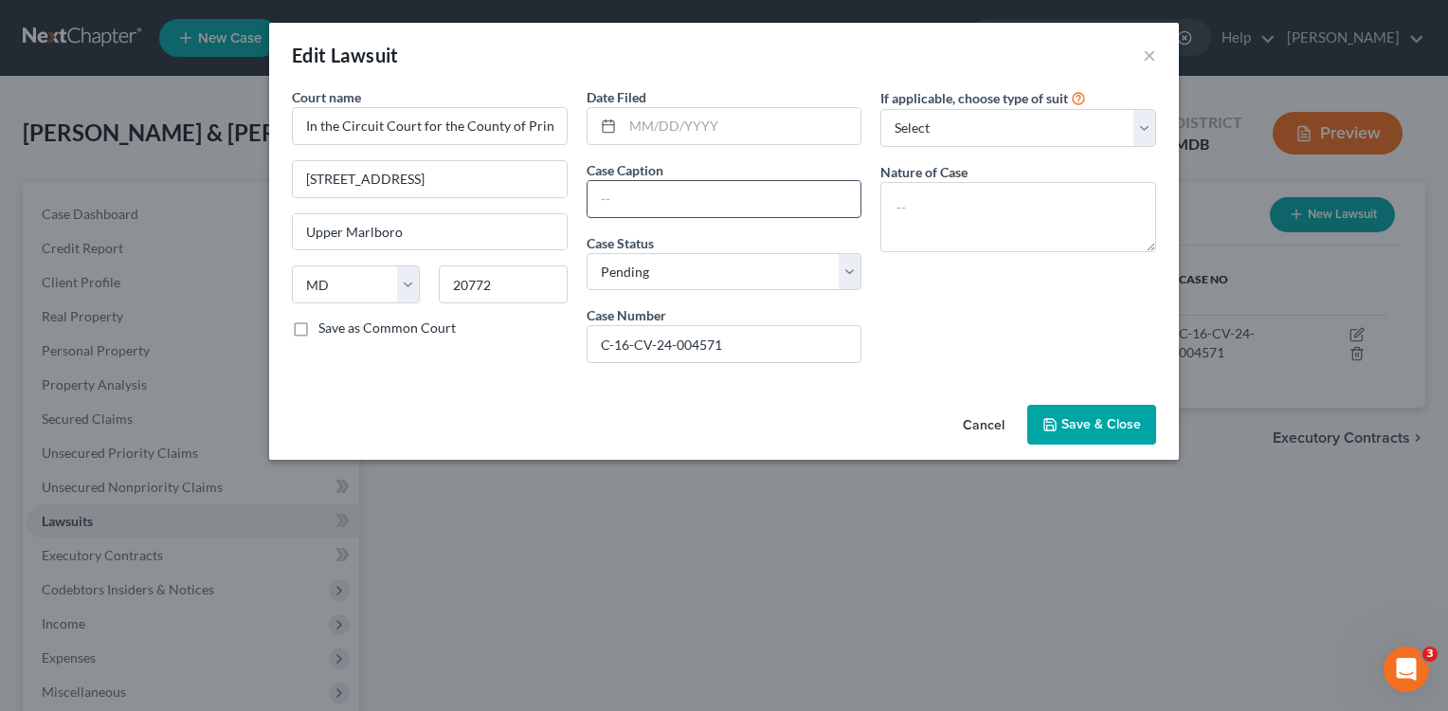
click at [758, 210] on input "text" at bounding box center [725, 199] width 274 height 36
click at [963, 327] on div "If applicable, choose type of suit Select Repossession Garnishment Foreclosure …" at bounding box center [1018, 232] width 295 height 291
click at [661, 203] on input "al" at bounding box center [725, 199] width 274 height 36
type input "a"
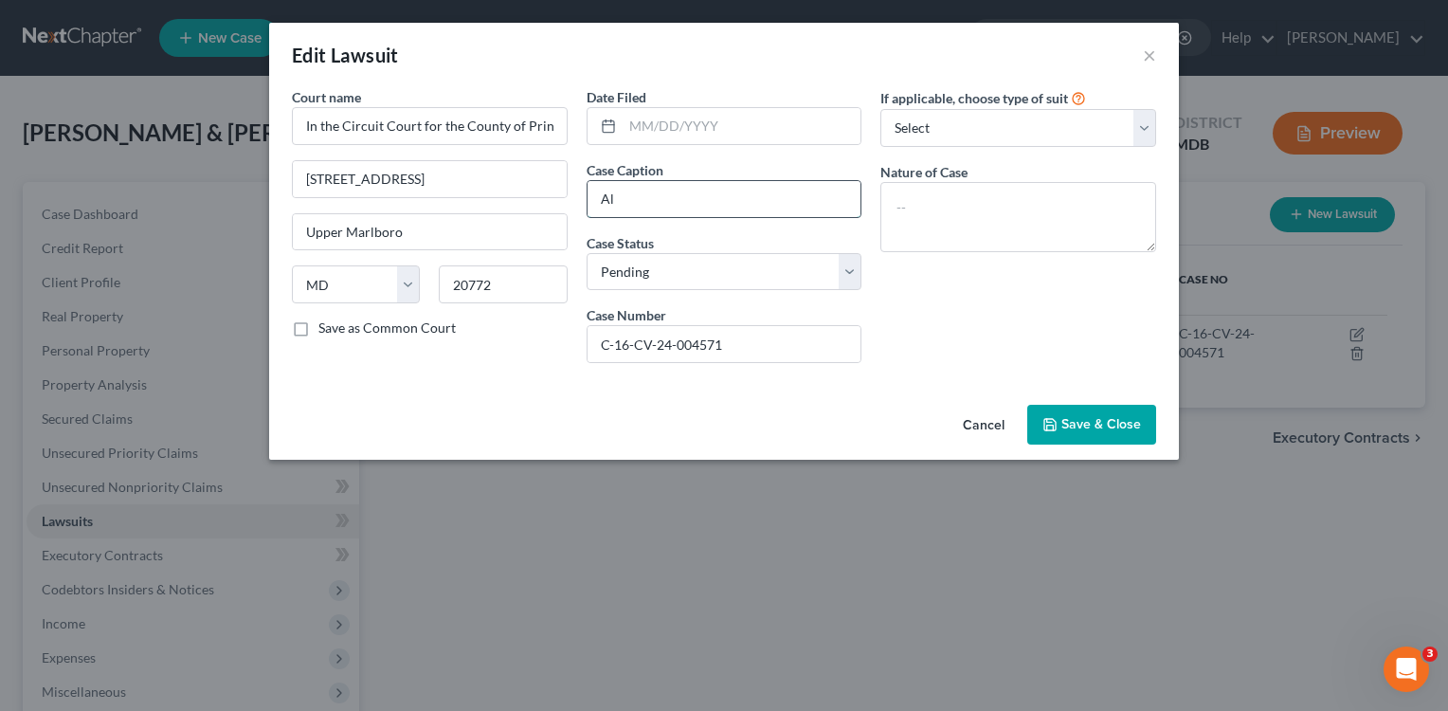
type input "A"
type input "[PERSON_NAME], et al. vs. [PERSON_NAME], [PERSON_NAME]"
drag, startPoint x: 1095, startPoint y: 425, endPoint x: 1062, endPoint y: 410, distance: 36.1
click at [1091, 422] on span "Save & Close" at bounding box center [1101, 424] width 80 height 16
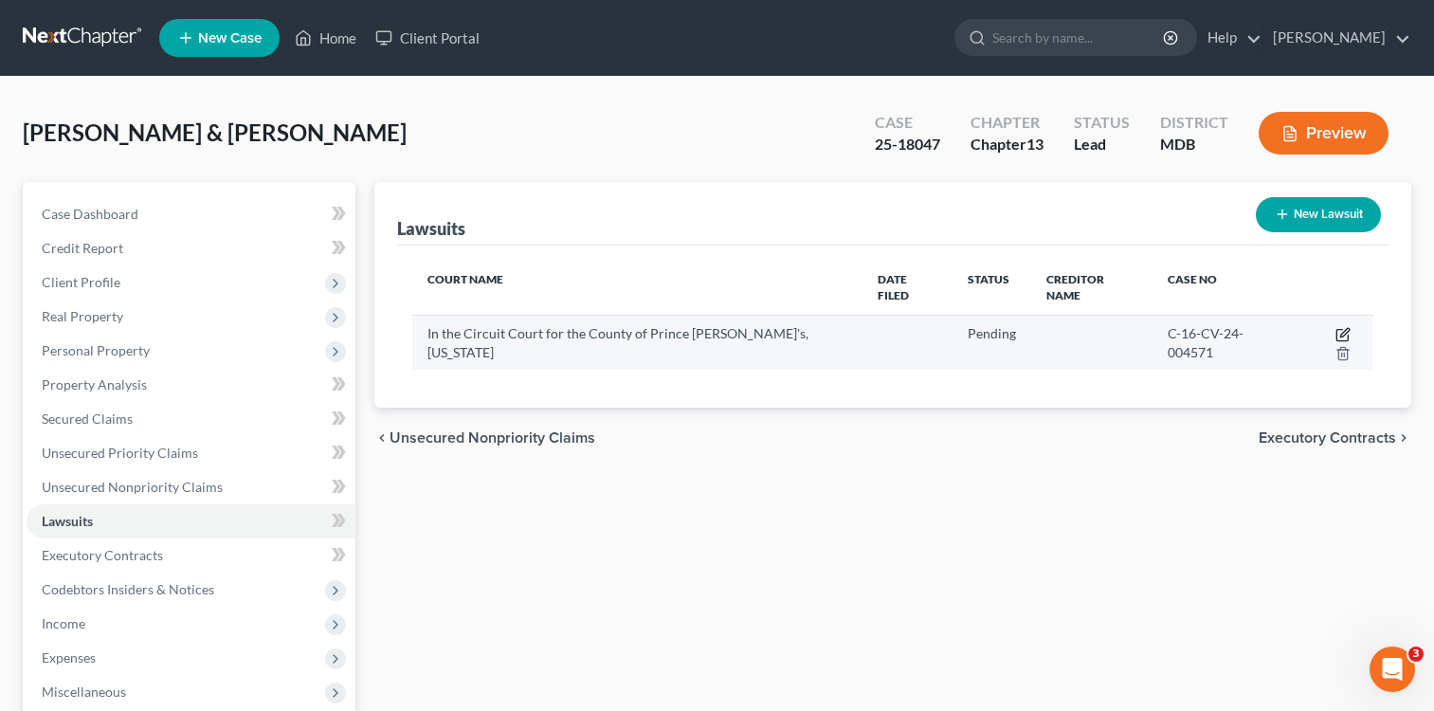
click at [1335, 327] on icon "button" at bounding box center [1342, 334] width 15 height 15
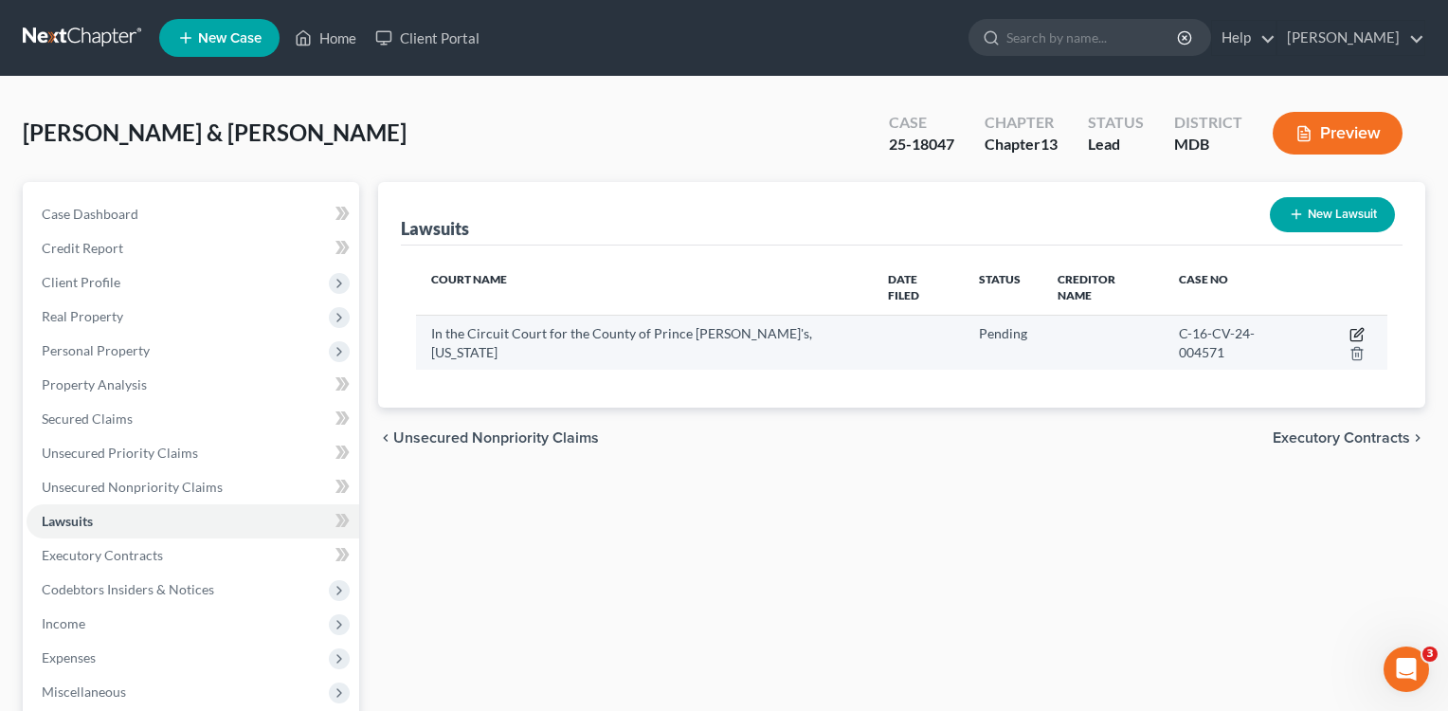
select select "21"
select select "0"
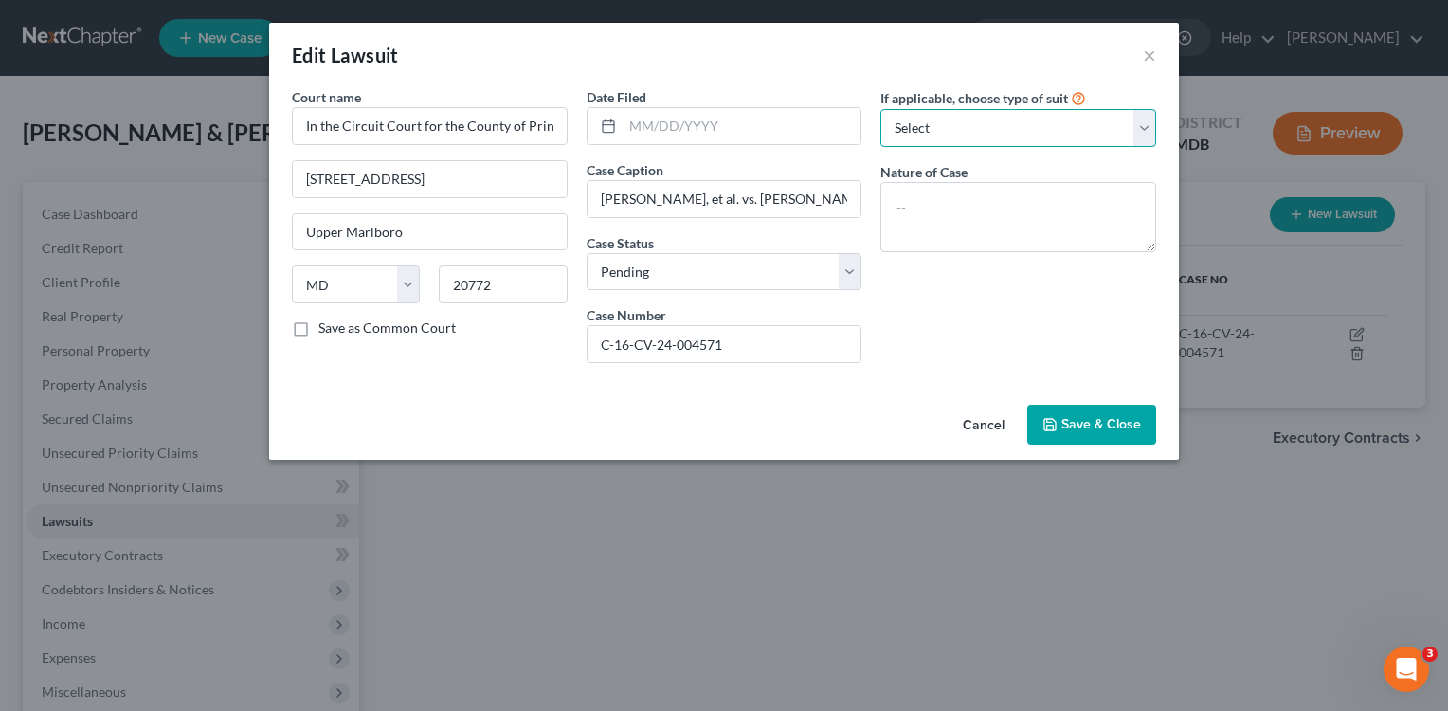
click at [1143, 125] on select "Select Repossession Garnishment Foreclosure Attached, Seized, Or Levied Other" at bounding box center [1018, 128] width 276 height 38
select select "2"
click at [880, 109] on select "Select Repossession Garnishment Foreclosure Attached, Seized, Or Levied Other" at bounding box center [1018, 128] width 276 height 38
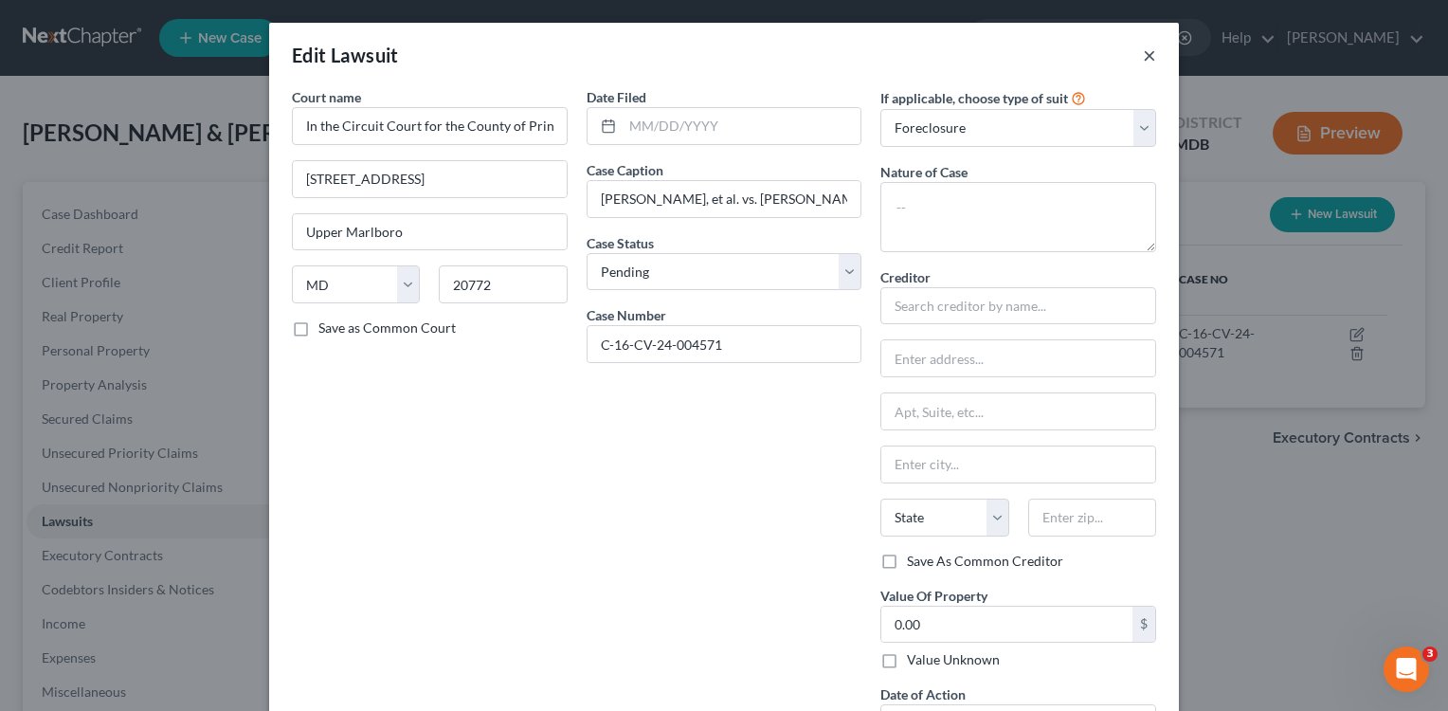
click at [1143, 57] on button "×" at bounding box center [1149, 55] width 13 height 23
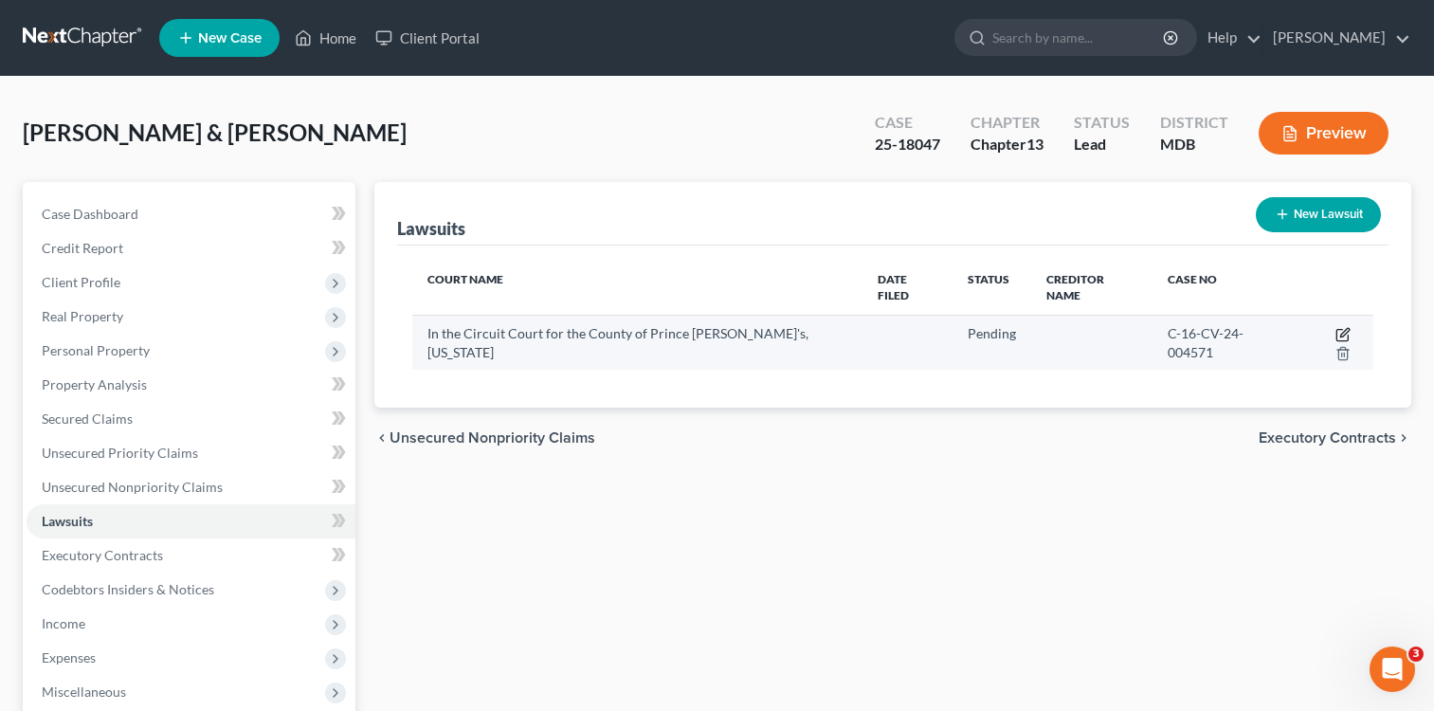
click at [1335, 327] on icon "button" at bounding box center [1342, 334] width 15 height 15
select select "21"
select select "0"
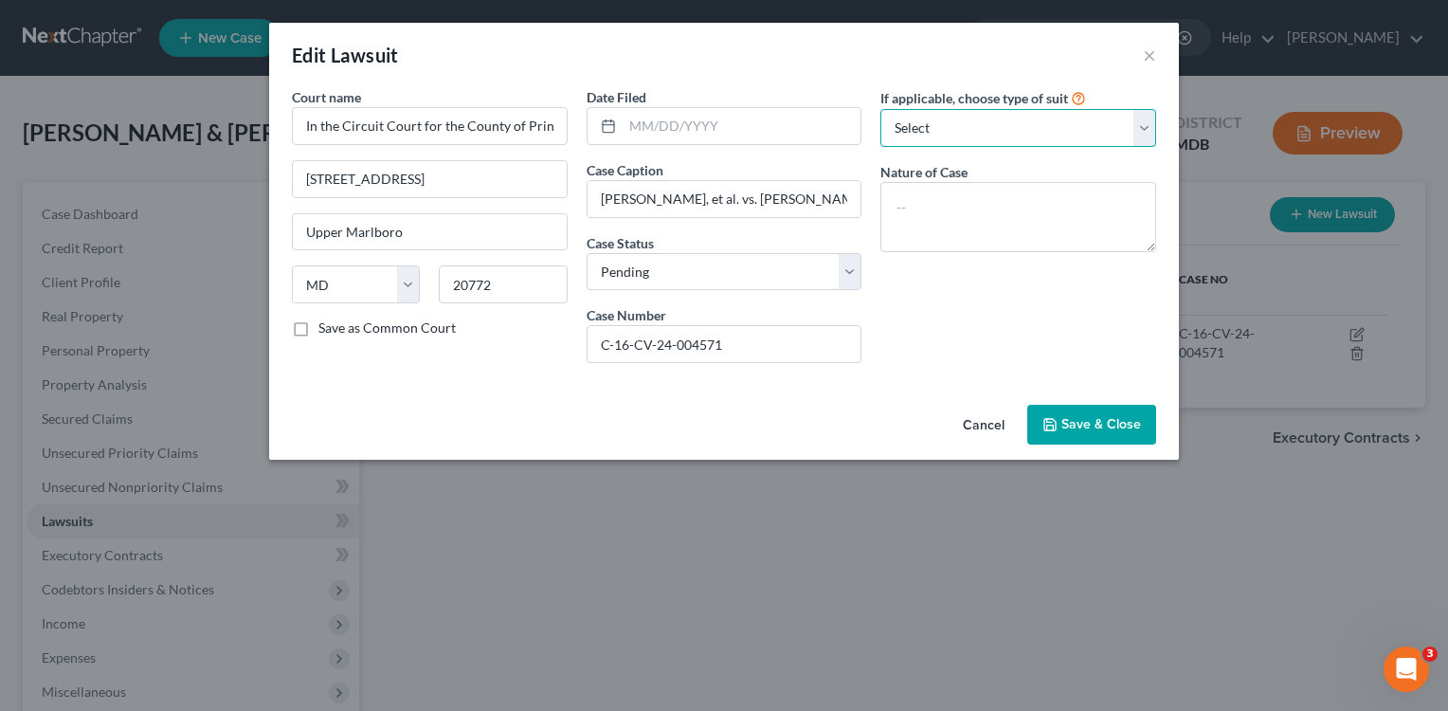
click at [1144, 133] on select "Select Repossession Garnishment Foreclosure Attached, Seized, Or Levied Other" at bounding box center [1018, 128] width 276 height 38
select select "2"
click at [880, 109] on select "Select Repossession Garnishment Foreclosure Attached, Seized, Or Levied Other" at bounding box center [1018, 128] width 276 height 38
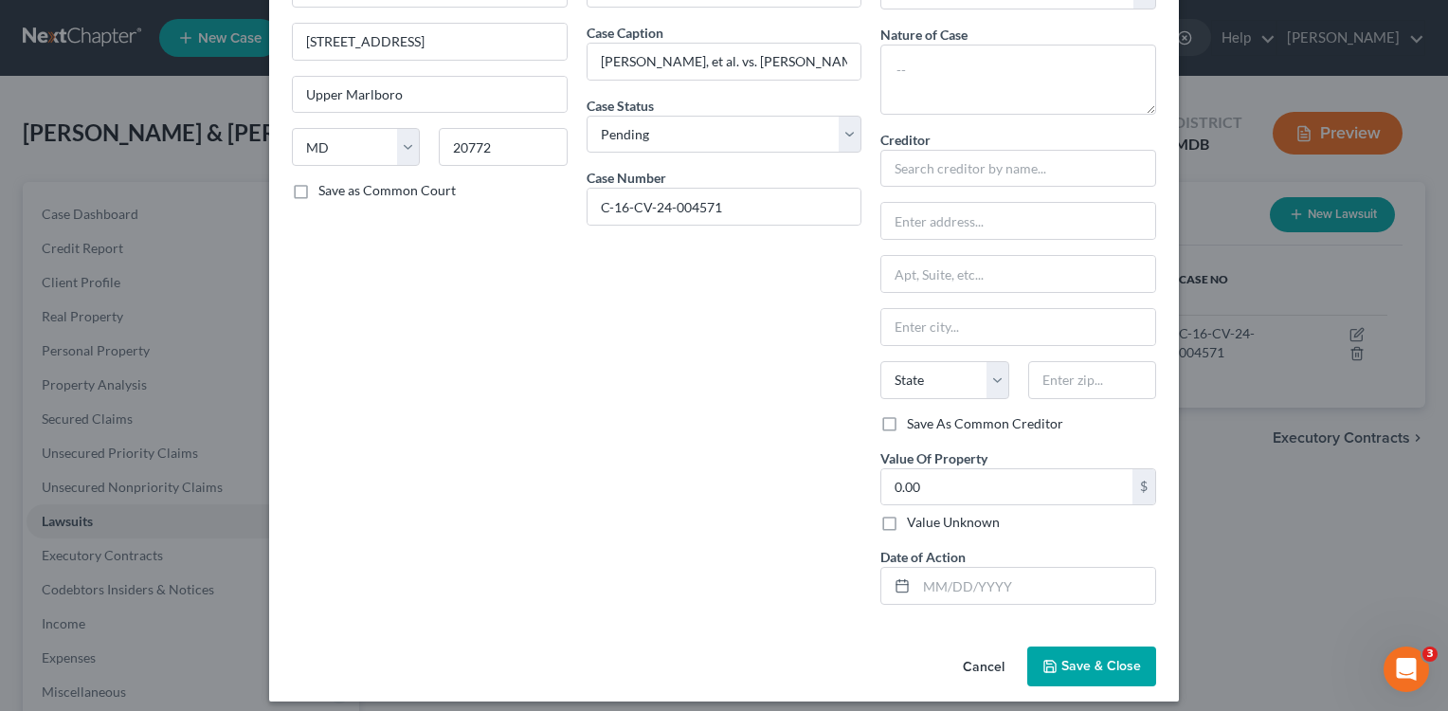
scroll to position [151, 0]
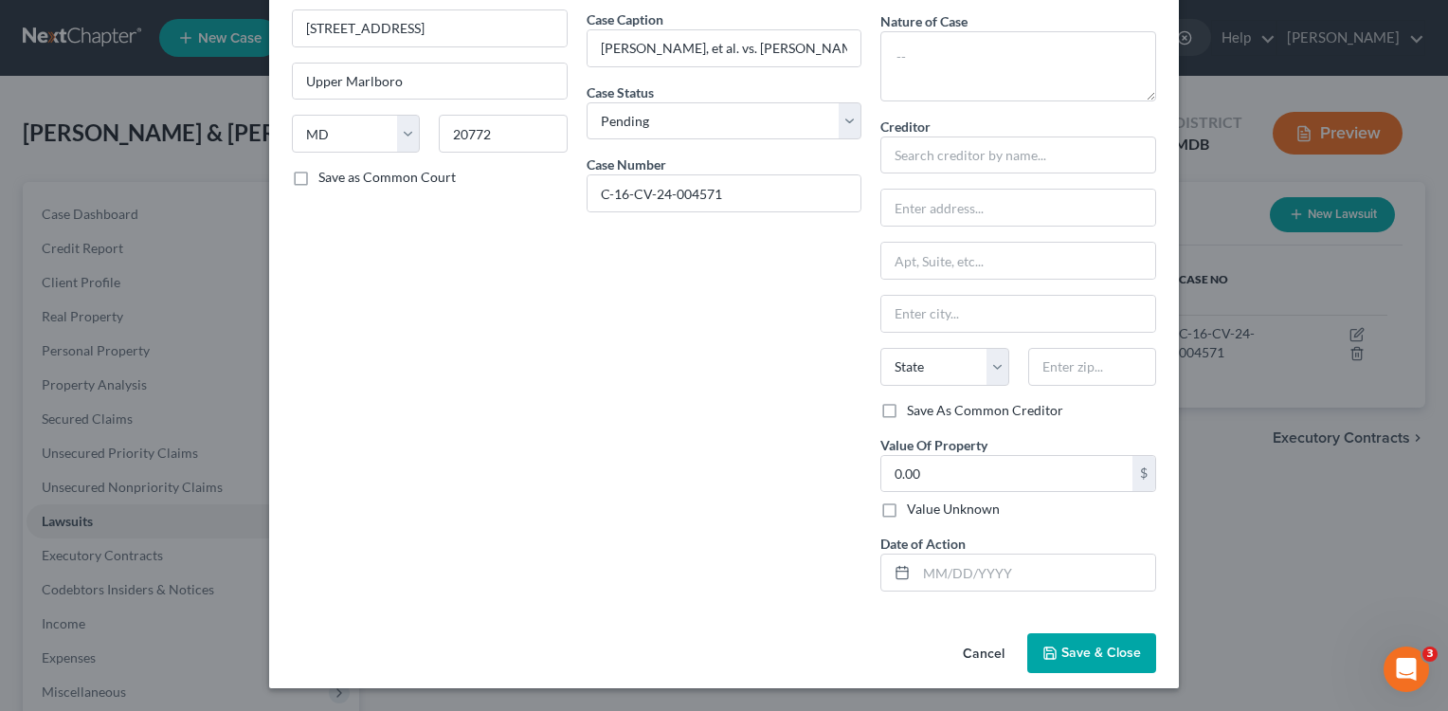
click at [1075, 655] on span "Save & Close" at bounding box center [1101, 652] width 80 height 16
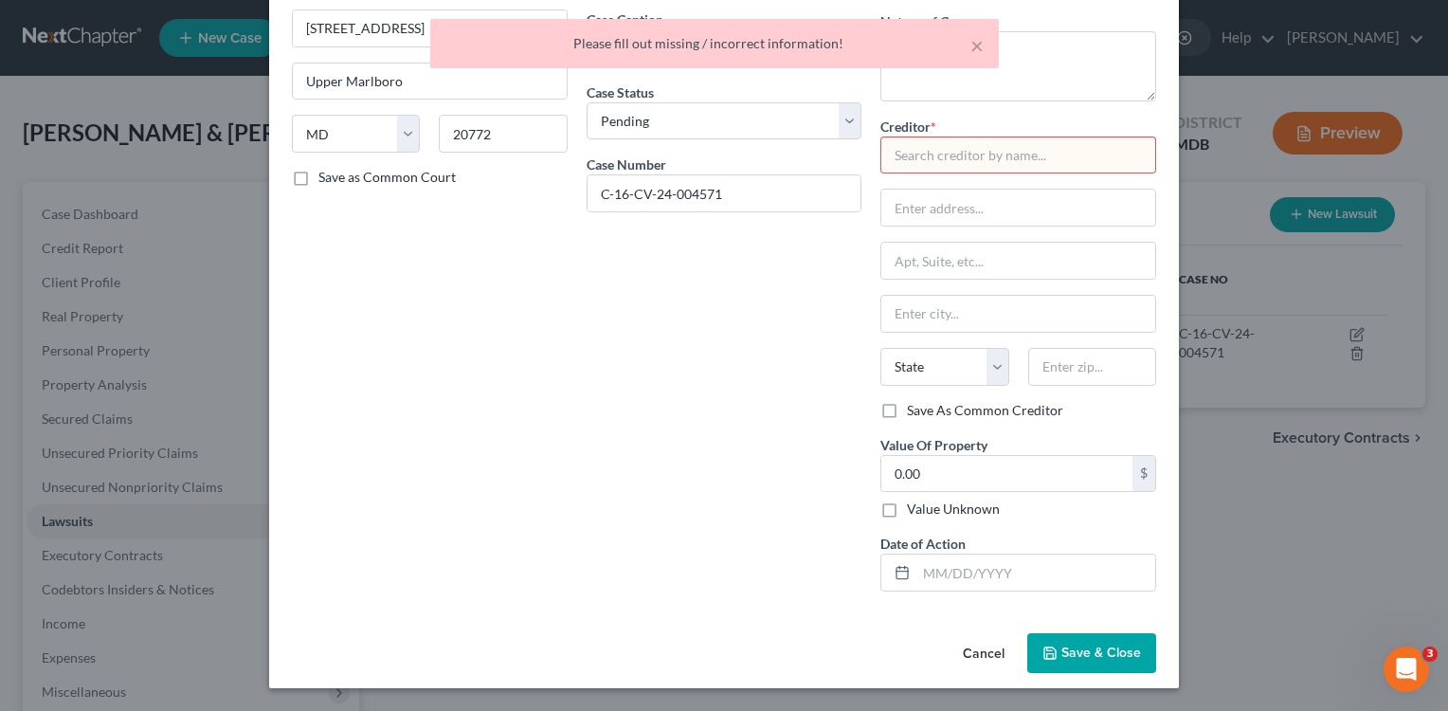
click at [1083, 169] on input "text" at bounding box center [1018, 155] width 276 height 38
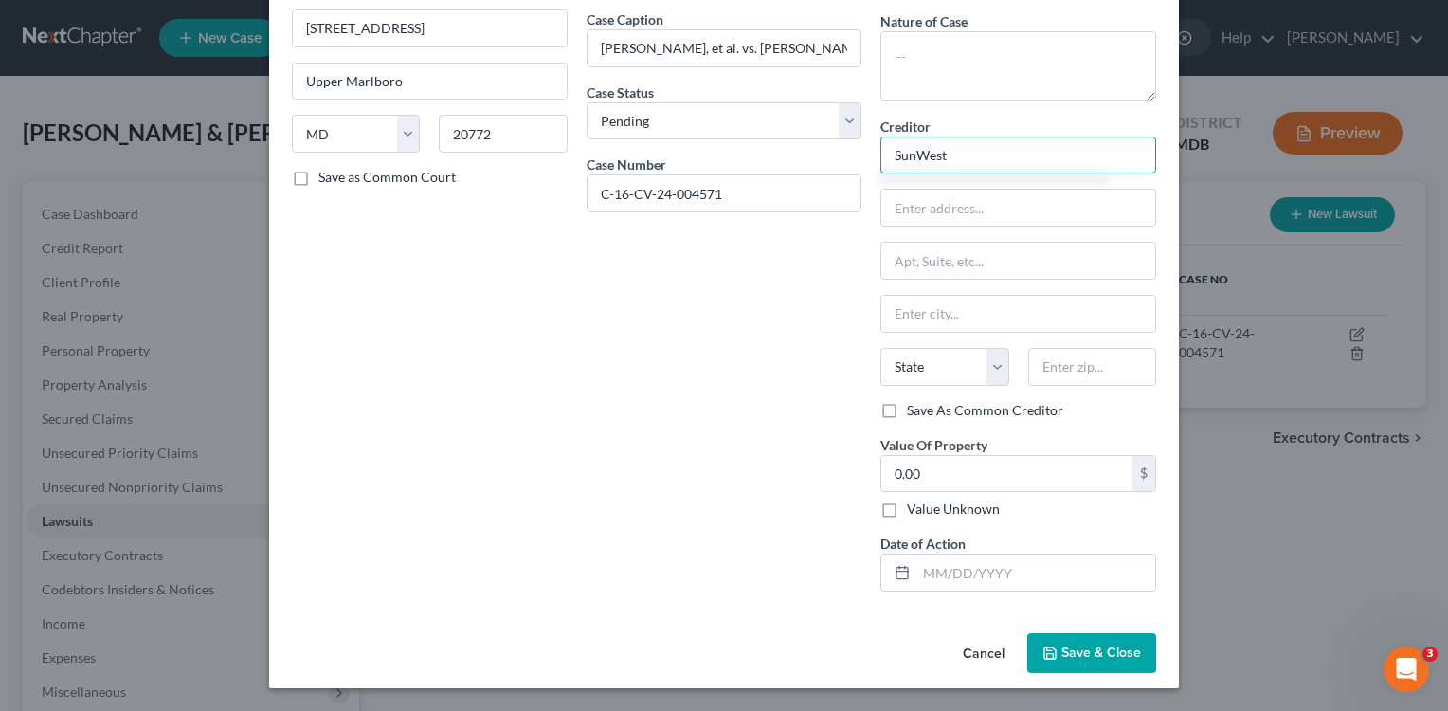
type input "SunWest"
click at [1101, 646] on span "Save & Close" at bounding box center [1101, 652] width 80 height 16
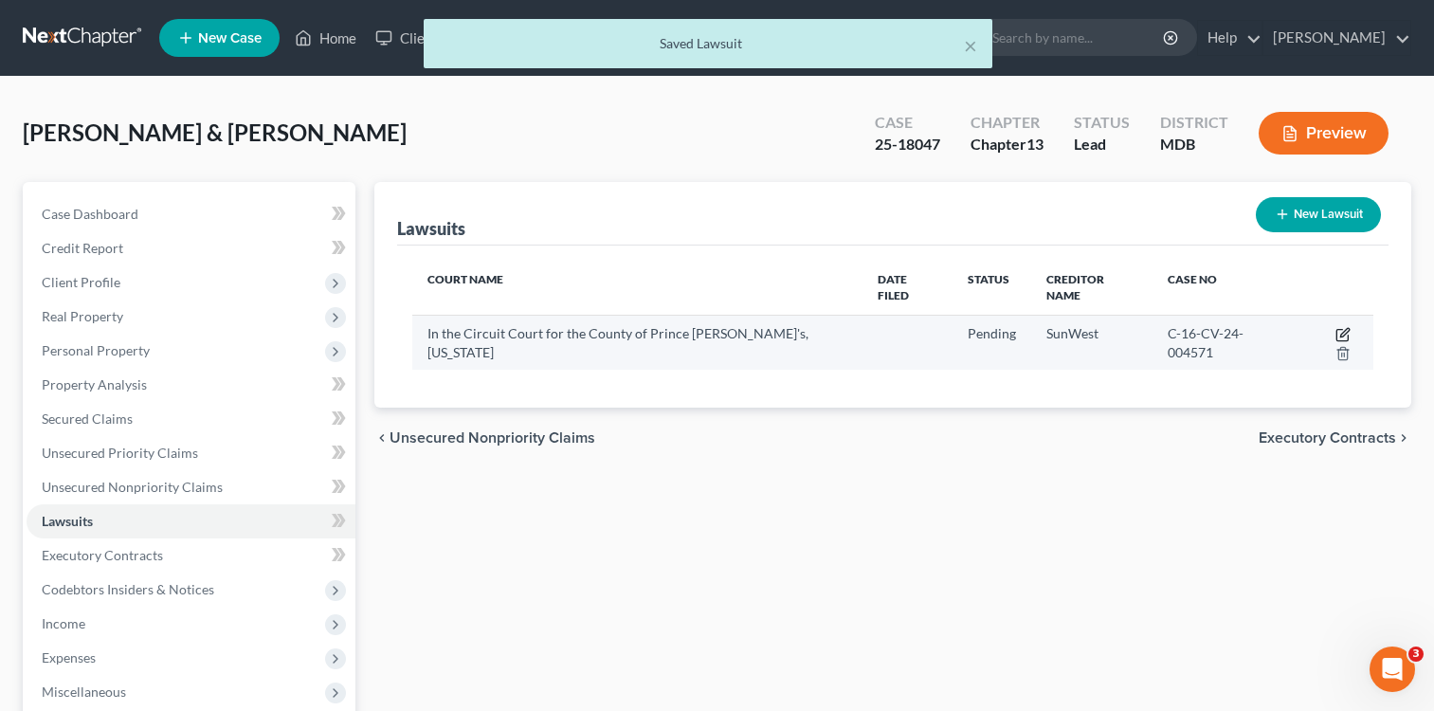
click at [1340, 328] on icon "button" at bounding box center [1344, 332] width 9 height 9
select select "21"
select select "0"
select select "2"
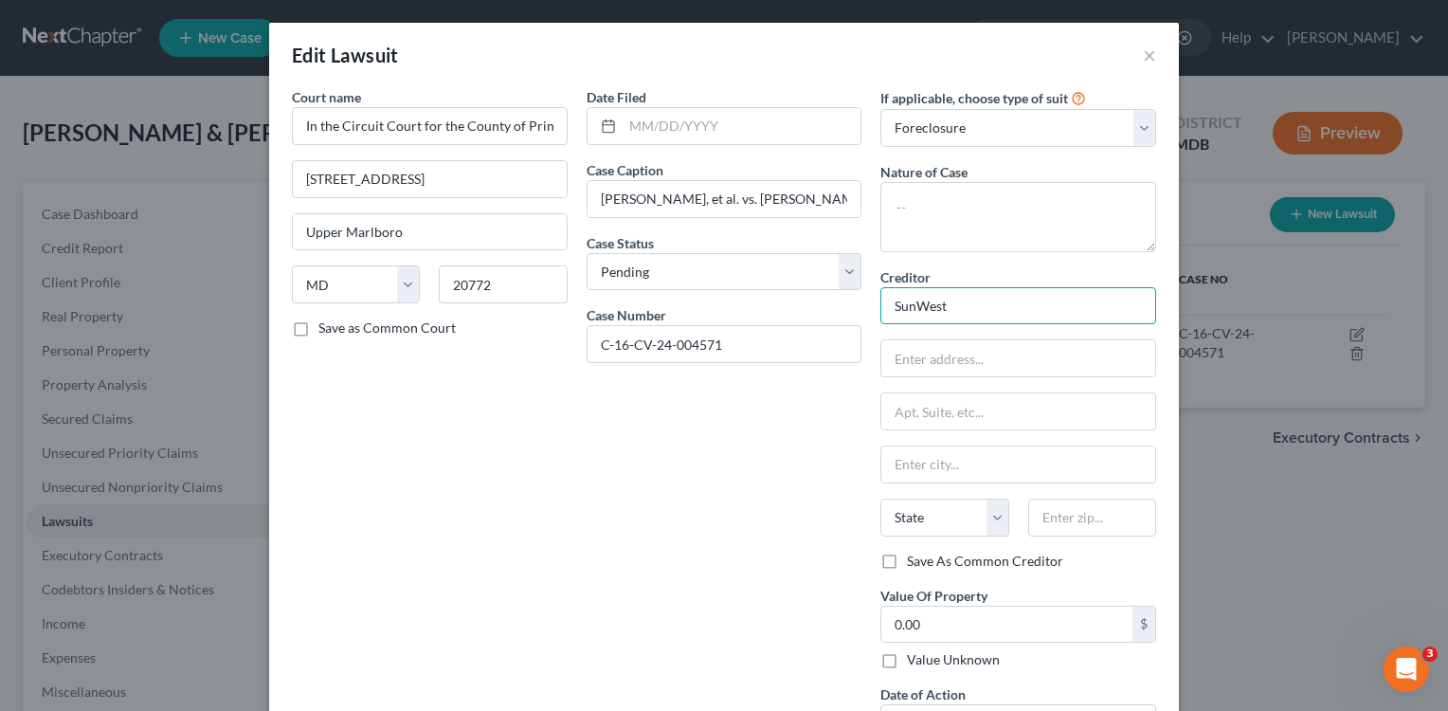
click at [1002, 295] on input "SunWest" at bounding box center [1018, 306] width 276 height 38
type input "SunWest Mortgage"
click at [658, 610] on div "Date Filed Case Caption [PERSON_NAME], et al. vs. [PERSON_NAME], [PERSON_NAME] …" at bounding box center [724, 422] width 295 height 670
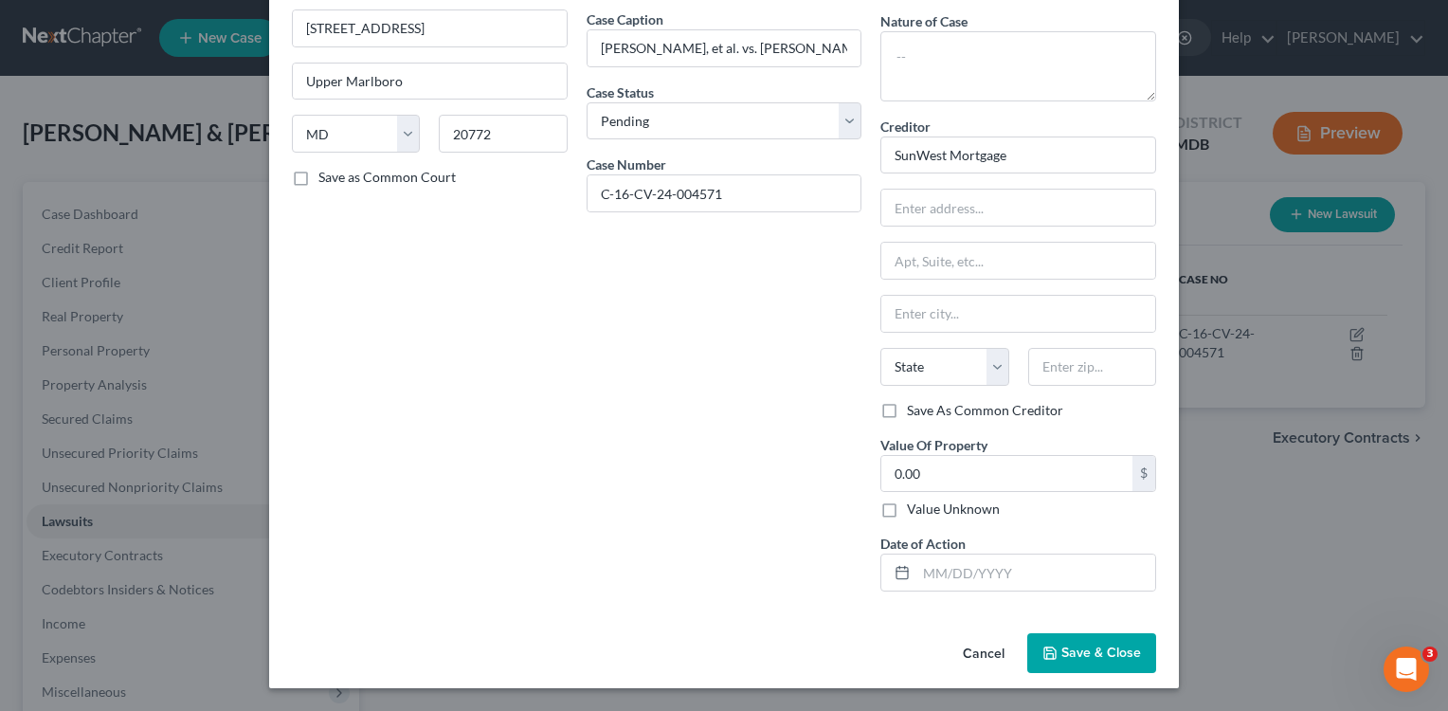
drag, startPoint x: 1438, startPoint y: 381, endPoint x: 541, endPoint y: 501, distance: 905.4
click at [491, 453] on div "Court name * In the Circuit Court for the County of [GEOGRAPHIC_DATA][PERSON_NA…" at bounding box center [429, 272] width 295 height 670
click at [1074, 660] on span "Save & Close" at bounding box center [1101, 652] width 80 height 16
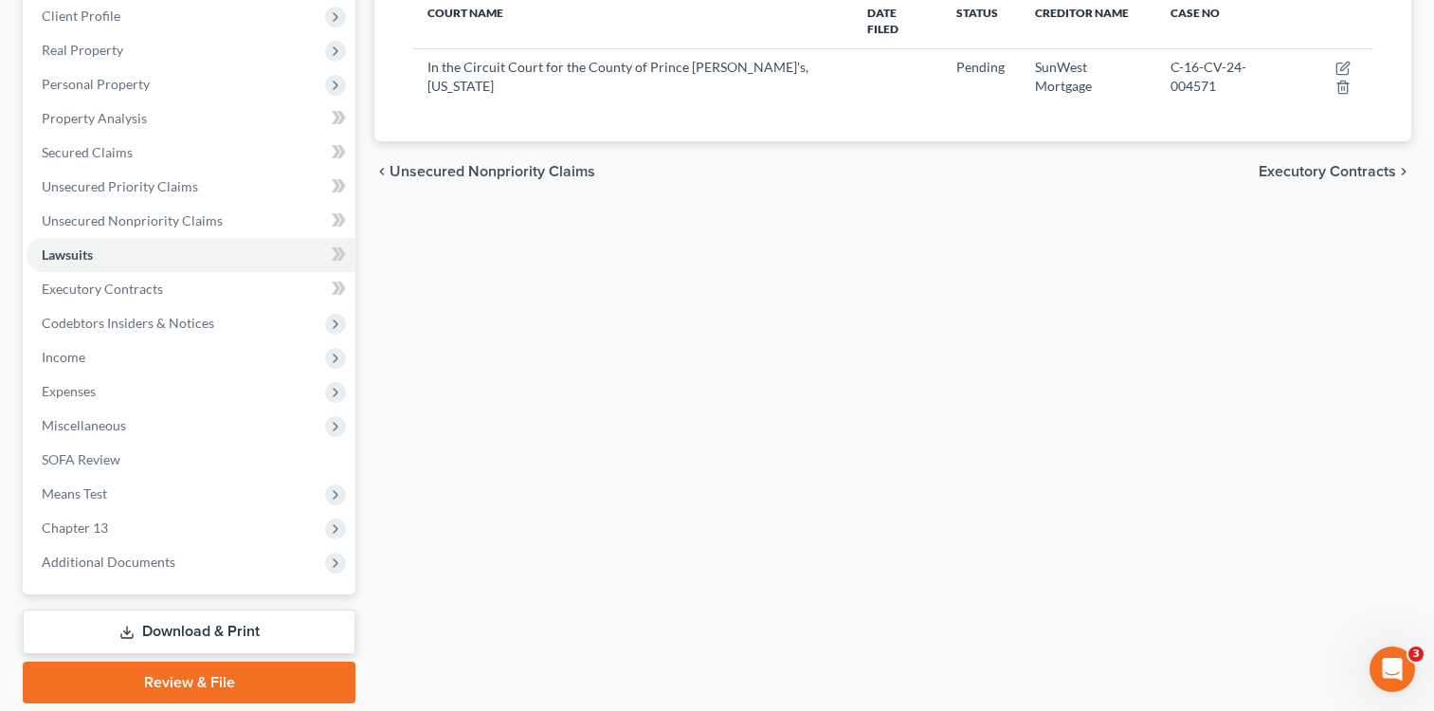
scroll to position [331, 0]
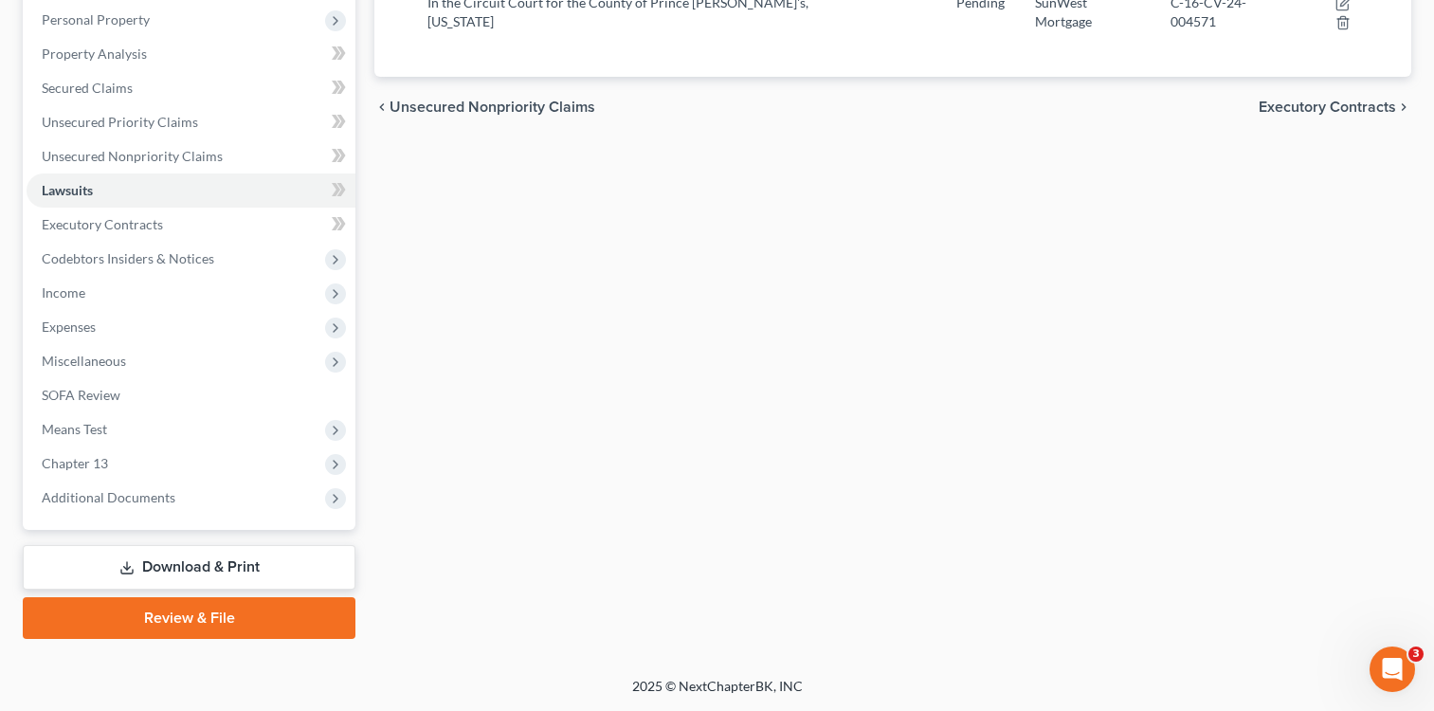
click at [193, 567] on link "Download & Print" at bounding box center [189, 567] width 333 height 45
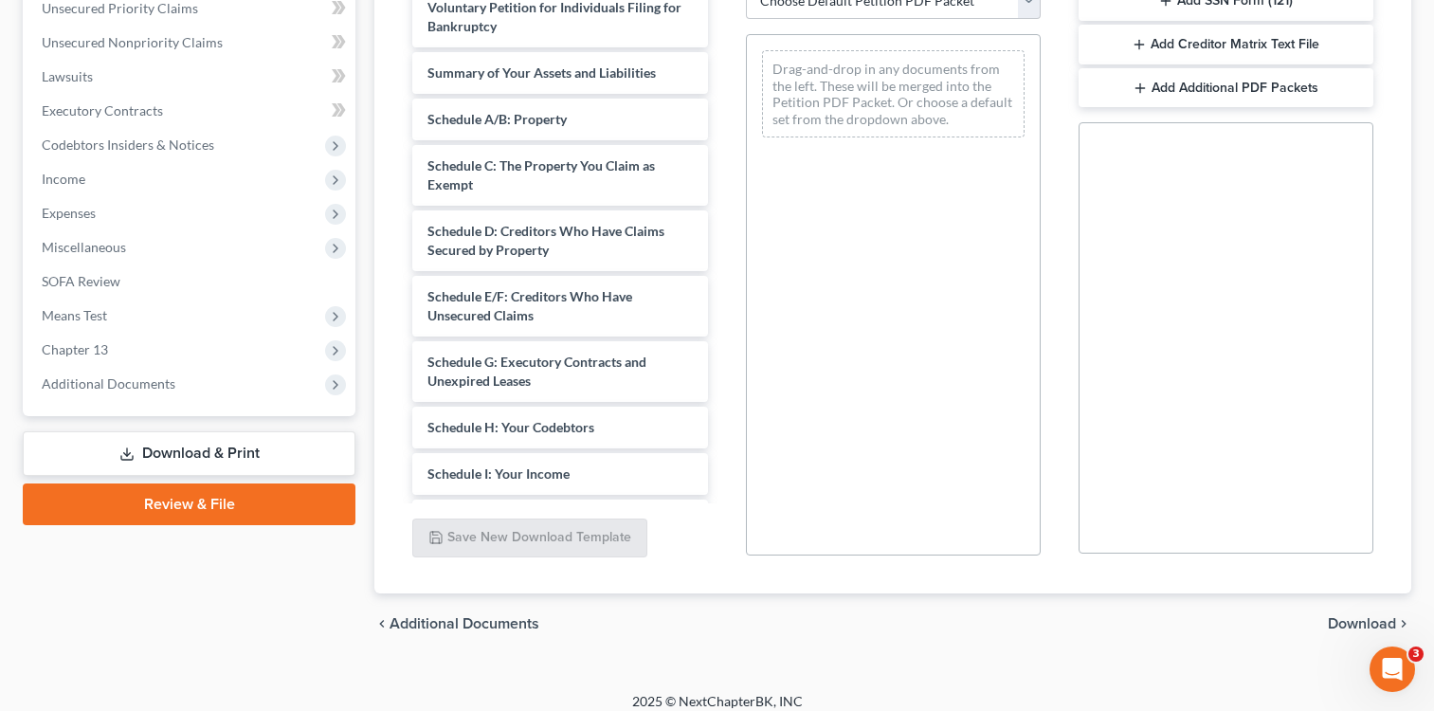
scroll to position [460, 0]
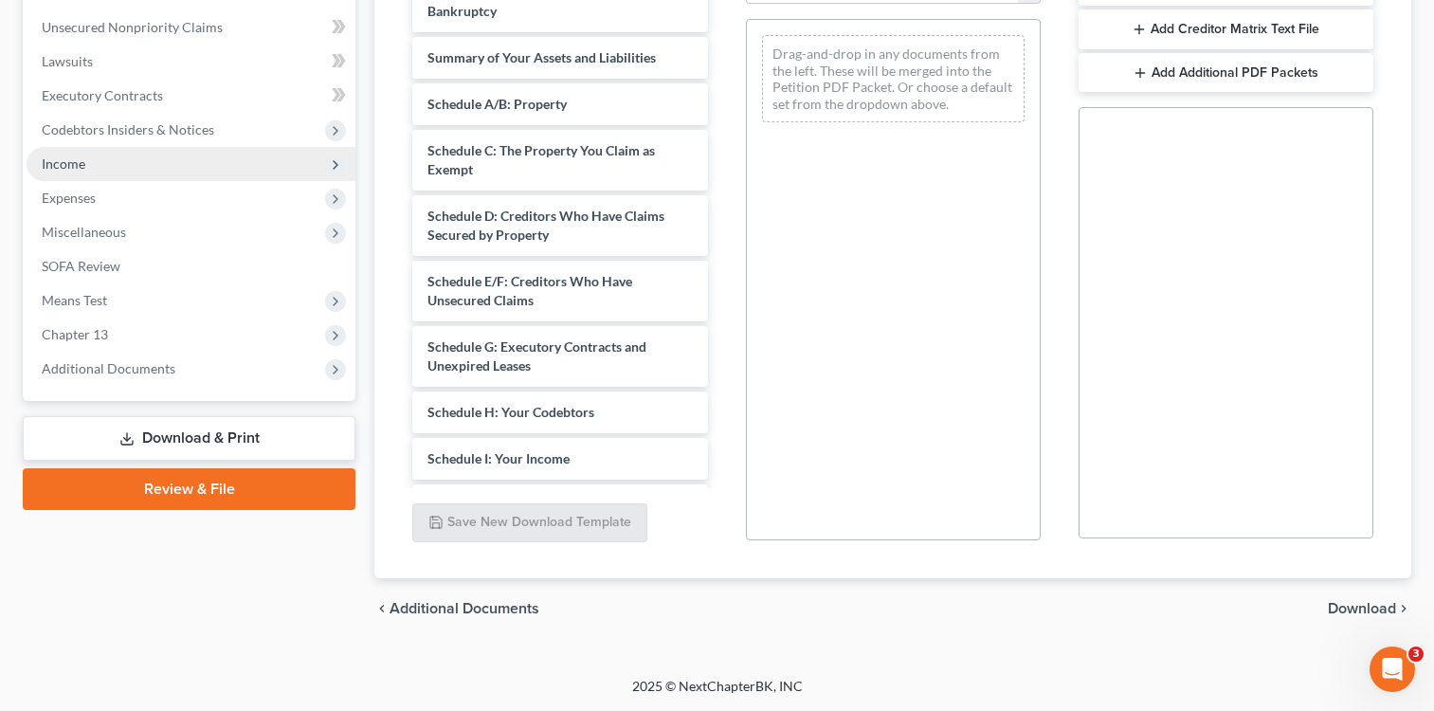
click at [77, 162] on span "Income" at bounding box center [64, 163] width 44 height 16
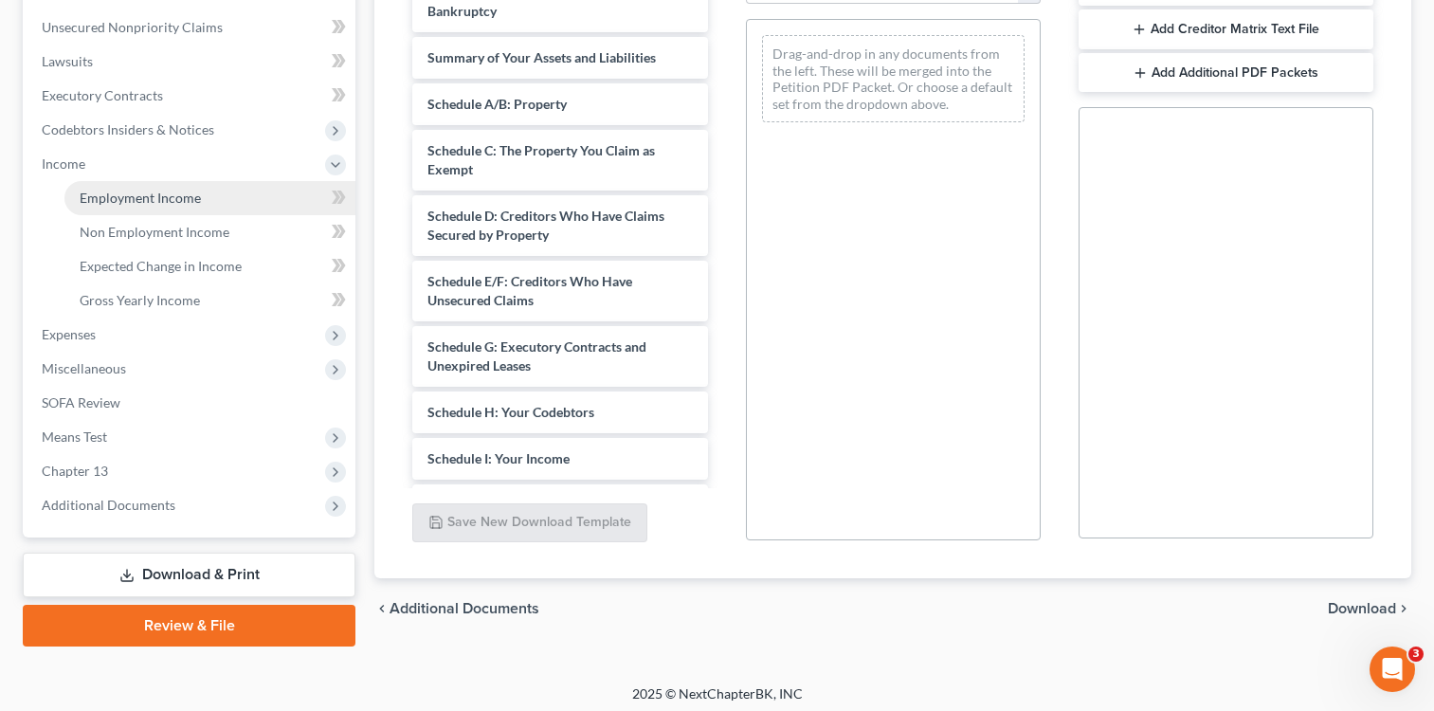
click at [159, 201] on span "Employment Income" at bounding box center [140, 198] width 121 height 16
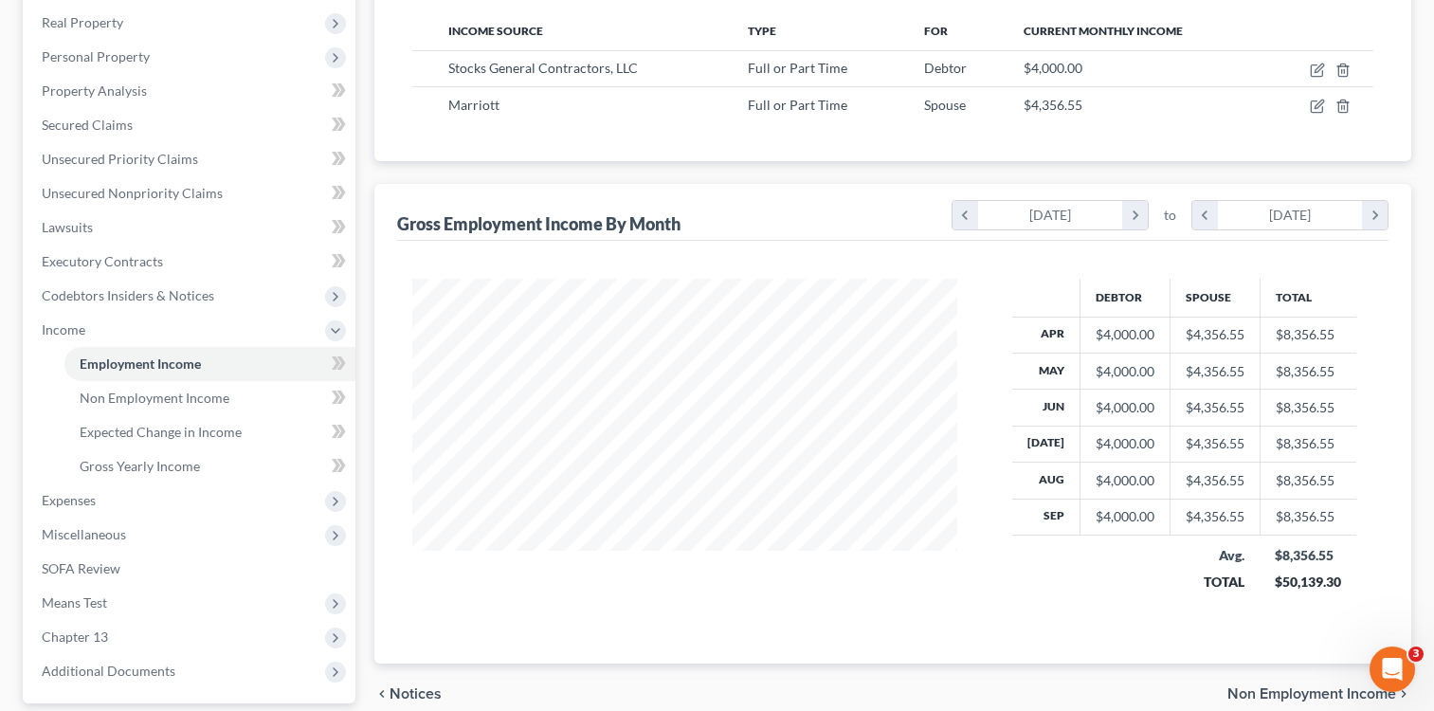
scroll to position [467, 0]
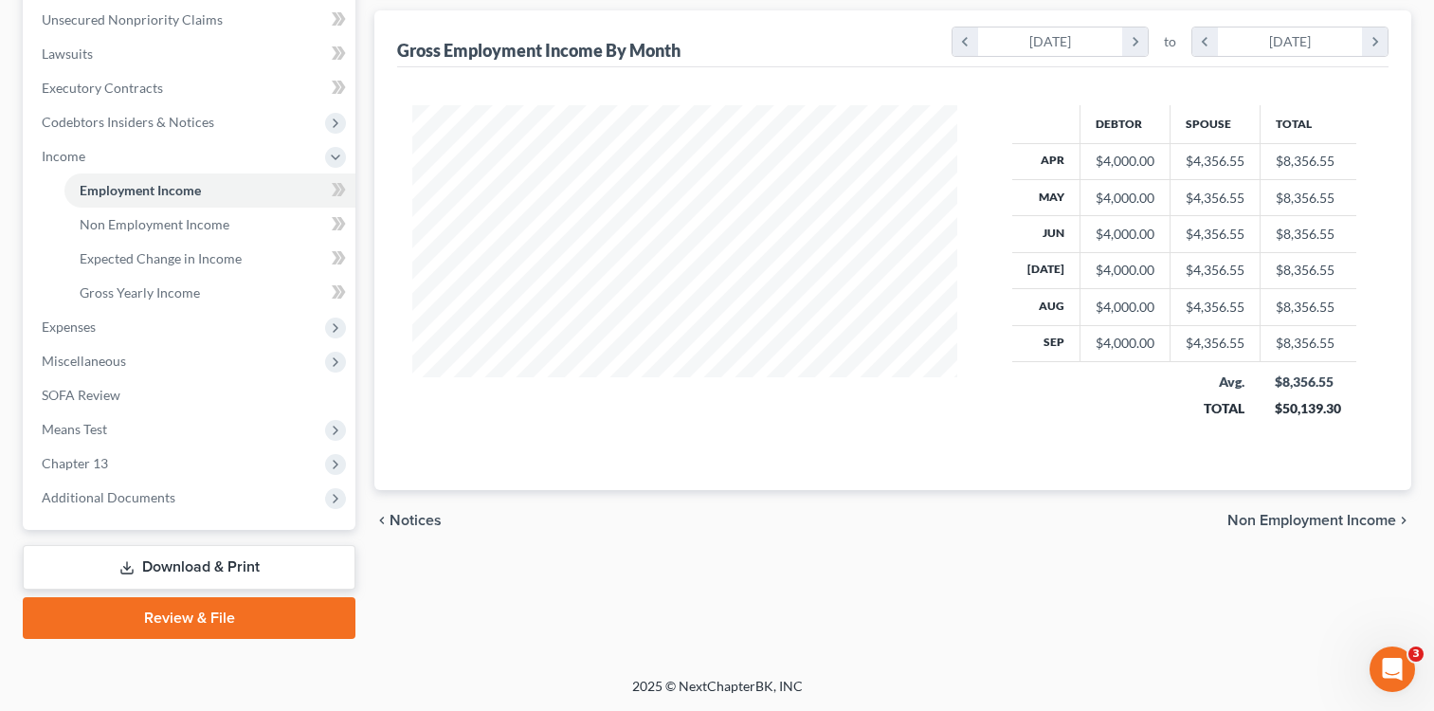
click at [172, 573] on link "Download & Print" at bounding box center [189, 567] width 333 height 45
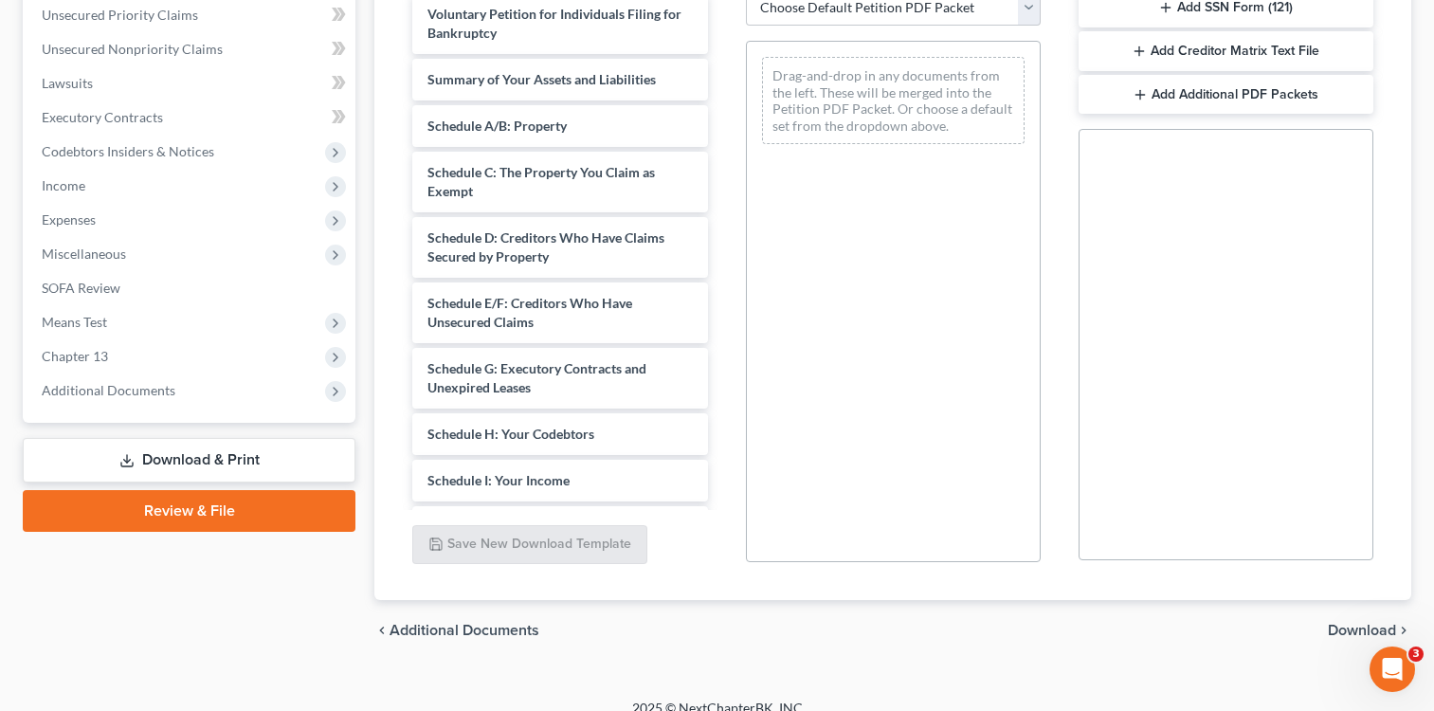
scroll to position [442, 0]
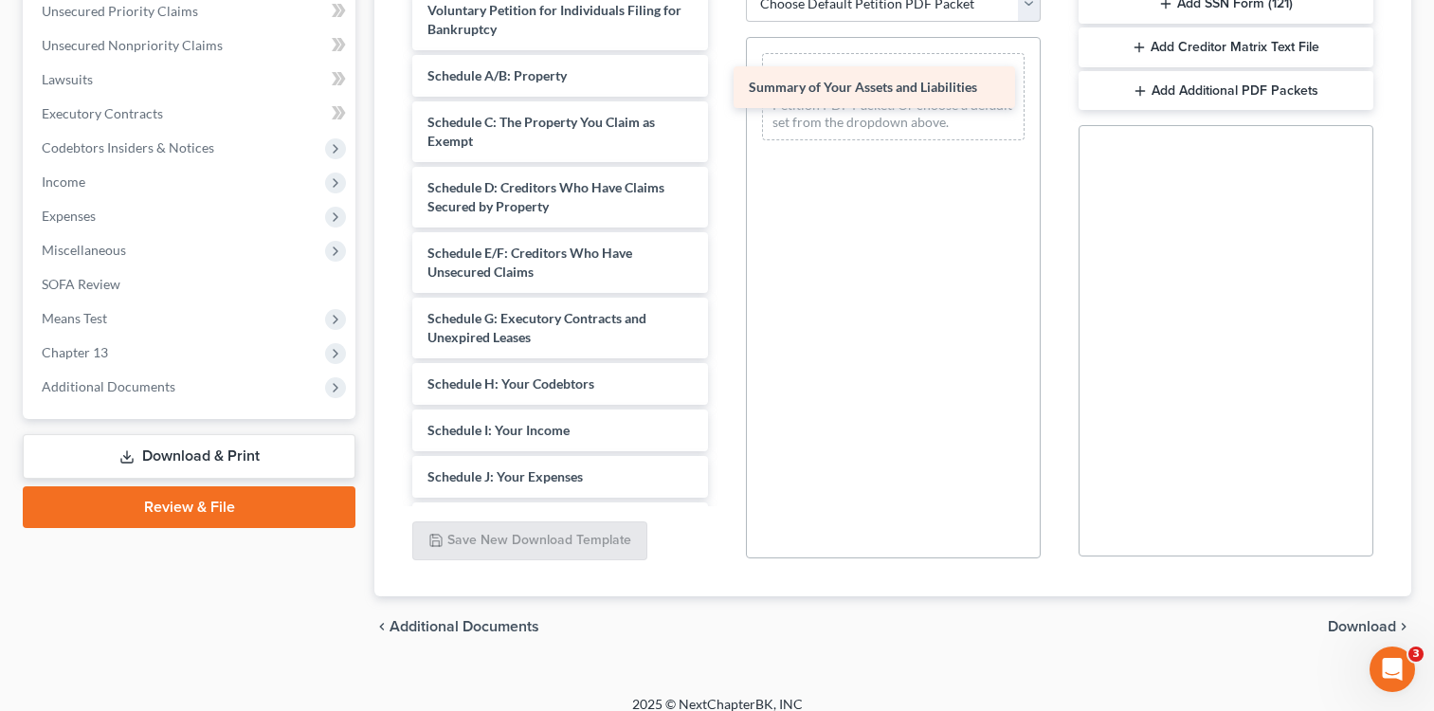
drag, startPoint x: 495, startPoint y: 72, endPoint x: 815, endPoint y: 82, distance: 320.5
click at [722, 82] on div "Summary of Your Assets and Liabilities Voluntary Petition for Individuals Filin…" at bounding box center [559, 444] width 325 height 909
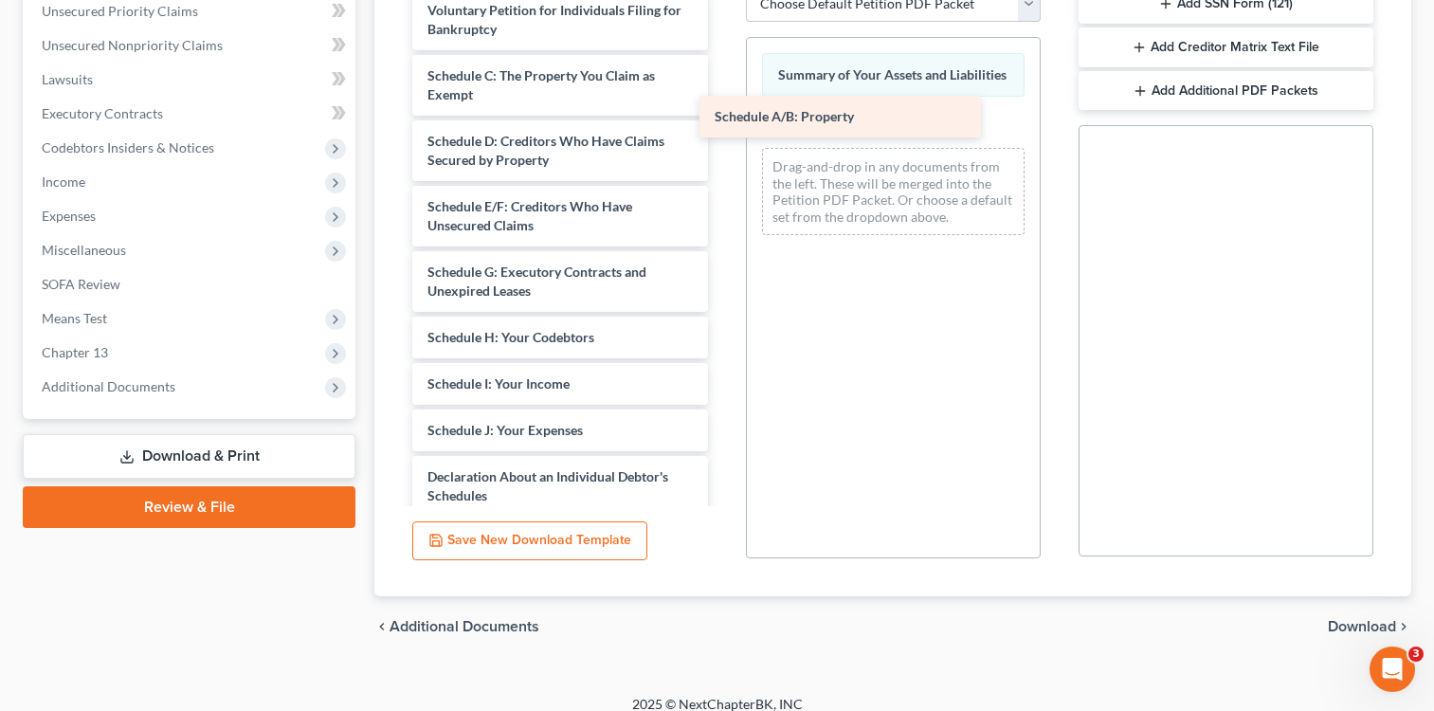
drag, startPoint x: 568, startPoint y: 78, endPoint x: 855, endPoint y: 118, distance: 290.0
click at [722, 118] on div "Schedule A/B: Property Voluntary Petition for Individuals Filing for Bankruptcy…" at bounding box center [559, 421] width 325 height 862
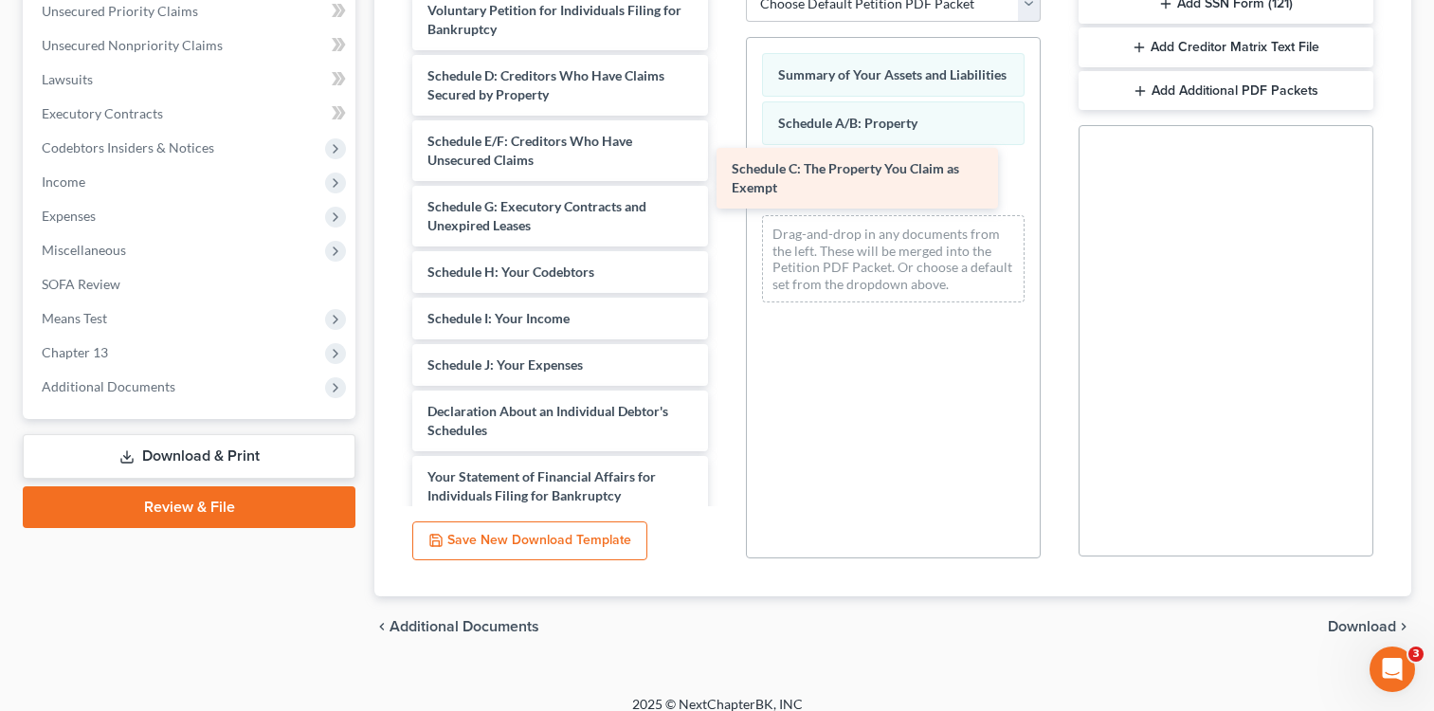
drag, startPoint x: 560, startPoint y: 86, endPoint x: 822, endPoint y: 157, distance: 271.0
click at [722, 177] on div "Schedule C: The Property You Claim as Exempt Voluntary Petition for Individuals…" at bounding box center [559, 388] width 325 height 797
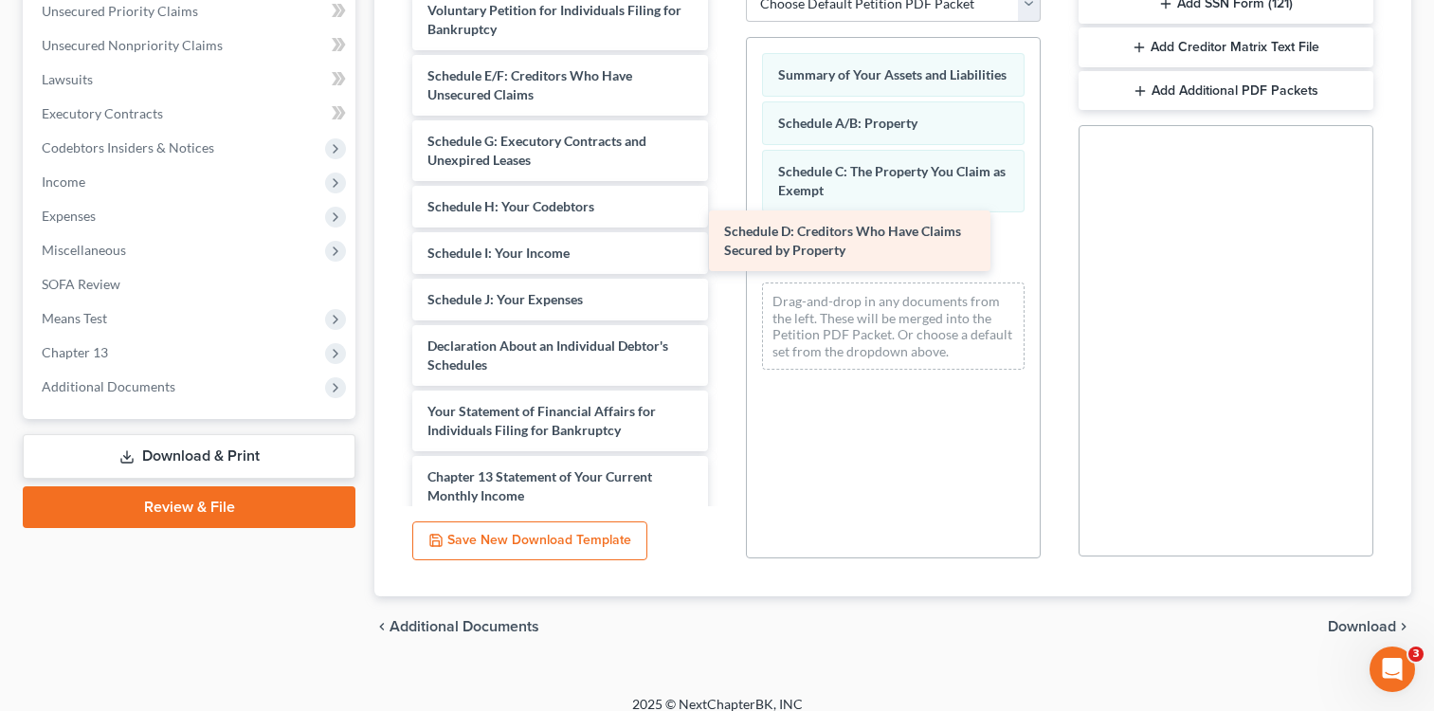
drag, startPoint x: 568, startPoint y: 88, endPoint x: 864, endPoint y: 243, distance: 334.4
click at [722, 243] on div "Schedule D: Creditors Who Have Claims Secured by Property Voluntary Petition fo…" at bounding box center [559, 356] width 325 height 732
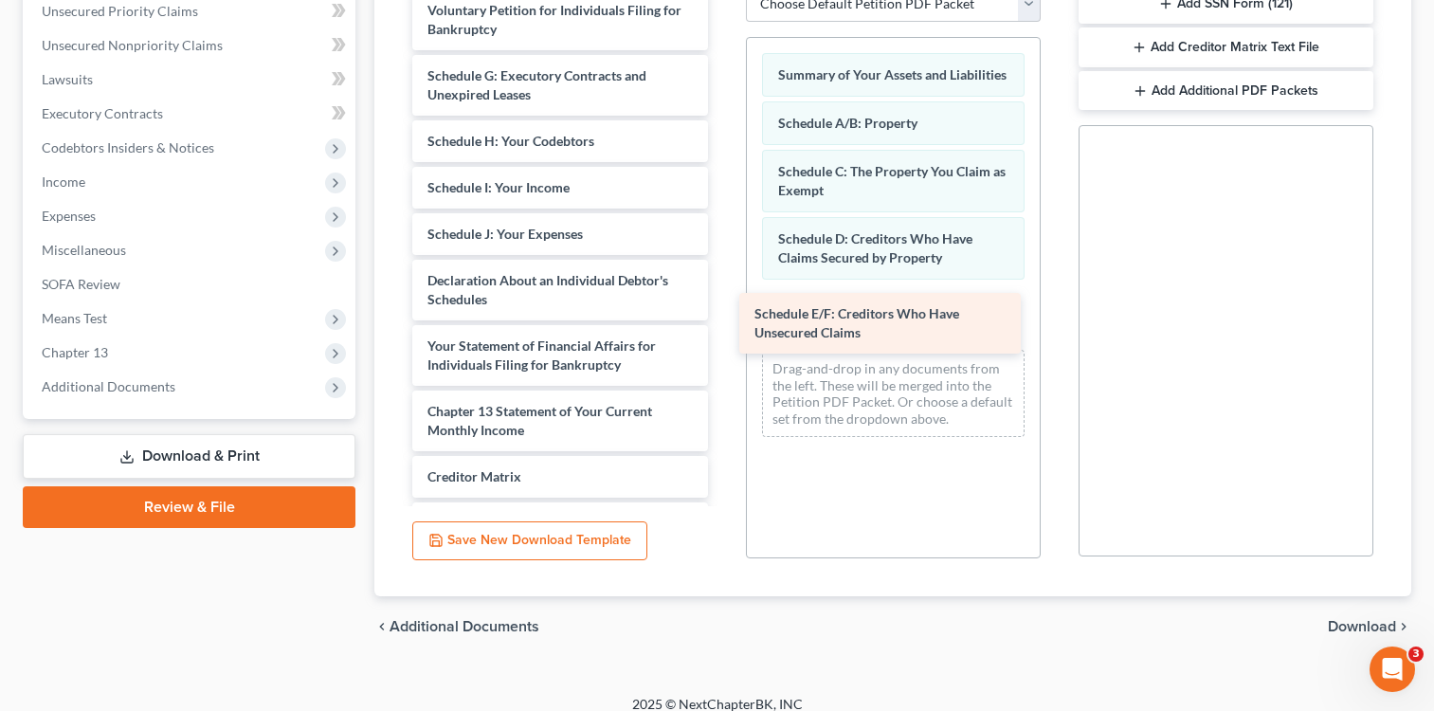
drag, startPoint x: 540, startPoint y: 85, endPoint x: 867, endPoint y: 318, distance: 401.5
click at [722, 318] on div "Schedule E/F: Creditors Who Have Unsecured Claims Voluntary Petition for Indivi…" at bounding box center [559, 323] width 325 height 666
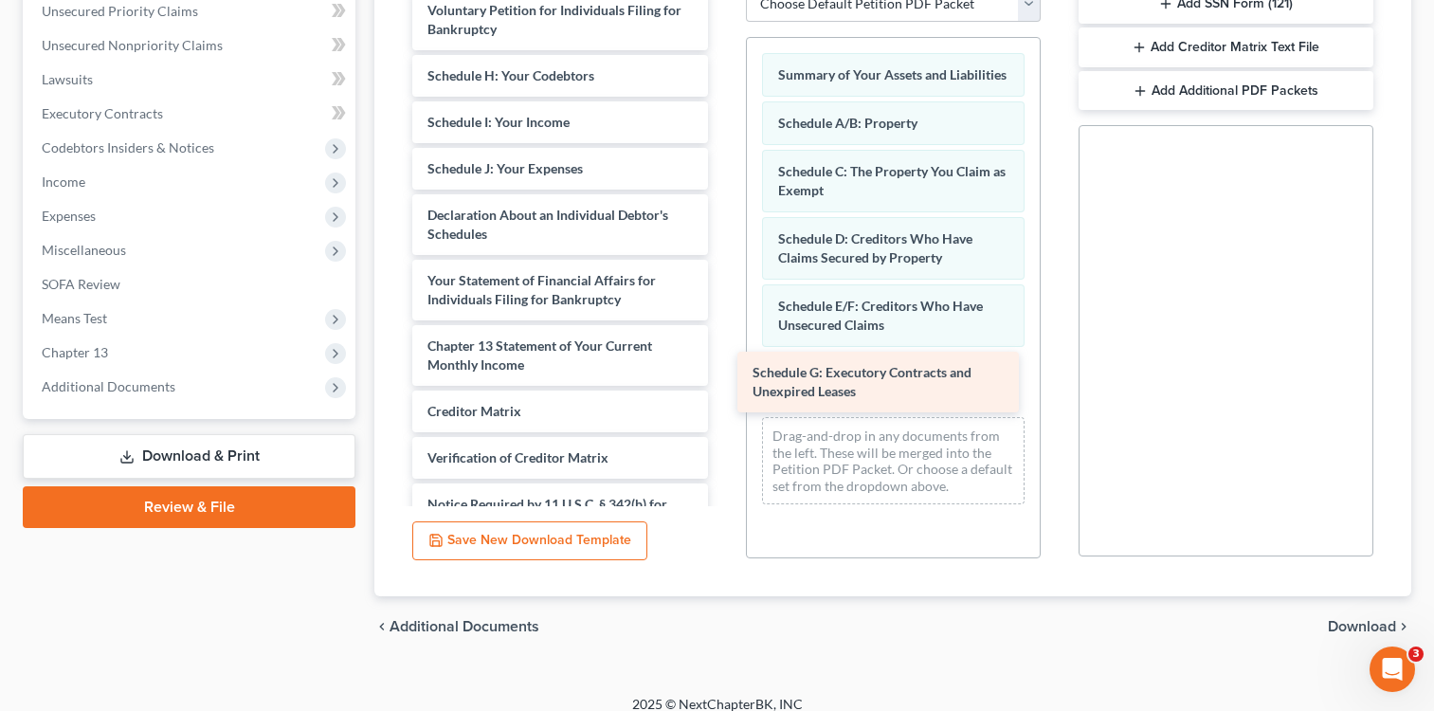
drag, startPoint x: 506, startPoint y: 76, endPoint x: 831, endPoint y: 372, distance: 440.0
click at [722, 372] on div "Schedule G: Executory Contracts and Unexpired Leases Voluntary Petition for Ind…" at bounding box center [559, 290] width 325 height 601
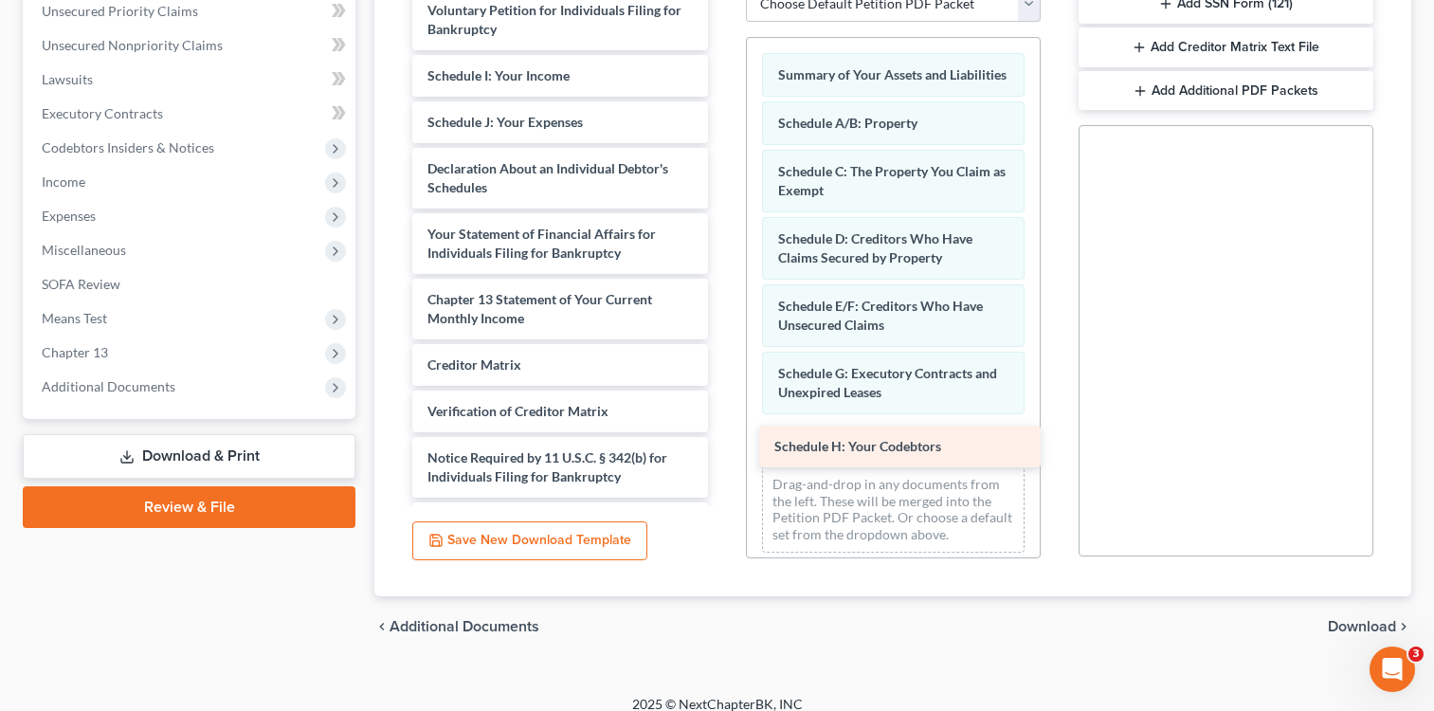
drag, startPoint x: 518, startPoint y: 82, endPoint x: 865, endPoint y: 453, distance: 507.5
click at [722, 453] on div "Schedule H: Your Codebtors Voluntary Petition for Individuals Filing for Bankru…" at bounding box center [559, 267] width 325 height 554
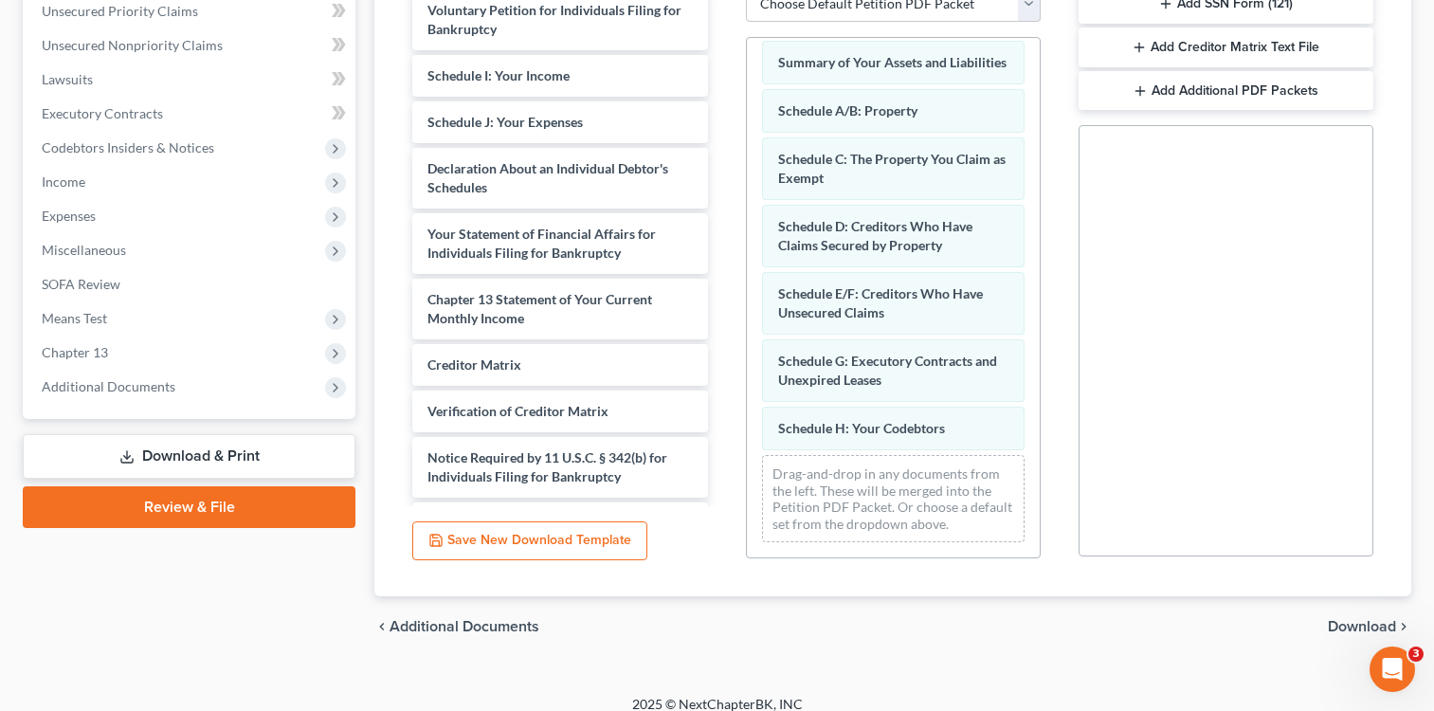
scroll to position [31, 0]
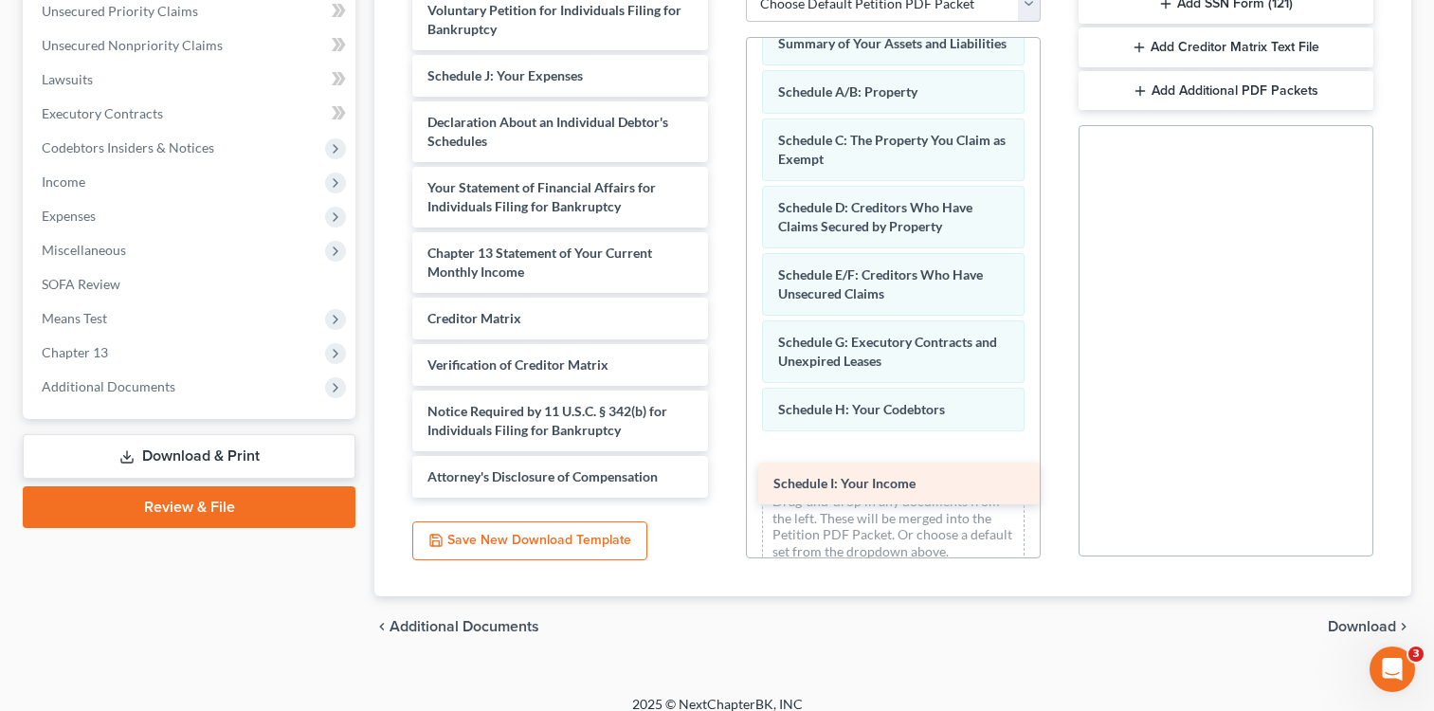
drag, startPoint x: 527, startPoint y: 70, endPoint x: 873, endPoint y: 478, distance: 534.5
click at [722, 478] on div "Schedule I: Your Income Voluntary Petition for Individuals Filing for Bankruptc…" at bounding box center [559, 244] width 325 height 508
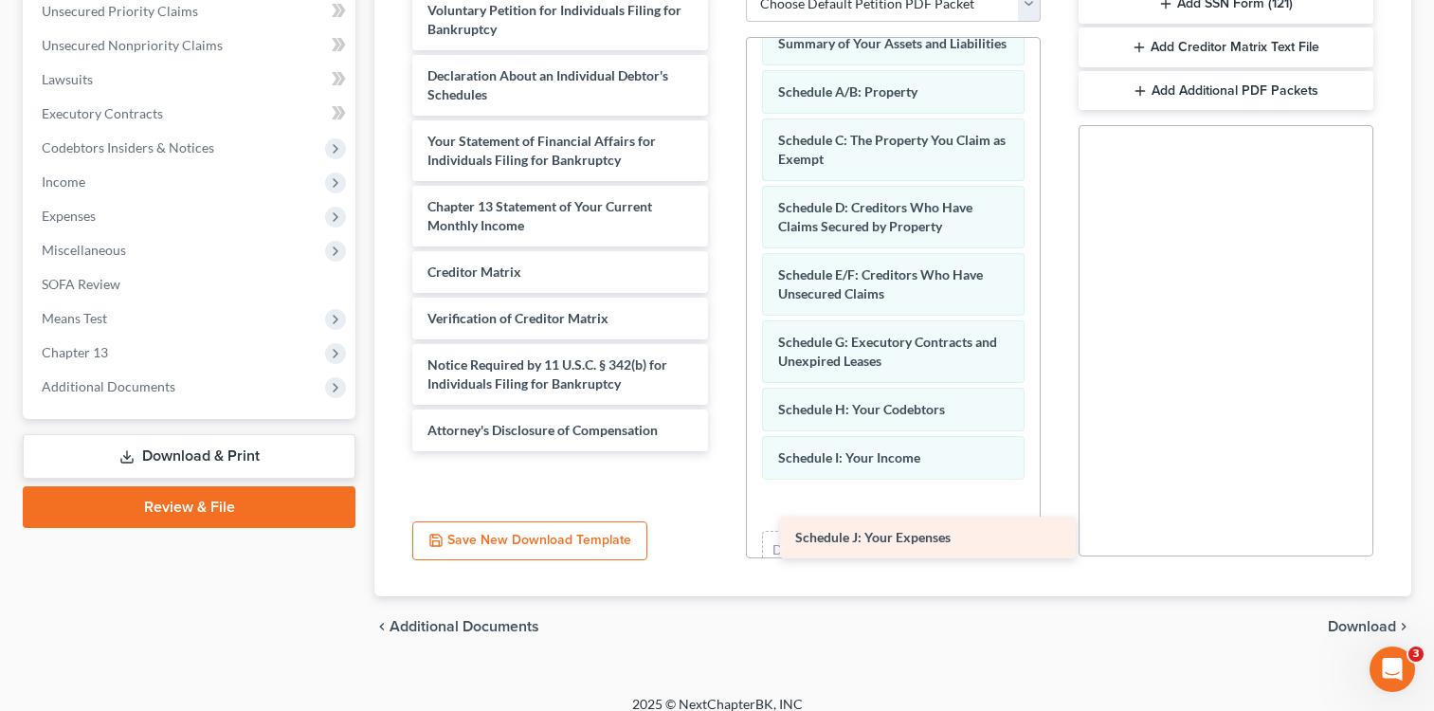
drag, startPoint x: 501, startPoint y: 72, endPoint x: 864, endPoint y: 510, distance: 568.7
click at [722, 451] on div "Schedule J: Your Expenses Voluntary Petition for Individuals Filing for Bankrup…" at bounding box center [559, 220] width 325 height 461
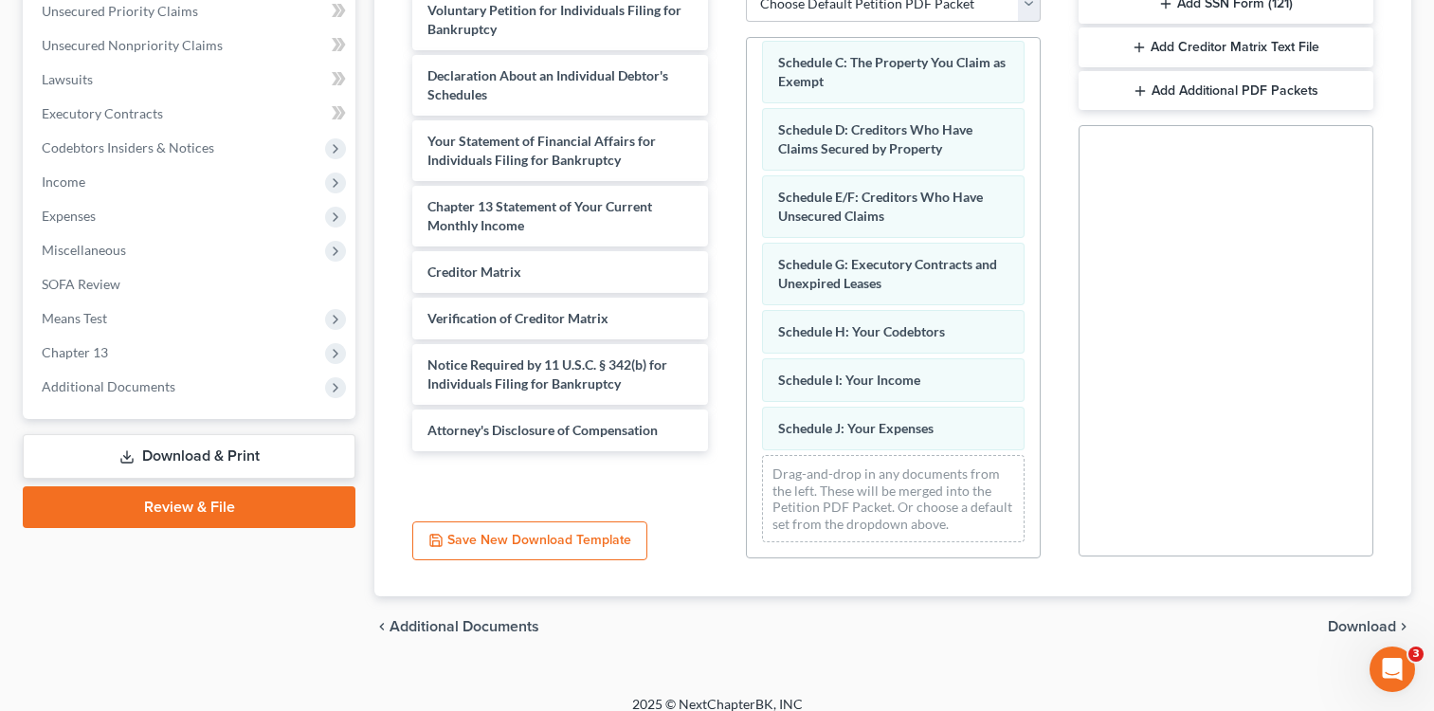
scroll to position [128, 0]
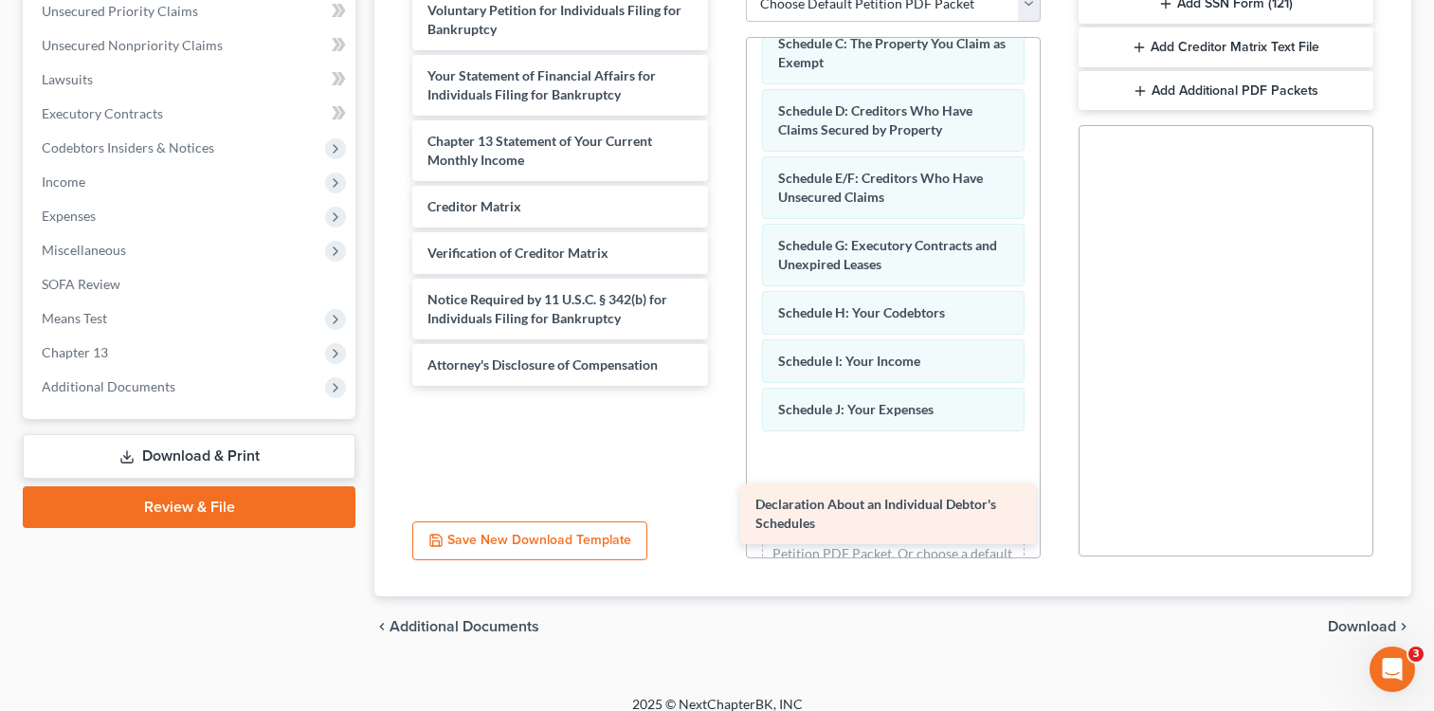
drag, startPoint x: 545, startPoint y: 76, endPoint x: 869, endPoint y: 475, distance: 514.0
click at [722, 386] on div "Declaration About an Individual Debtor's Schedules Voluntary Petition for Indiv…" at bounding box center [559, 188] width 325 height 396
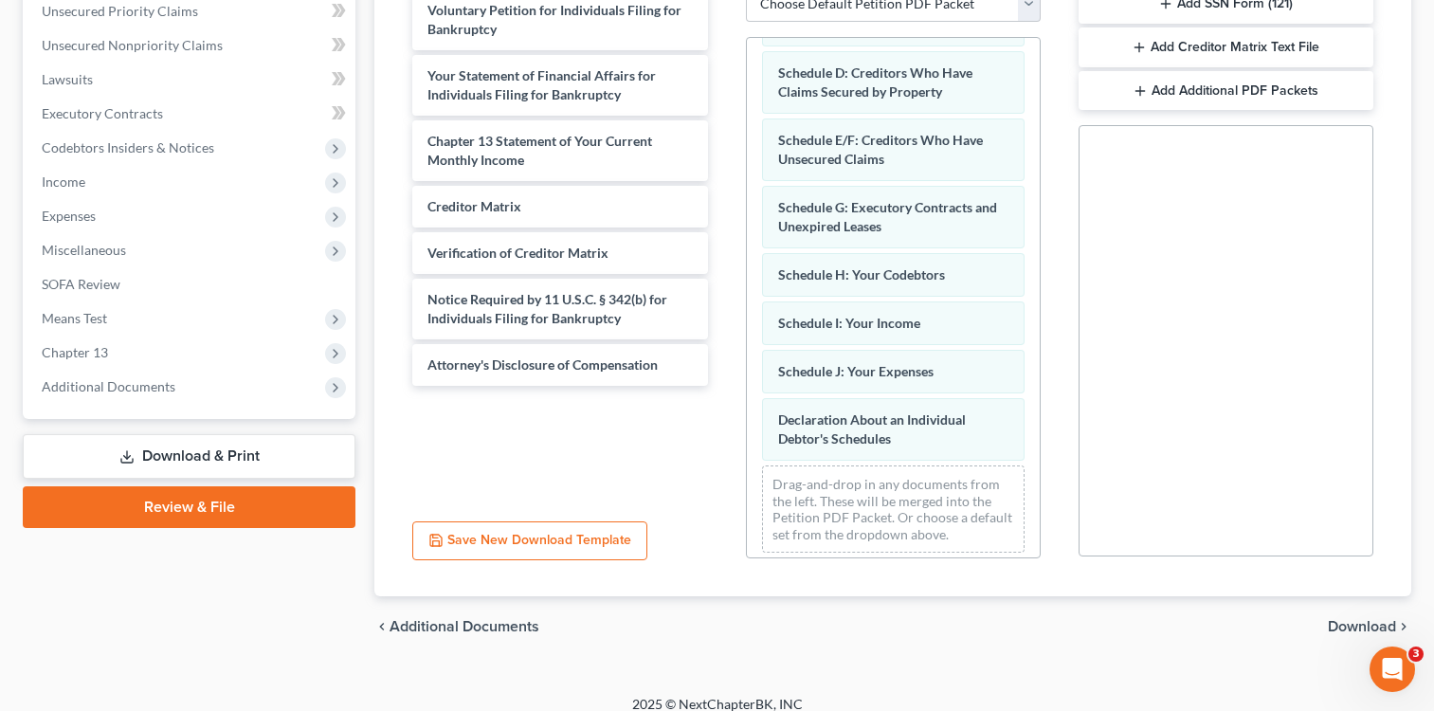
scroll to position [195, 0]
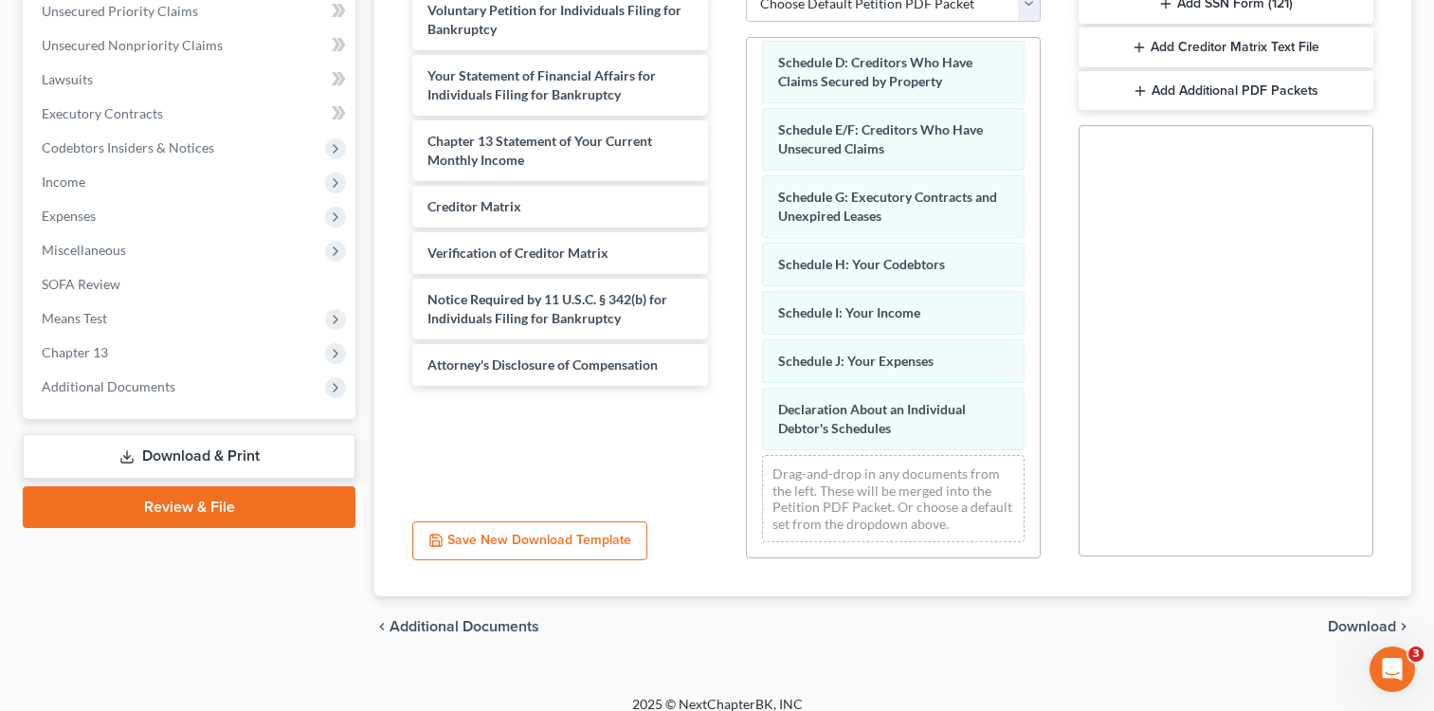
click at [1375, 619] on span "Download" at bounding box center [1362, 626] width 68 height 15
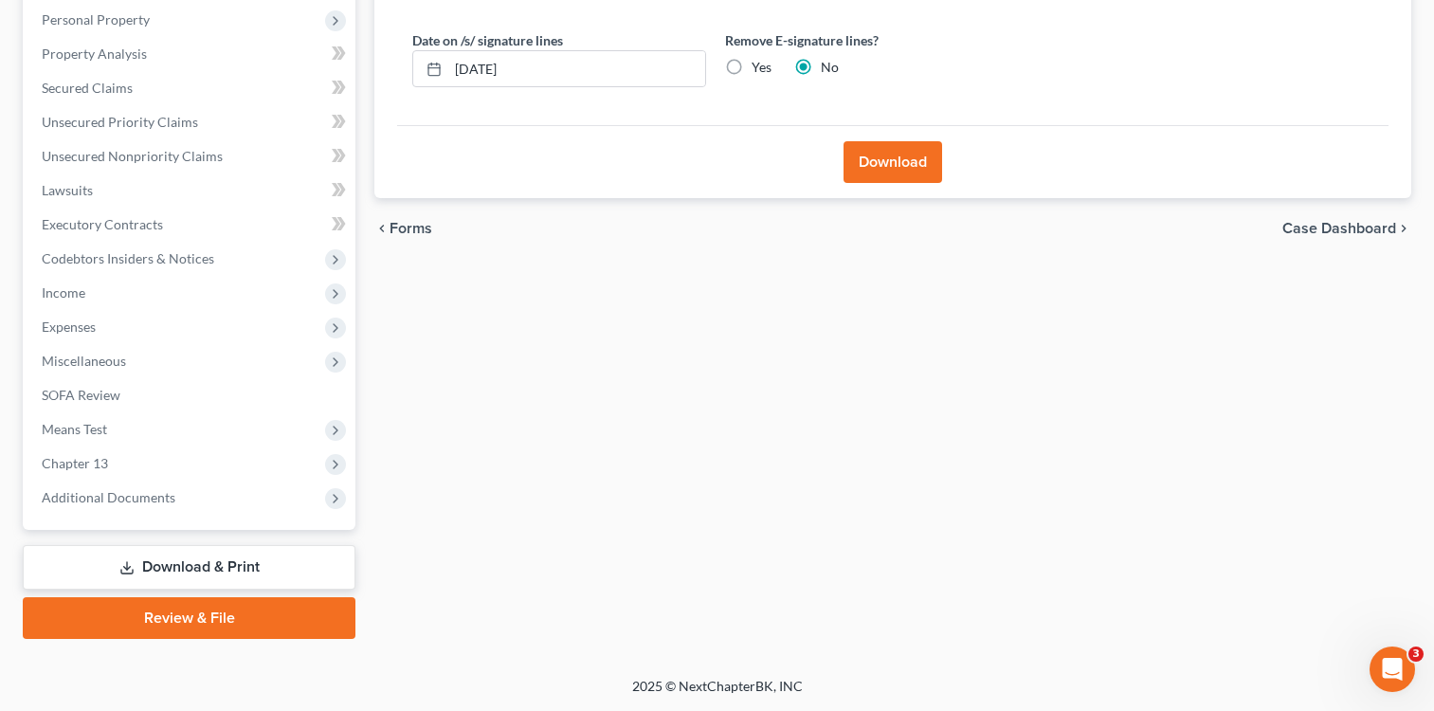
scroll to position [331, 0]
drag, startPoint x: 904, startPoint y: 166, endPoint x: 895, endPoint y: 175, distance: 12.7
click at [895, 175] on button "Download" at bounding box center [892, 162] width 99 height 42
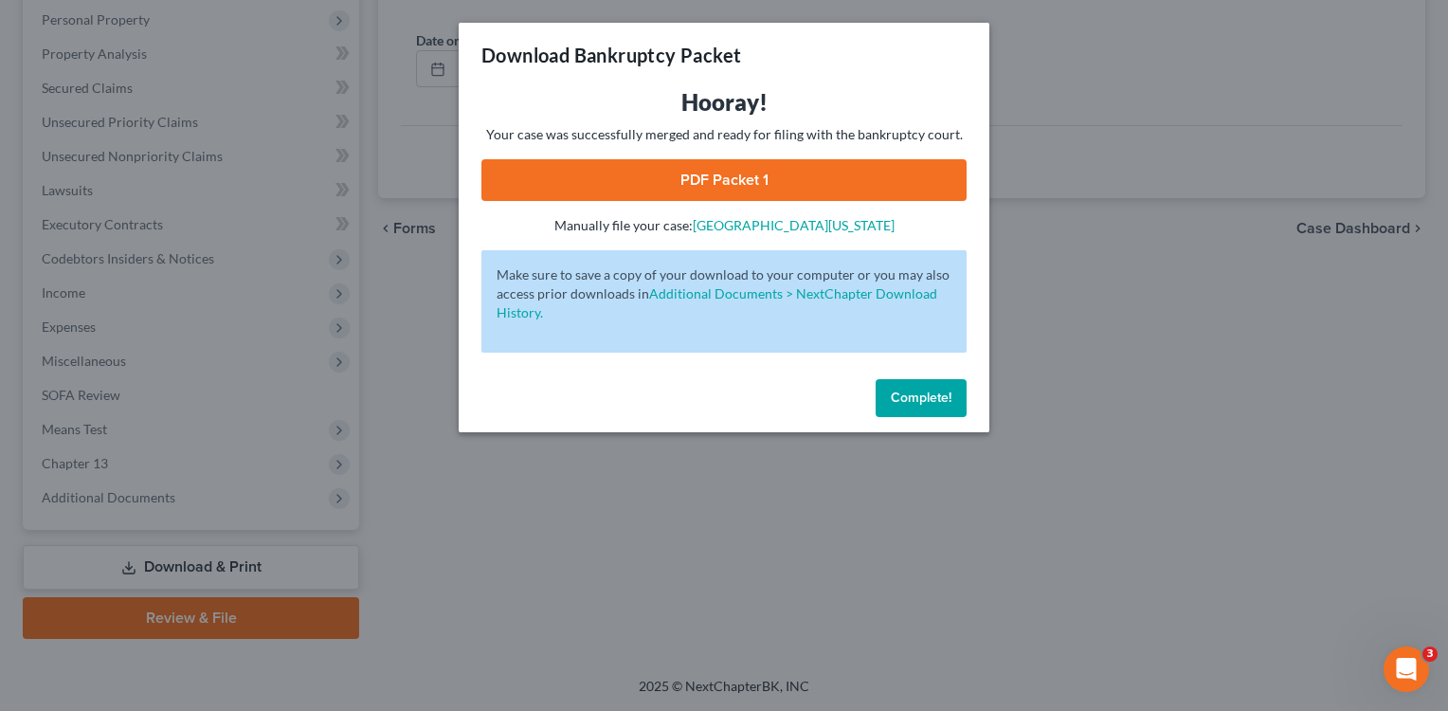
click at [660, 170] on link "PDF Packet 1" at bounding box center [723, 180] width 485 height 42
click at [918, 396] on span "Complete!" at bounding box center [921, 397] width 61 height 16
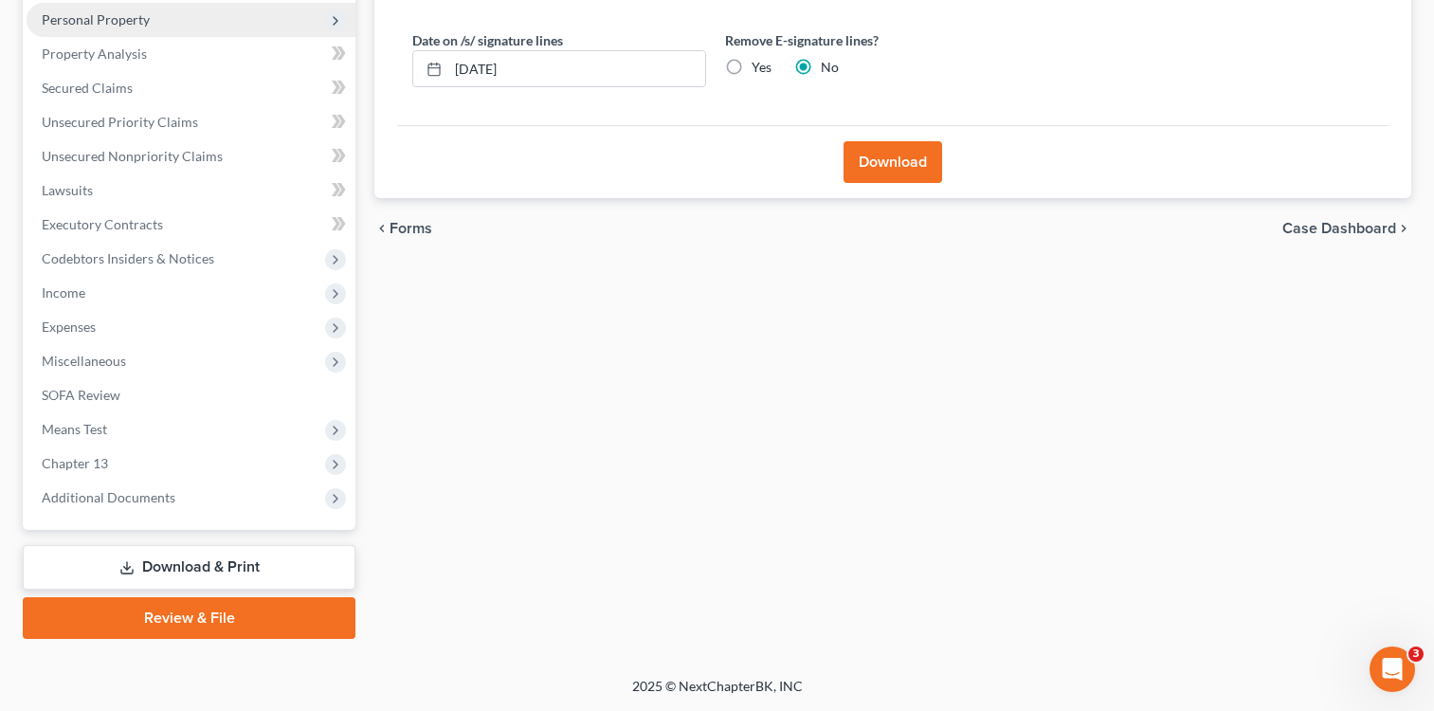
click at [125, 18] on span "Personal Property" at bounding box center [96, 19] width 108 height 16
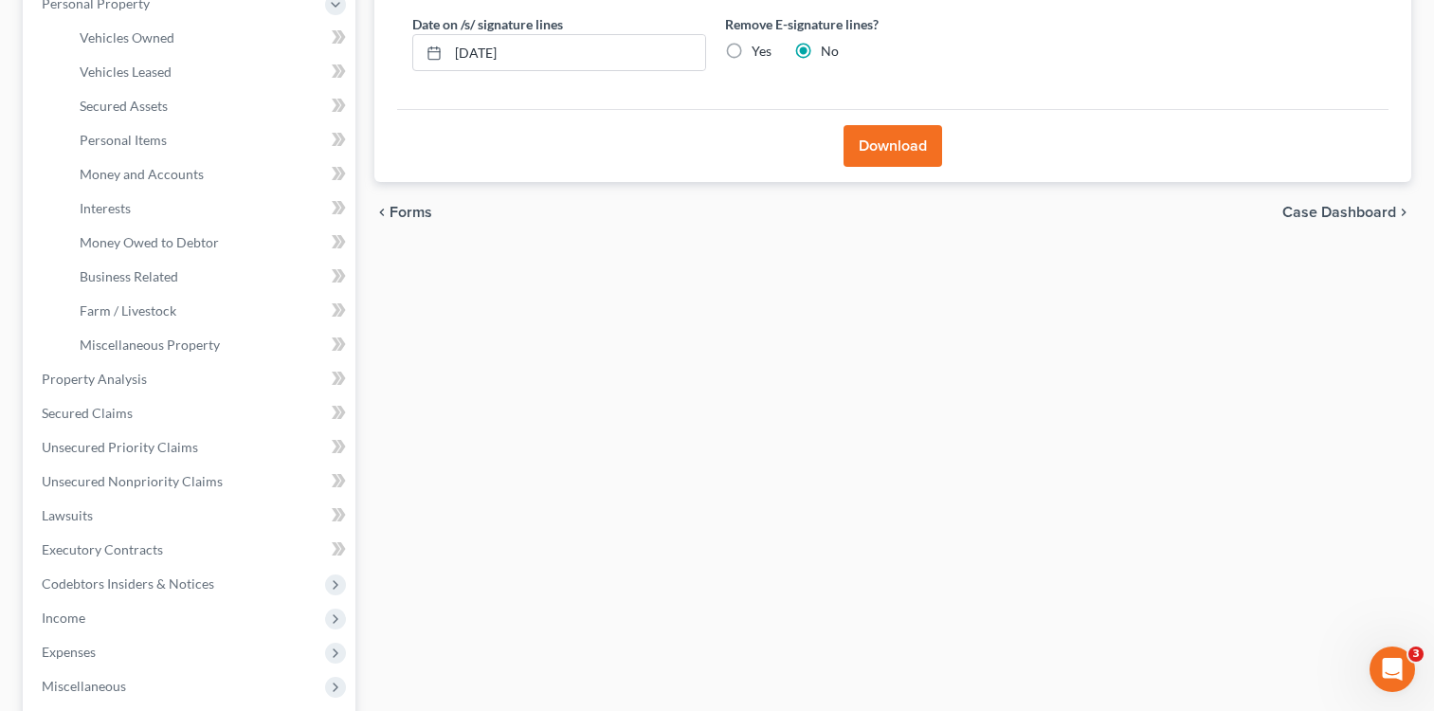
scroll to position [377, 0]
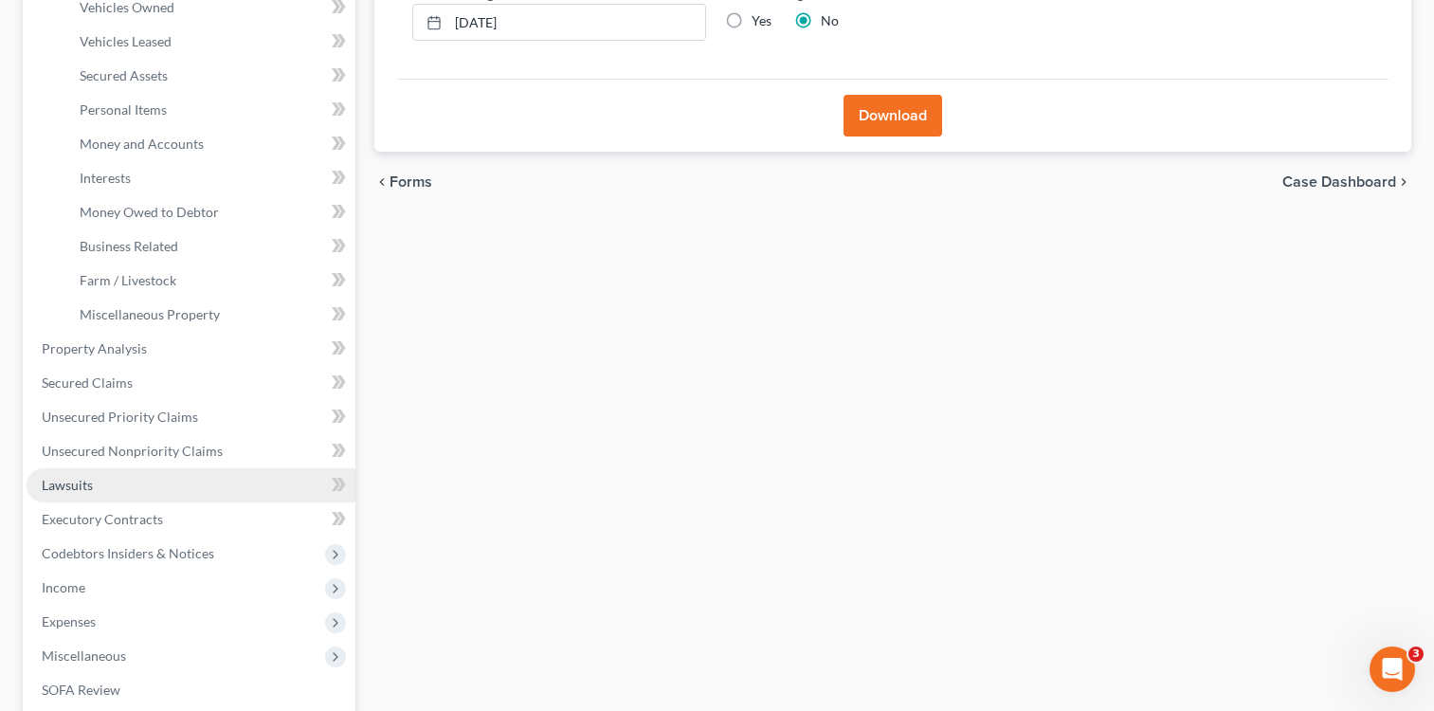
click at [75, 480] on span "Lawsuits" at bounding box center [67, 485] width 51 height 16
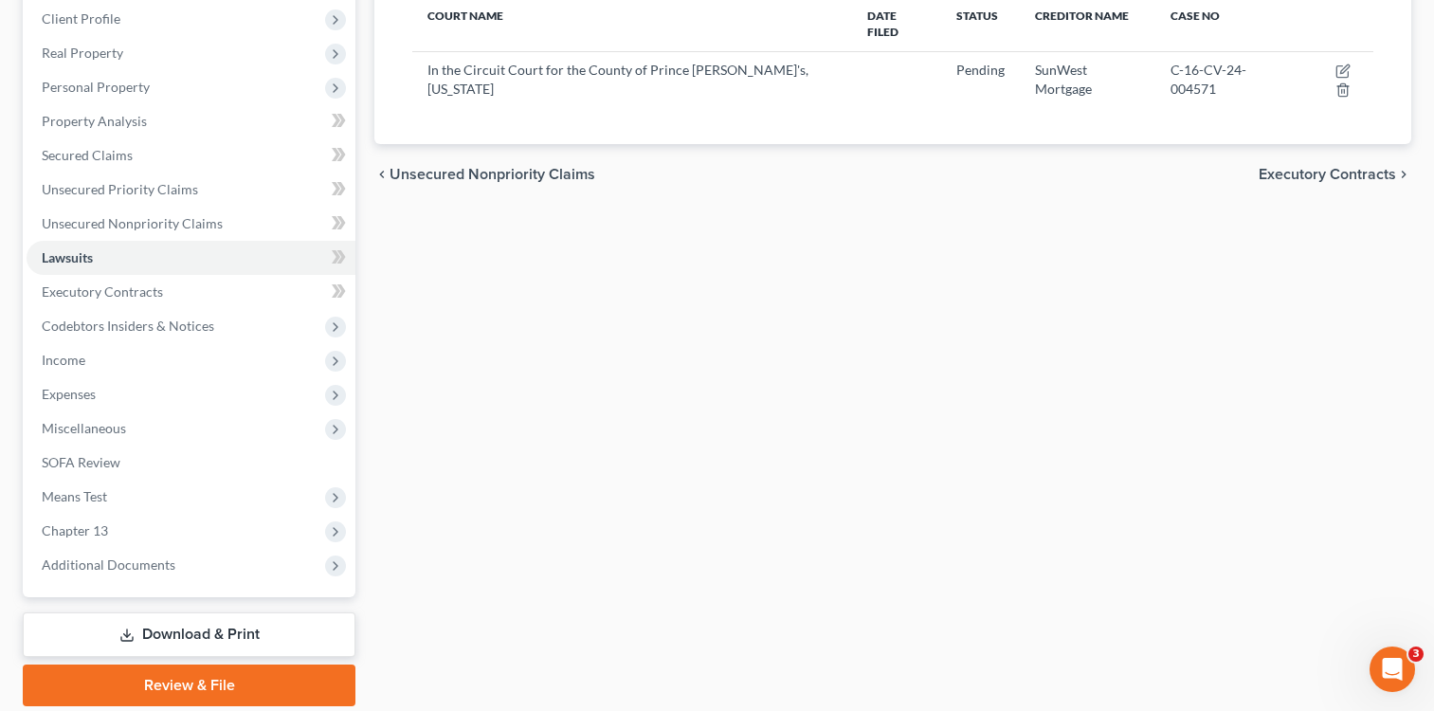
scroll to position [331, 0]
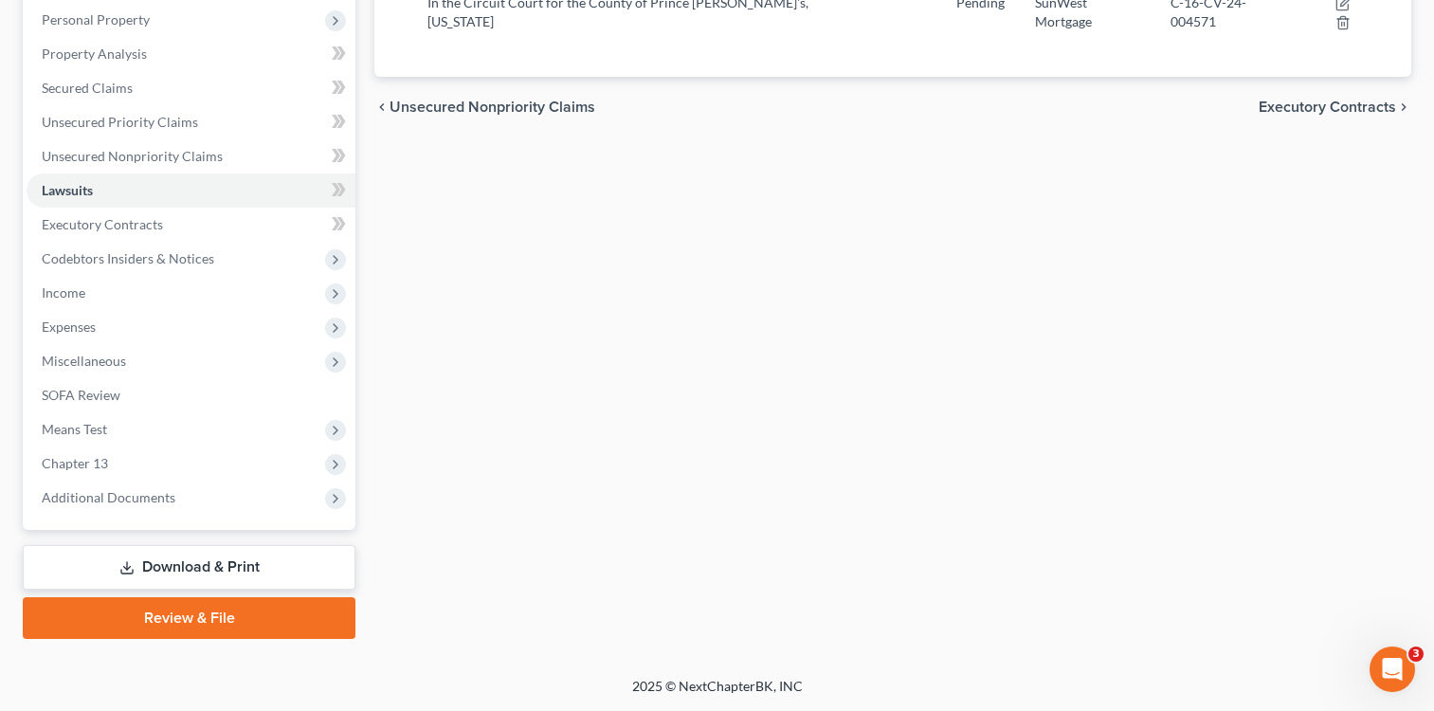
click at [256, 561] on link "Download & Print" at bounding box center [189, 567] width 333 height 45
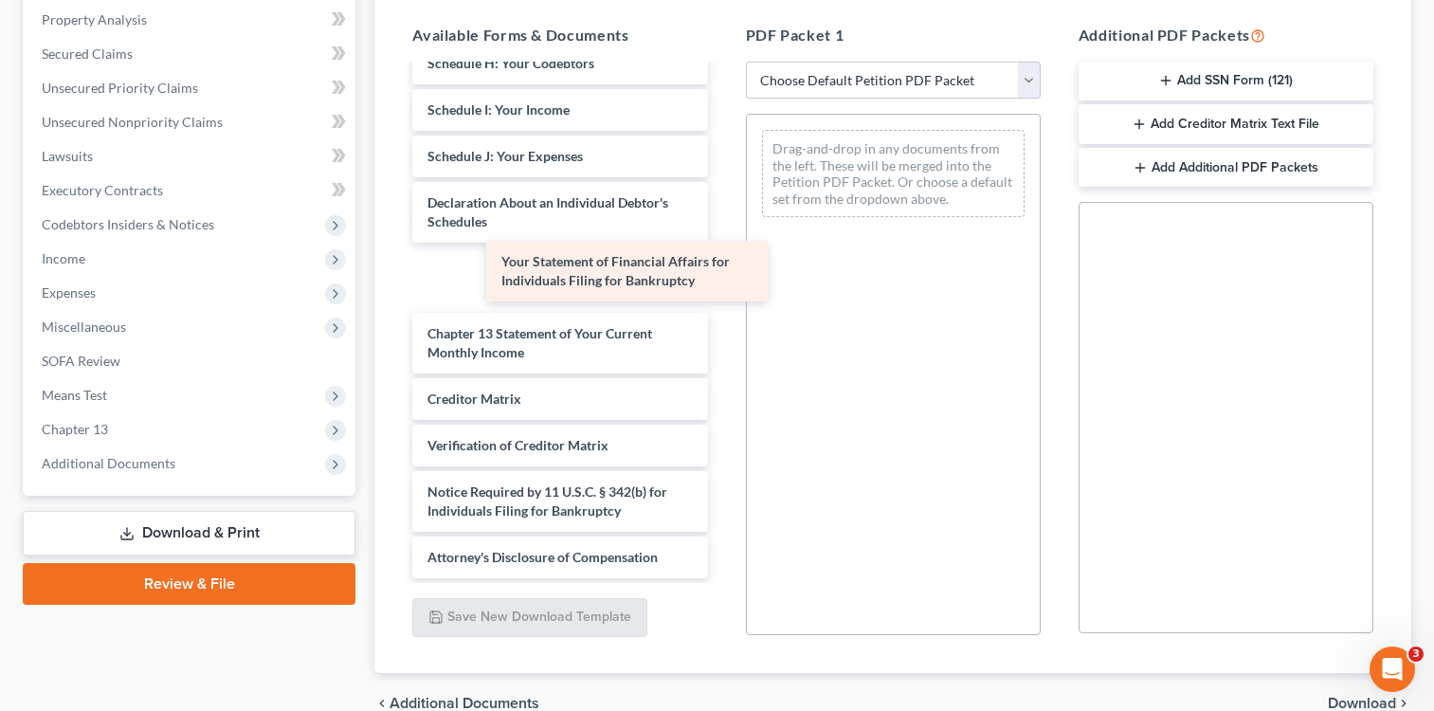
scroll to position [378, 0]
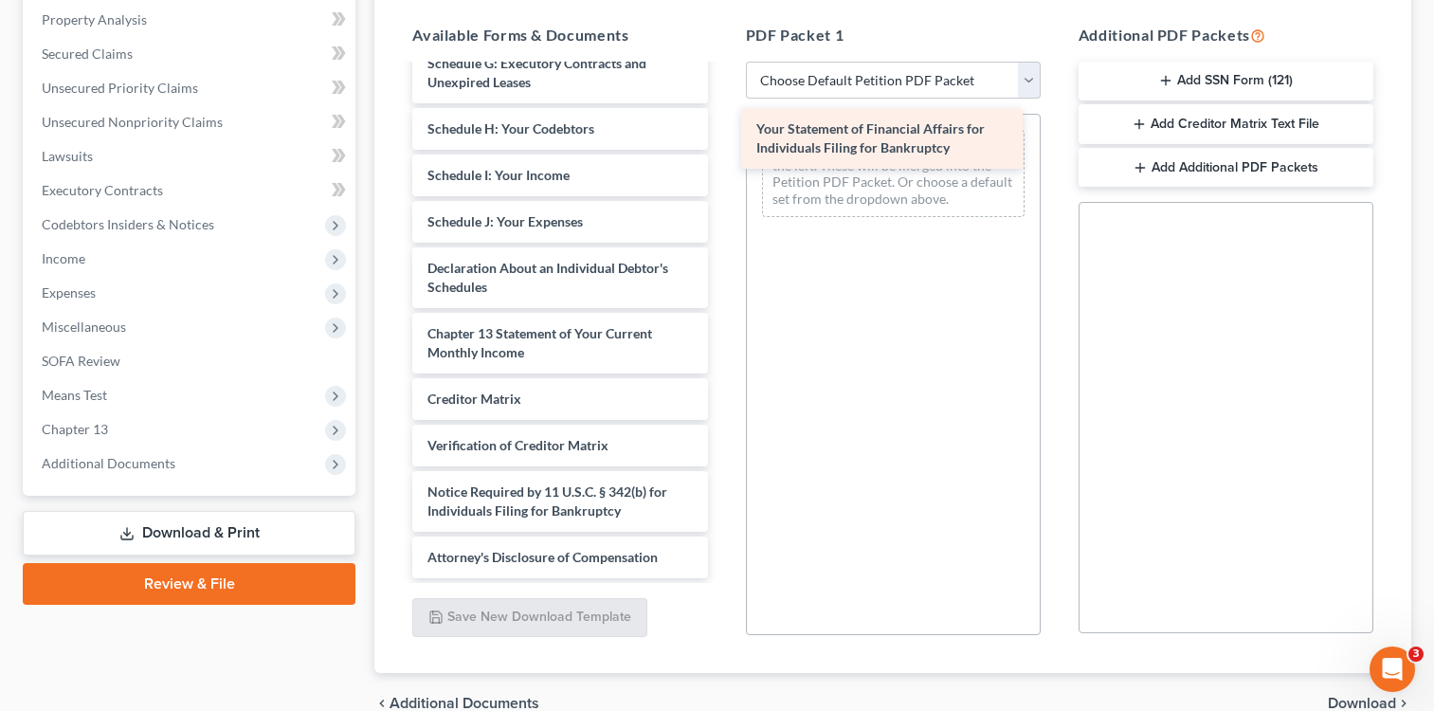
drag, startPoint x: 517, startPoint y: 284, endPoint x: 846, endPoint y: 145, distance: 357.1
click at [722, 145] on div "Your Statement of Financial Affairs for Individuals Filing for Bankruptcy Volun…" at bounding box center [559, 133] width 325 height 890
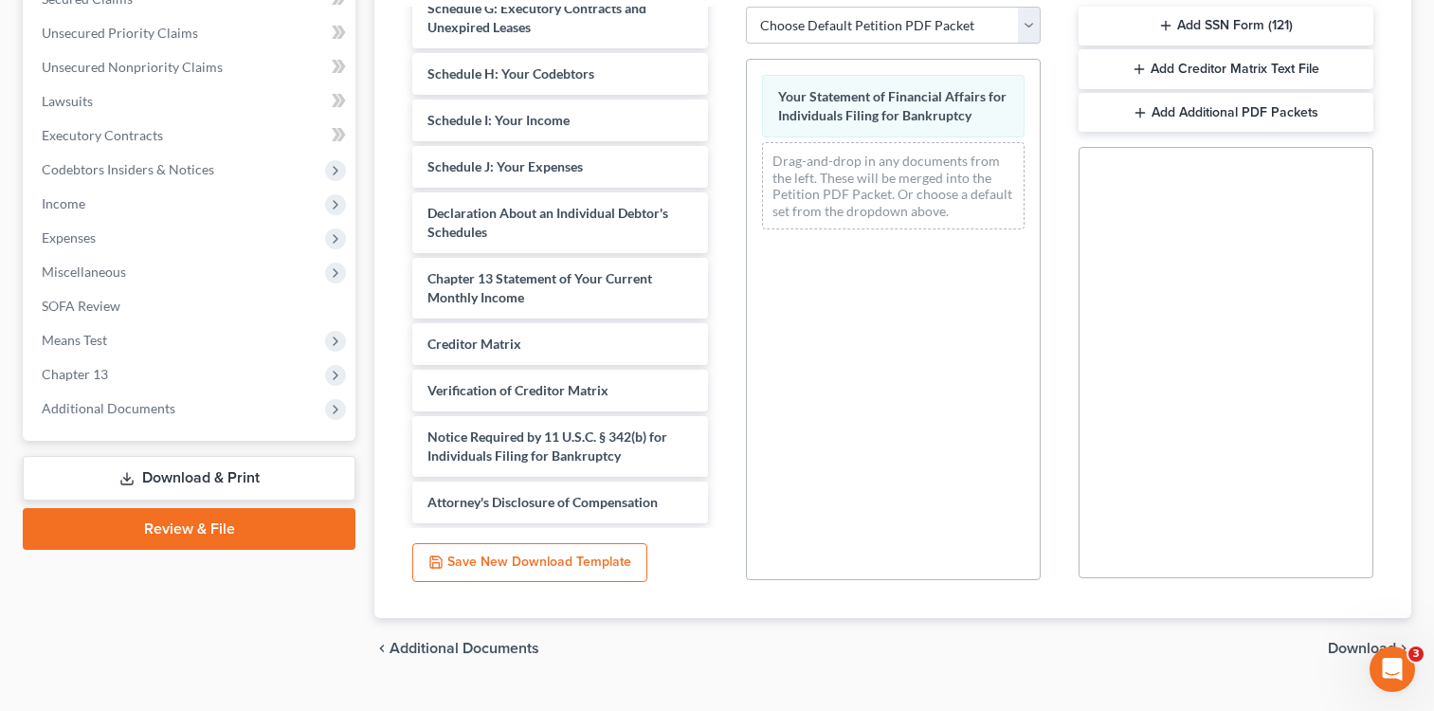
scroll to position [460, 0]
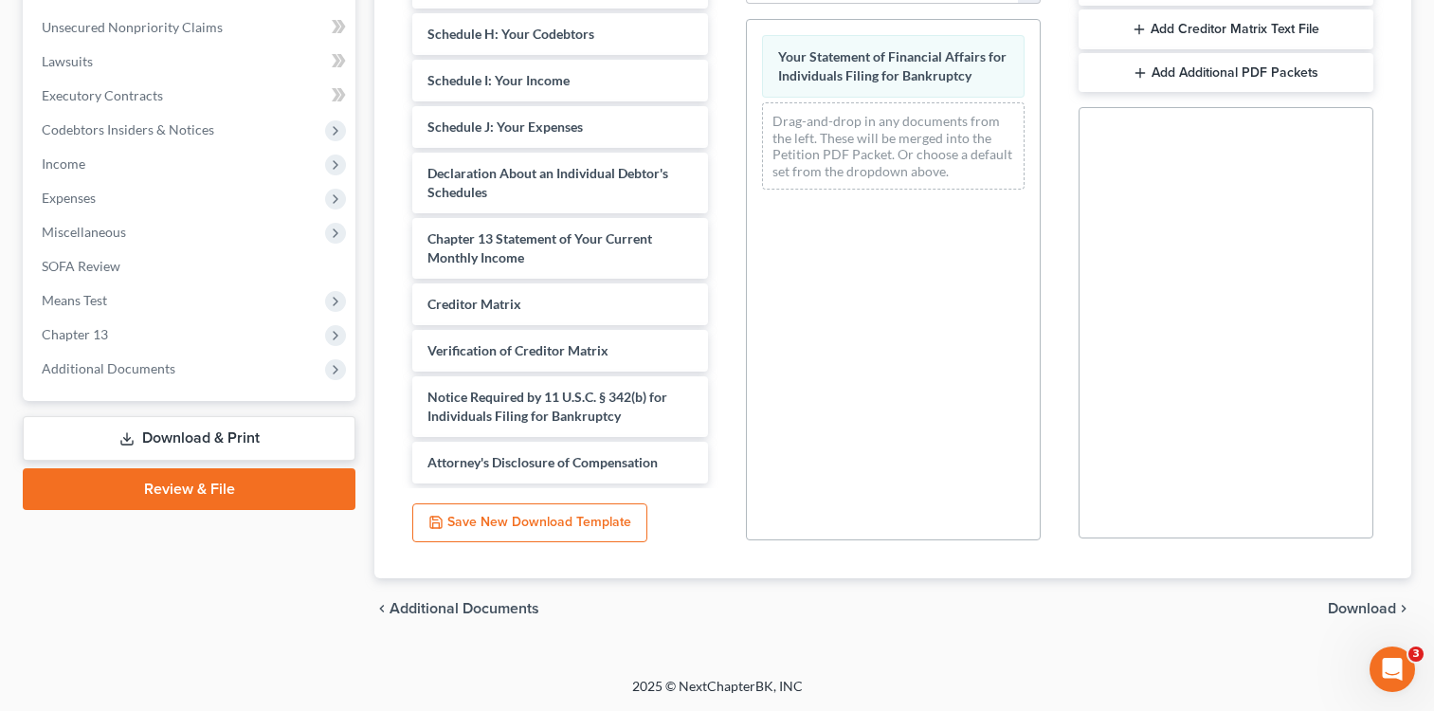
click at [1352, 607] on span "Download" at bounding box center [1362, 608] width 68 height 15
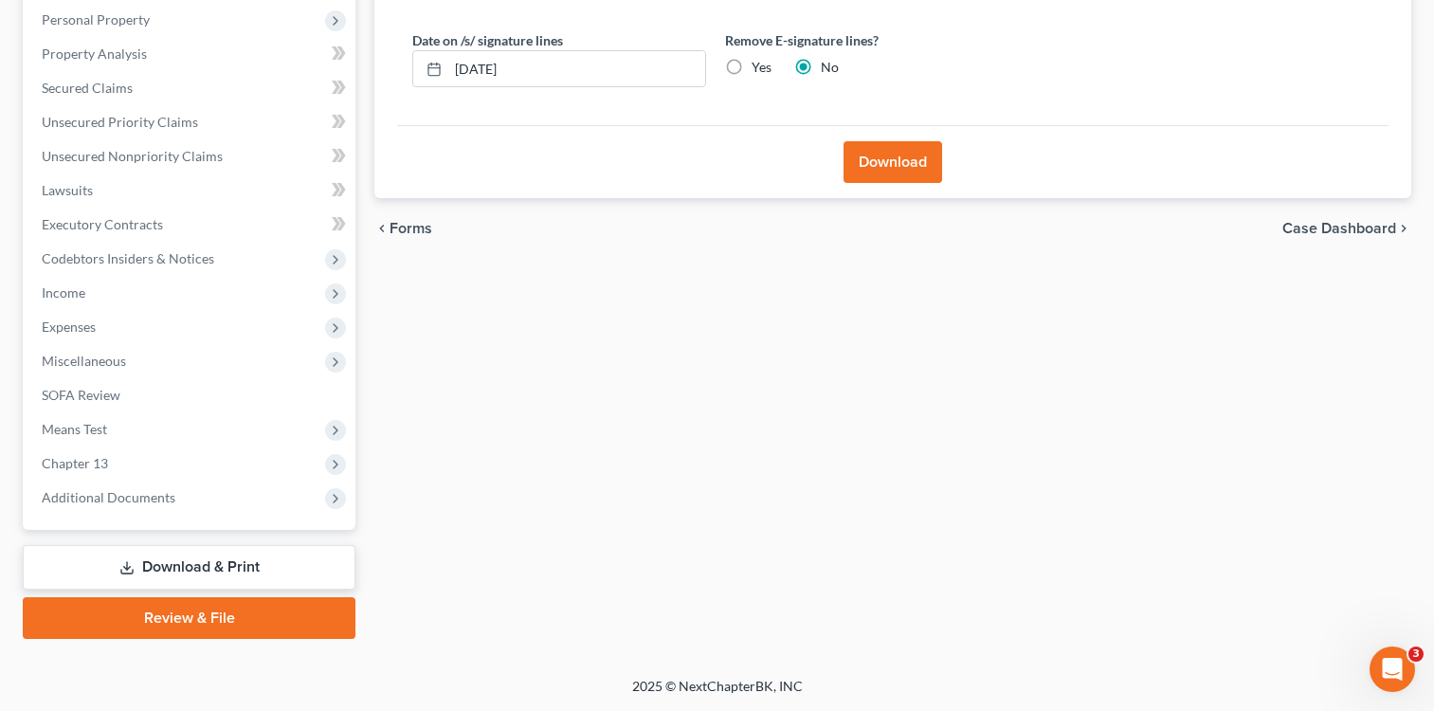
scroll to position [331, 0]
click at [895, 158] on button "Download" at bounding box center [892, 162] width 99 height 42
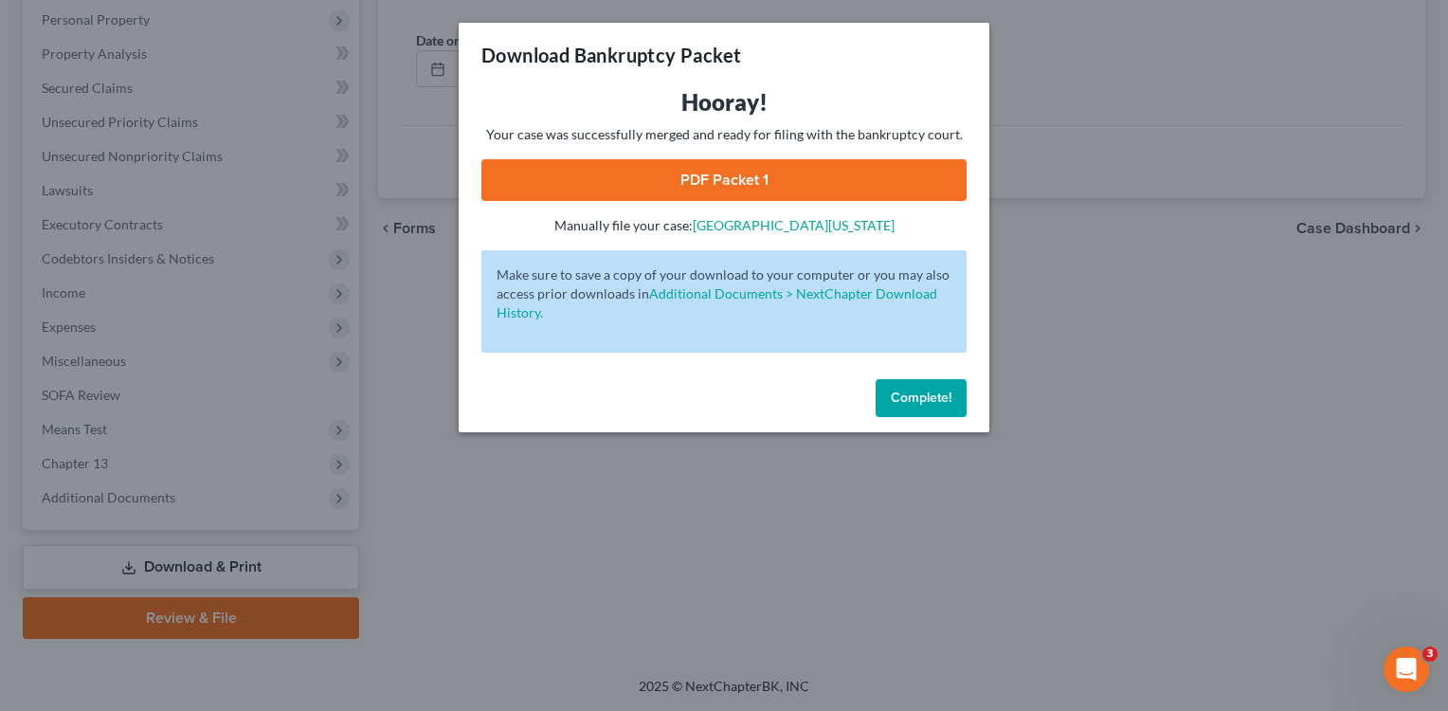
click at [763, 172] on link "PDF Packet 1" at bounding box center [723, 180] width 485 height 42
click at [901, 386] on button "Complete!" at bounding box center [921, 398] width 91 height 38
